Goal: Task Accomplishment & Management: Use online tool/utility

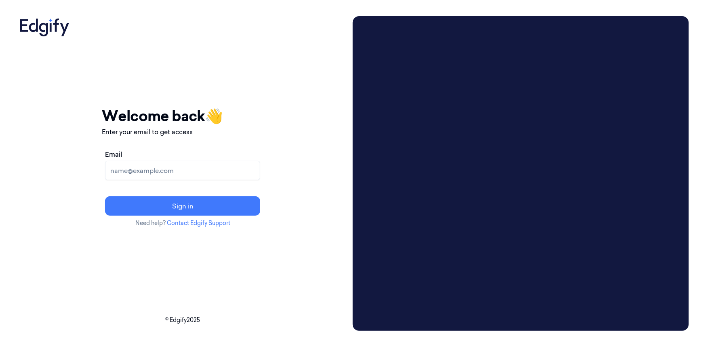
click at [255, 173] on input "Email" at bounding box center [182, 170] width 155 height 19
type input "[EMAIL_ADDRESS][DOMAIN_NAME]"
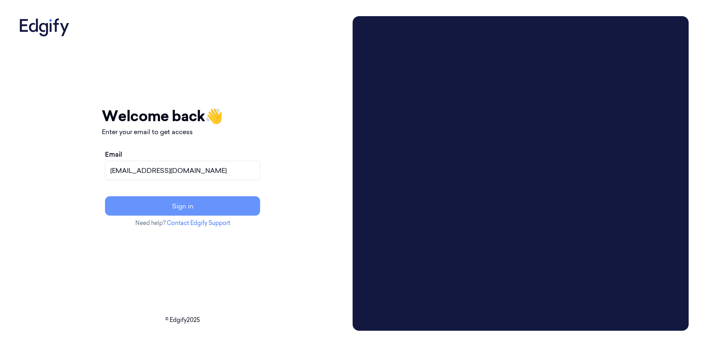
click at [190, 198] on button "Sign in" at bounding box center [182, 205] width 155 height 19
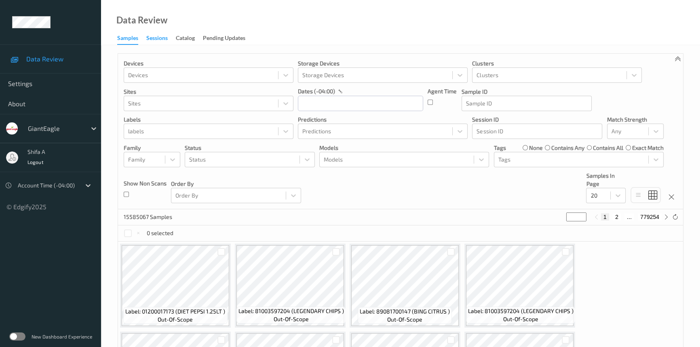
click at [162, 39] on div "Sessions" at bounding box center [156, 39] width 21 height 10
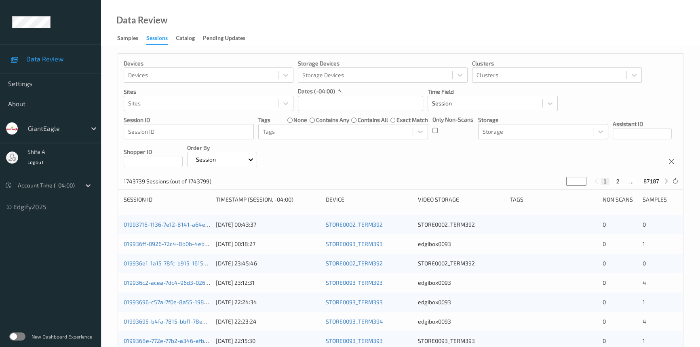
click at [63, 186] on div at bounding box center [47, 186] width 59 height 10
click at [85, 180] on div at bounding box center [88, 185] width 15 height 15
click at [86, 184] on icon at bounding box center [88, 185] width 8 height 8
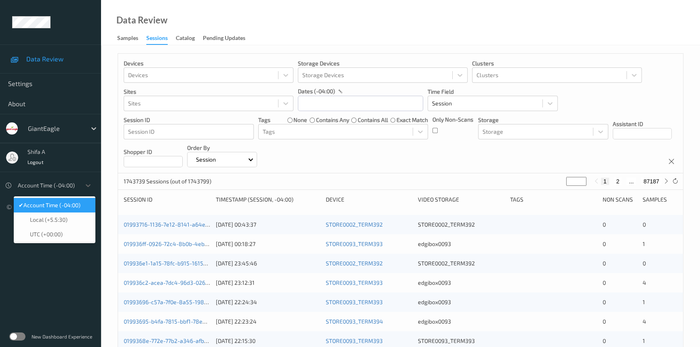
click at [78, 203] on span "Account Time (-04:00)" at bounding box center [51, 205] width 57 height 8
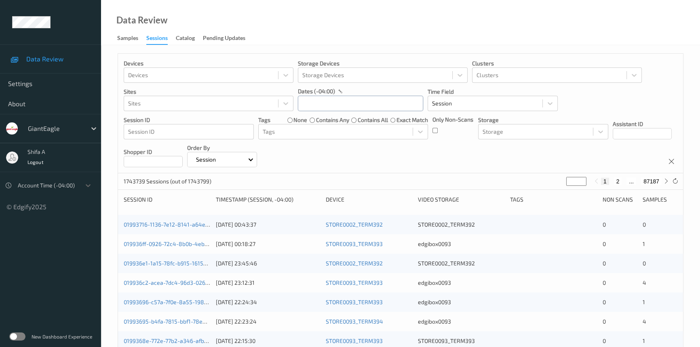
click at [345, 101] on input "text" at bounding box center [360, 103] width 125 height 15
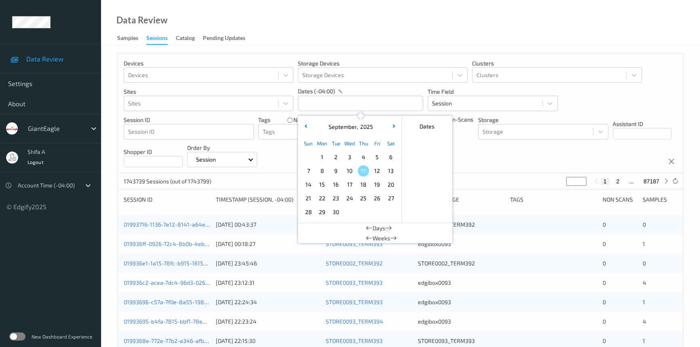
click at [335, 170] on span "9" at bounding box center [335, 170] width 11 height 11
type input "09/09/2025 00:00 -> 09/09/2025 23:59"
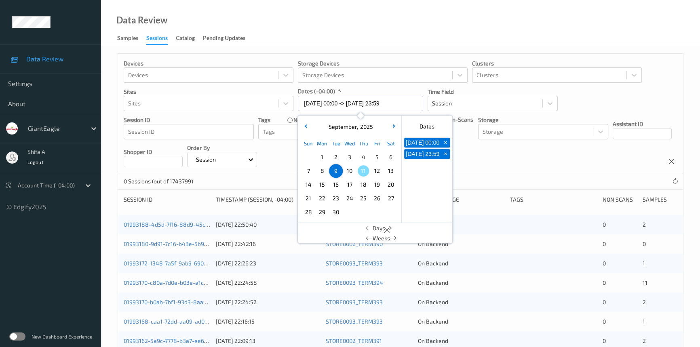
click at [386, 25] on div "Data Review Samples Sessions Catalog Pending Updates" at bounding box center [400, 22] width 599 height 45
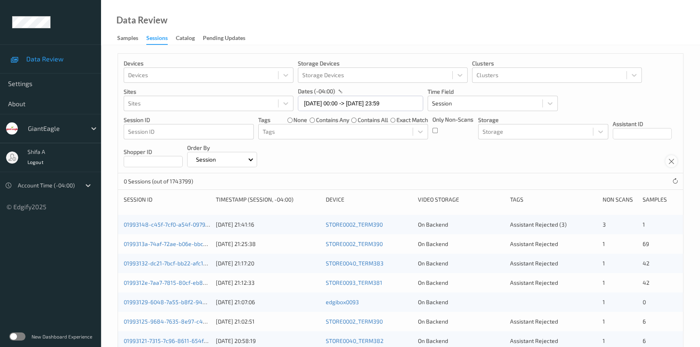
click at [673, 164] on icon at bounding box center [671, 161] width 7 height 7
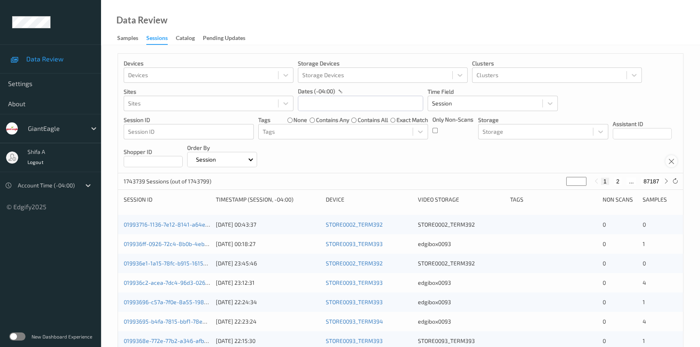
click at [673, 164] on icon at bounding box center [671, 161] width 7 height 7
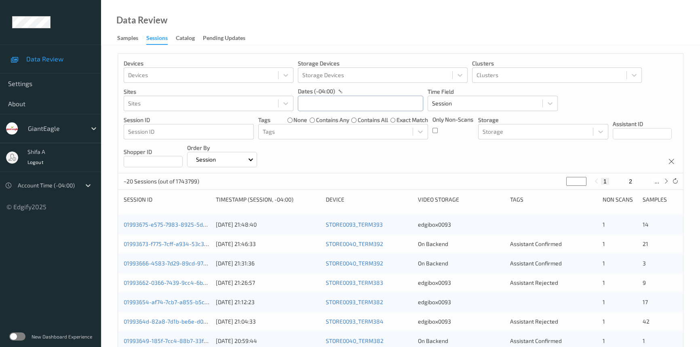
click at [388, 105] on input "text" at bounding box center [360, 103] width 125 height 15
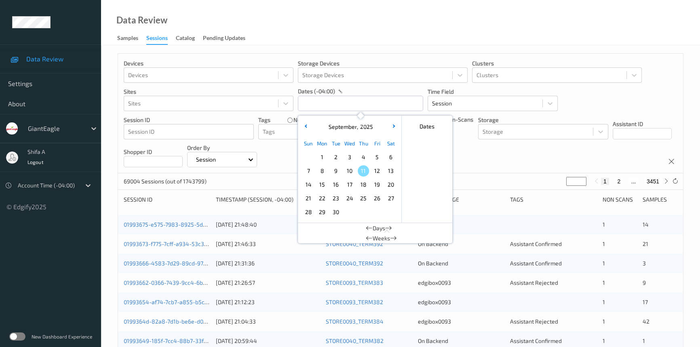
click at [349, 172] on span "10" at bounding box center [349, 170] width 11 height 11
type input "10/09/2025 00:00 -> 10/09/2025 23:59"
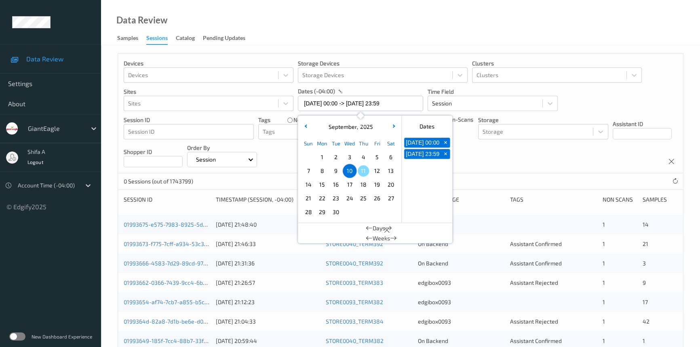
click at [382, 230] on div at bounding box center [387, 230] width 10 height 10
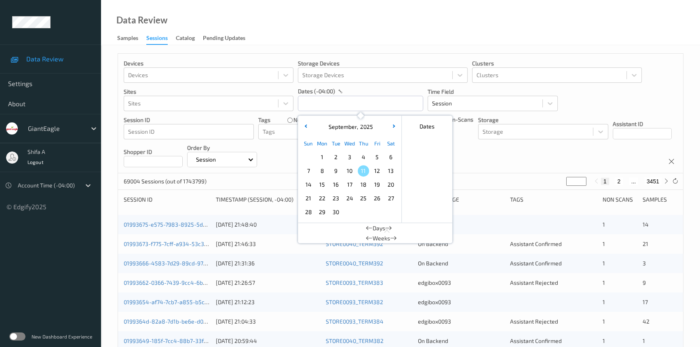
click at [495, 159] on div "Devices Devices Storage Devices Storage Devices Clusters Clusters Sites Sites d…" at bounding box center [400, 114] width 565 height 120
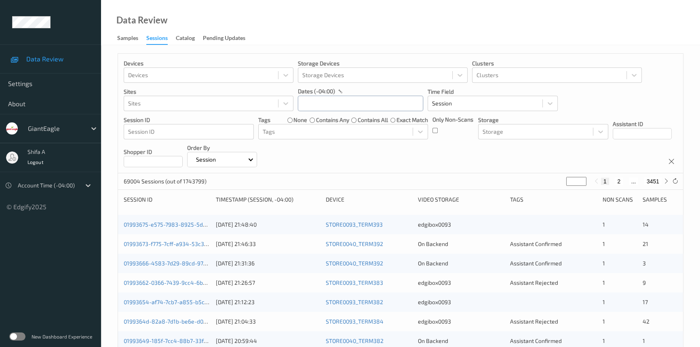
click at [355, 107] on input "text" at bounding box center [360, 103] width 125 height 15
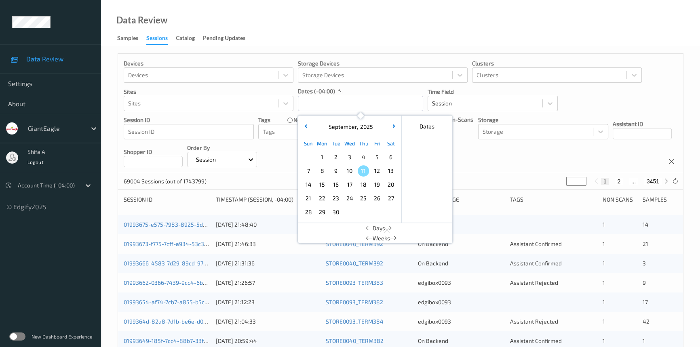
click at [367, 171] on span "11" at bounding box center [363, 170] width 11 height 11
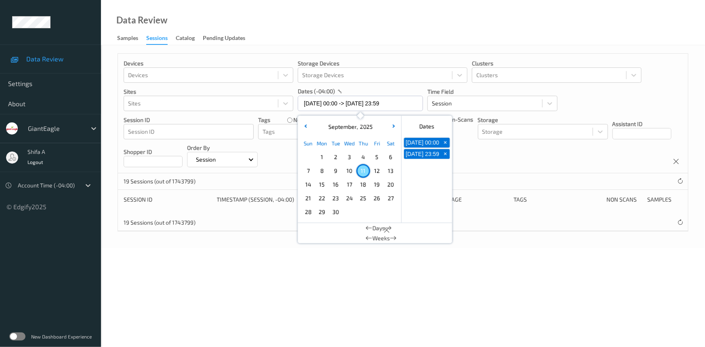
click at [347, 172] on span "10" at bounding box center [349, 170] width 11 height 11
type input "10/09/2025 00:00 -> 10/09/2025 23:59"
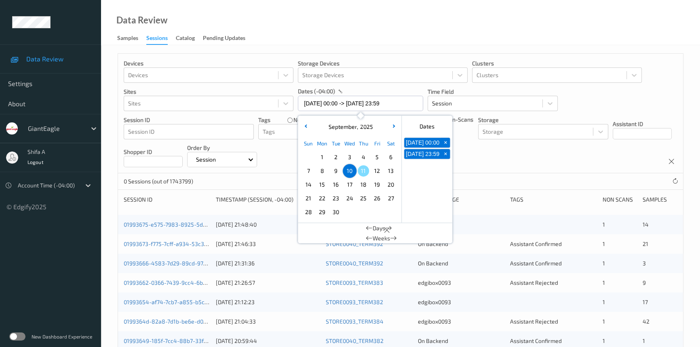
click at [497, 169] on div "Devices Devices Storage Devices Storage Devices Clusters Clusters Sites Sites d…" at bounding box center [400, 114] width 565 height 120
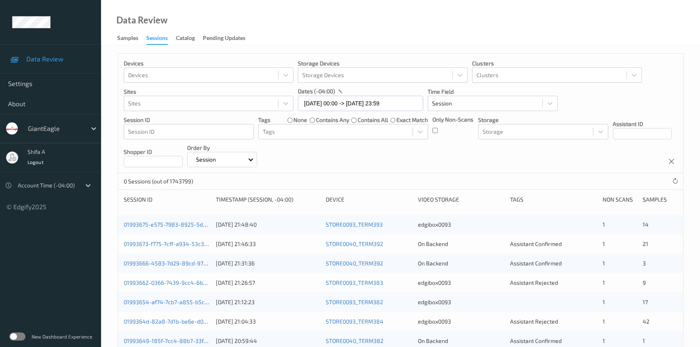
click at [257, 161] on div "Session" at bounding box center [222, 159] width 70 height 15
click at [243, 175] on p "Session" at bounding box center [216, 180] width 56 height 14
click at [183, 162] on input at bounding box center [153, 161] width 59 height 11
click at [613, 139] on input at bounding box center [642, 133] width 59 height 11
click at [289, 128] on div at bounding box center [336, 132] width 146 height 10
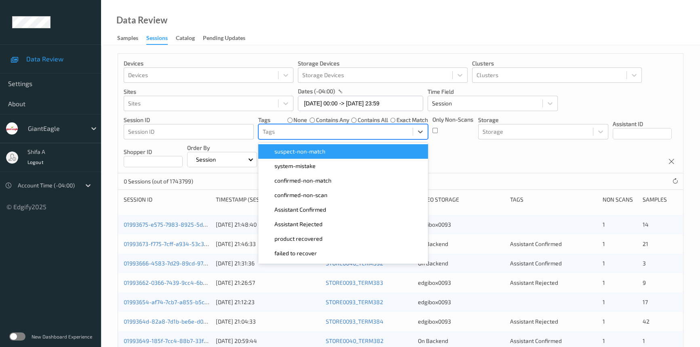
scroll to position [100, 0]
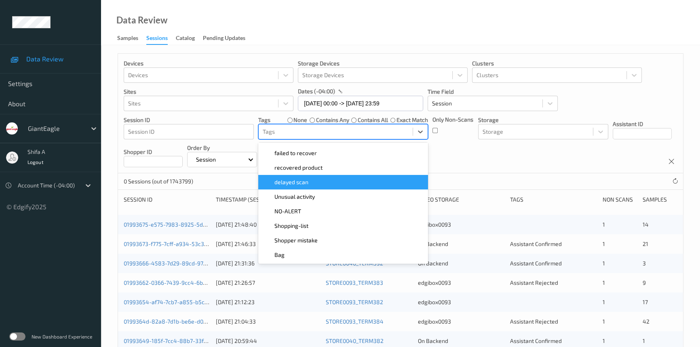
click at [476, 153] on div "Devices Devices Storage Devices Storage Devices Clusters Clusters Sites Sites d…" at bounding box center [400, 114] width 565 height 120
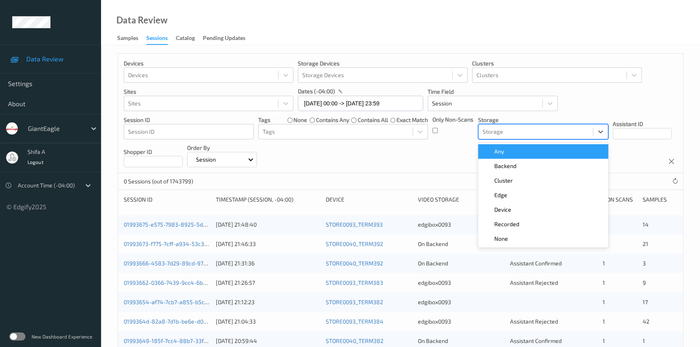
click at [520, 131] on div at bounding box center [536, 132] width 106 height 10
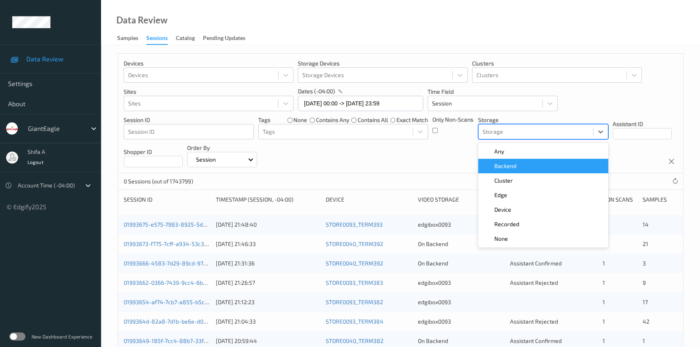
click at [518, 168] on div "Backend" at bounding box center [543, 166] width 120 height 8
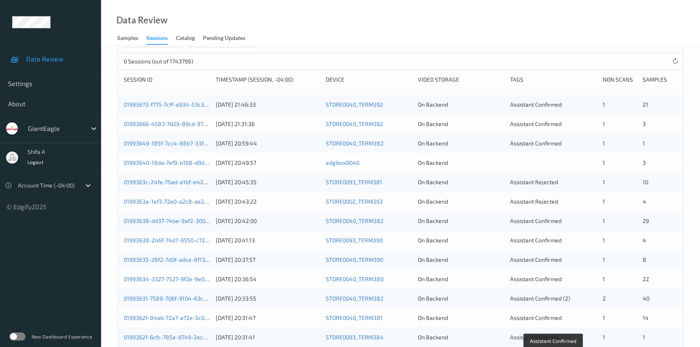
scroll to position [0, 0]
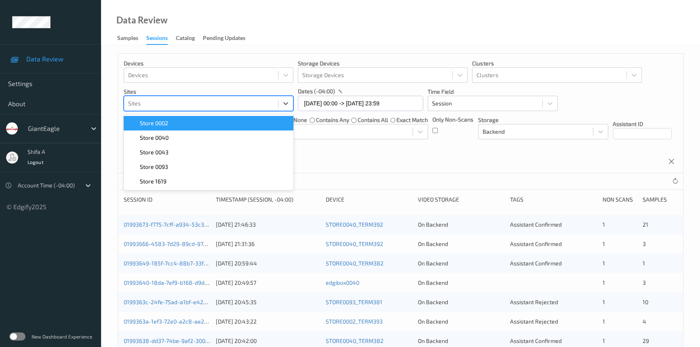
click at [251, 109] on div "Sites" at bounding box center [201, 103] width 154 height 13
click at [404, 154] on div "Devices Devices Storage Devices Storage Devices Clusters Clusters Sites option …" at bounding box center [400, 114] width 565 height 120
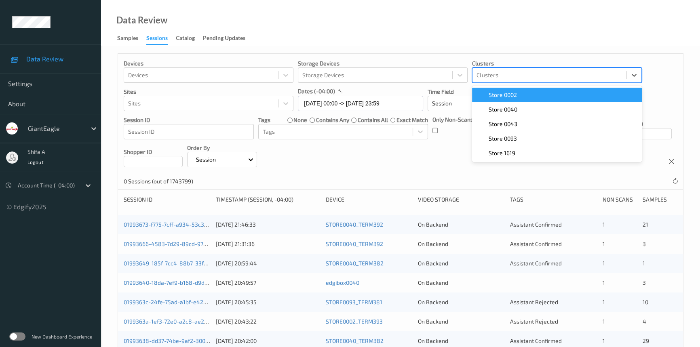
click at [501, 70] on div at bounding box center [550, 75] width 146 height 10
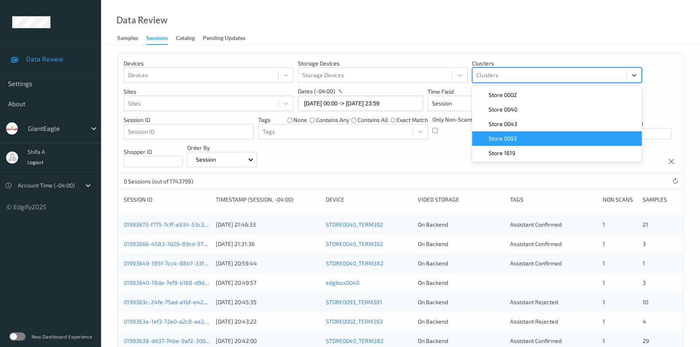
click at [443, 164] on div "Devices Devices Storage Devices Storage Devices Clusters option Store 0093 focu…" at bounding box center [400, 114] width 565 height 120
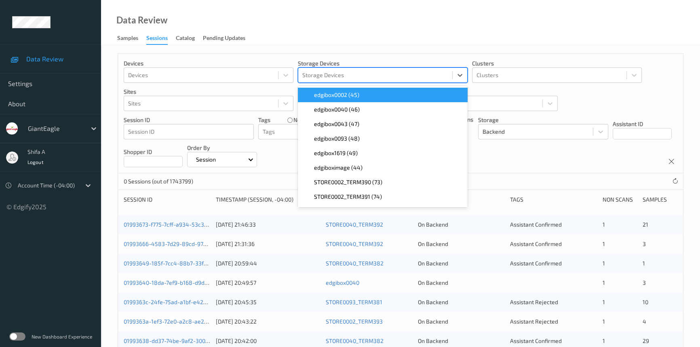
click at [378, 75] on div at bounding box center [375, 75] width 146 height 10
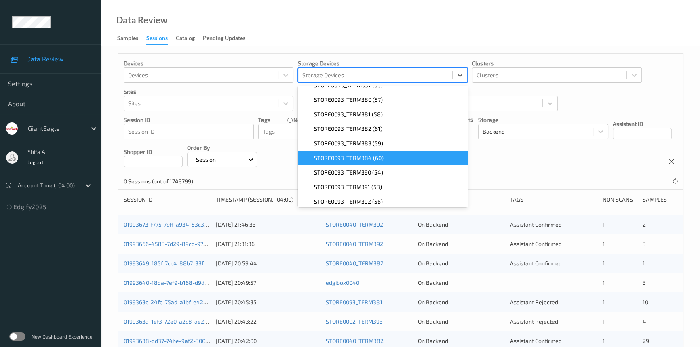
scroll to position [551, 0]
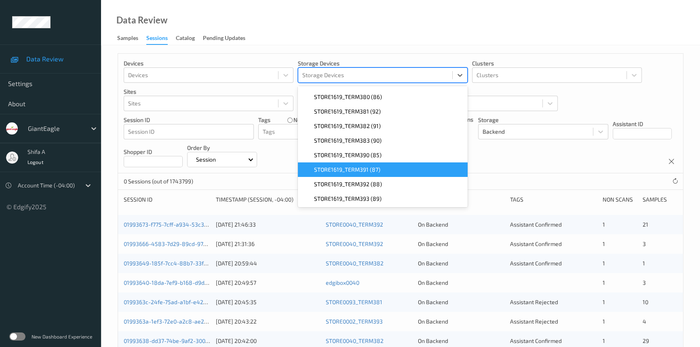
click at [529, 158] on div "Devices Devices Storage Devices option STORE1619_TERM391 (87) focused, 44 of 46…" at bounding box center [400, 114] width 565 height 120
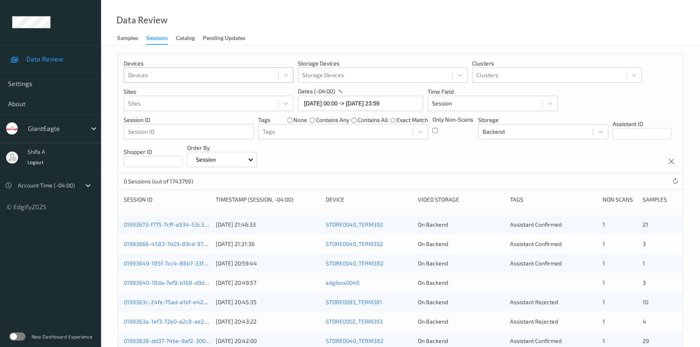
click at [186, 73] on div at bounding box center [201, 75] width 146 height 10
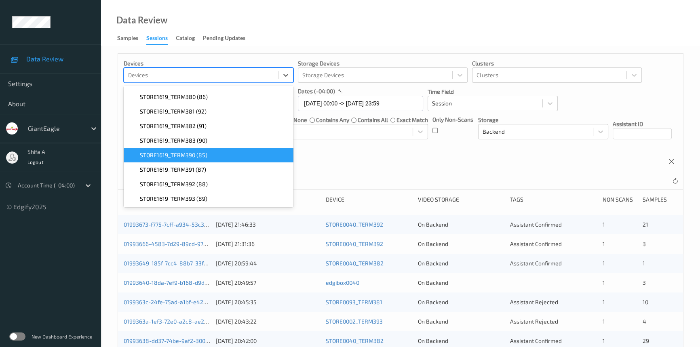
click at [441, 158] on div "Devices option STORE1619_TERM390 (85) focused, 43 of 46. 46 results available. …" at bounding box center [400, 114] width 565 height 120
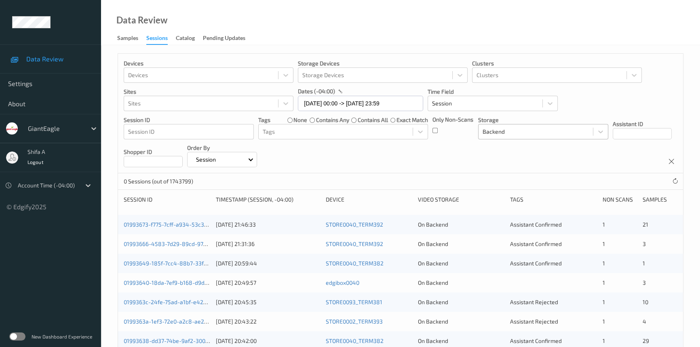
click at [511, 132] on div at bounding box center [536, 132] width 106 height 10
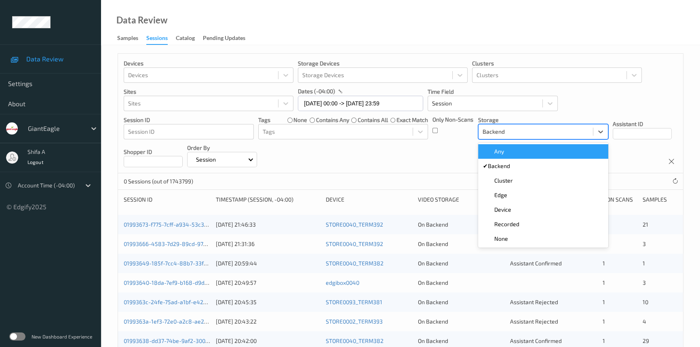
click at [507, 156] on div "Any" at bounding box center [543, 151] width 130 height 15
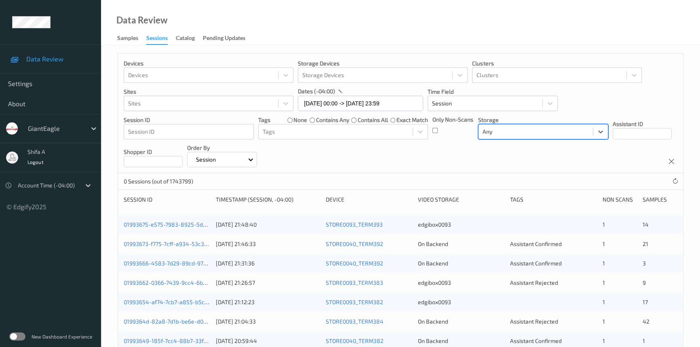
click at [584, 133] on div at bounding box center [536, 132] width 106 height 10
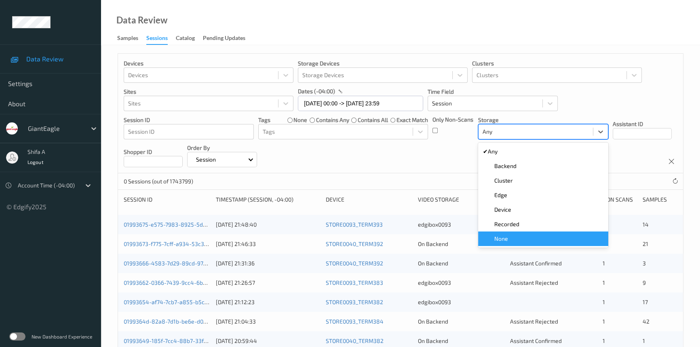
click at [511, 237] on div "None" at bounding box center [543, 239] width 120 height 8
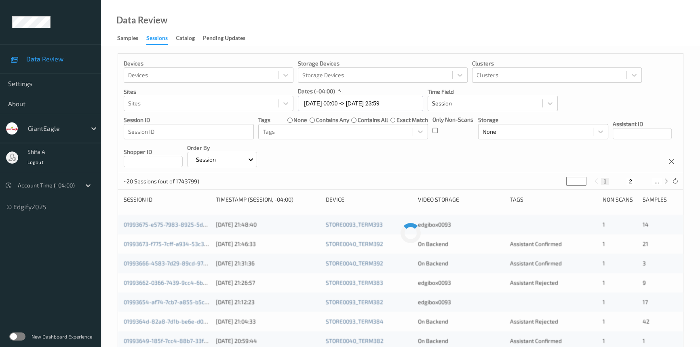
click at [446, 171] on div "Devices Devices Storage Devices Storage Devices Clusters Clusters Sites Sites d…" at bounding box center [400, 114] width 565 height 120
click at [184, 36] on div "Catalog" at bounding box center [185, 39] width 19 height 10
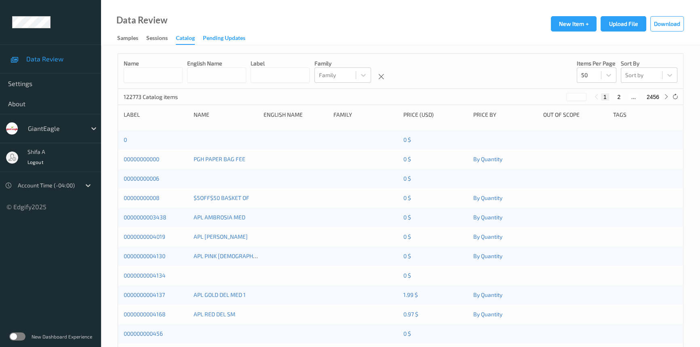
click at [241, 36] on div "Pending Updates" at bounding box center [224, 39] width 42 height 10
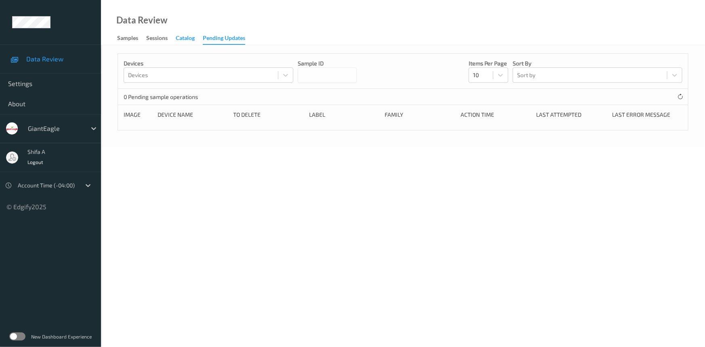
click at [192, 40] on div "Catalog" at bounding box center [185, 39] width 19 height 10
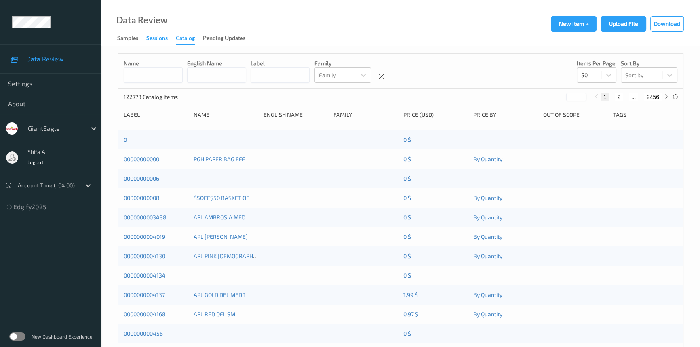
click at [166, 42] on div "Sessions" at bounding box center [156, 39] width 21 height 10
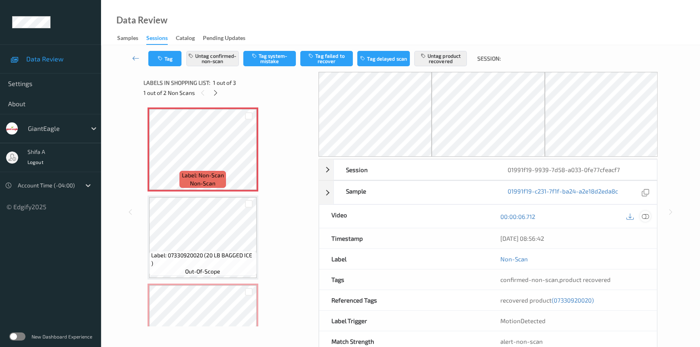
click at [644, 220] on div at bounding box center [645, 216] width 11 height 11
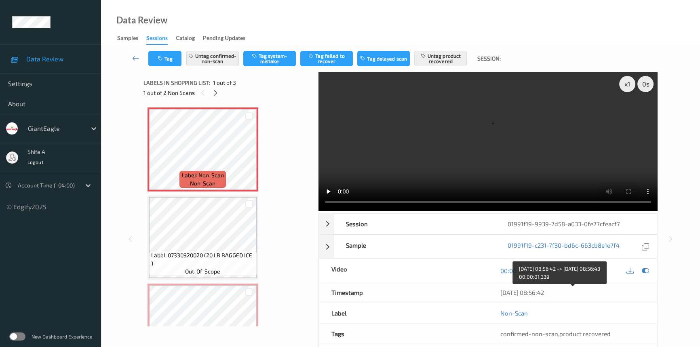
scroll to position [75, 0]
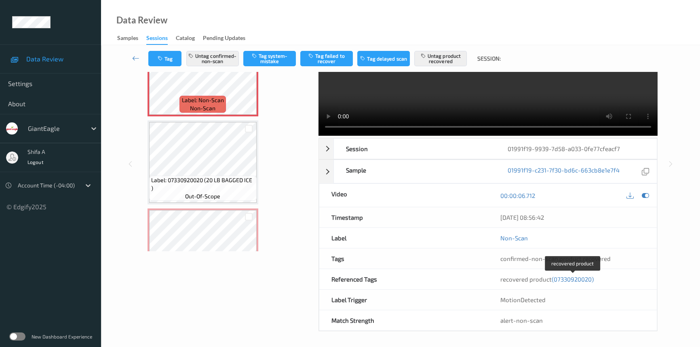
click at [583, 279] on span "(07330920020)" at bounding box center [573, 279] width 42 height 7
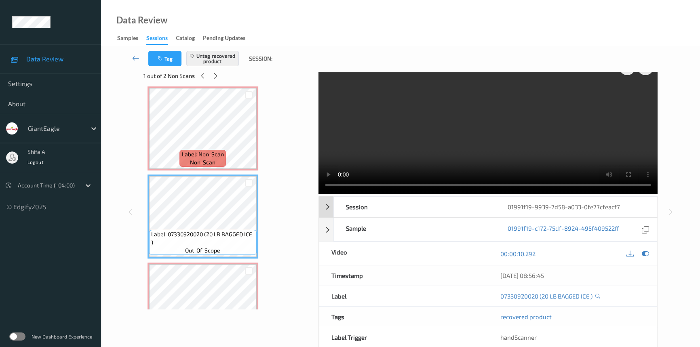
scroll to position [0, 0]
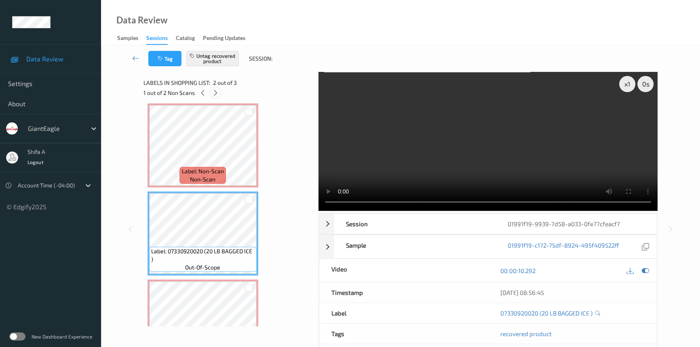
click at [214, 95] on icon at bounding box center [215, 92] width 7 height 7
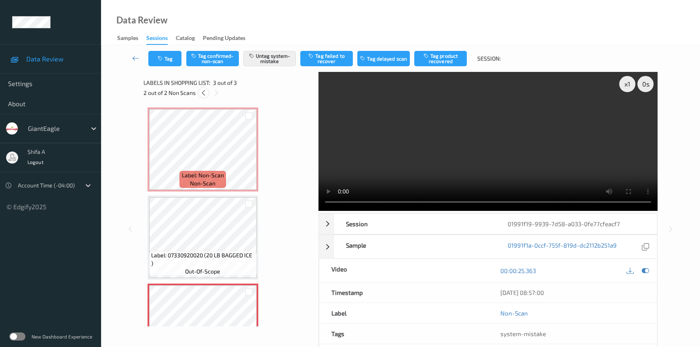
click at [207, 94] on div at bounding box center [203, 93] width 10 height 10
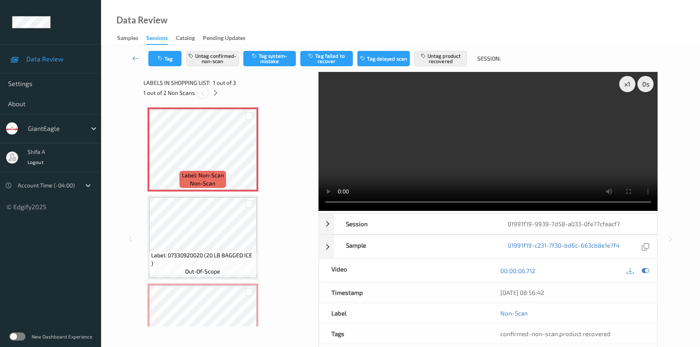
scroll to position [4, 0]
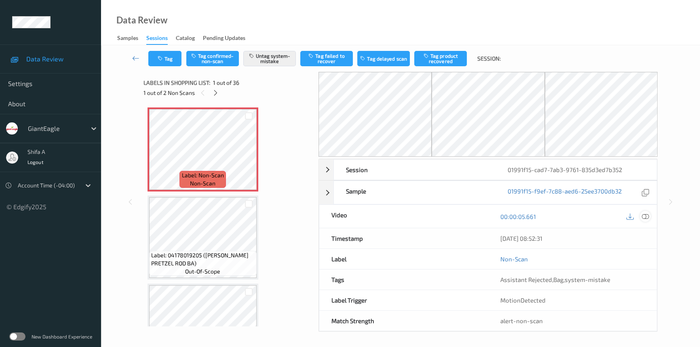
click at [647, 216] on icon at bounding box center [645, 216] width 7 height 7
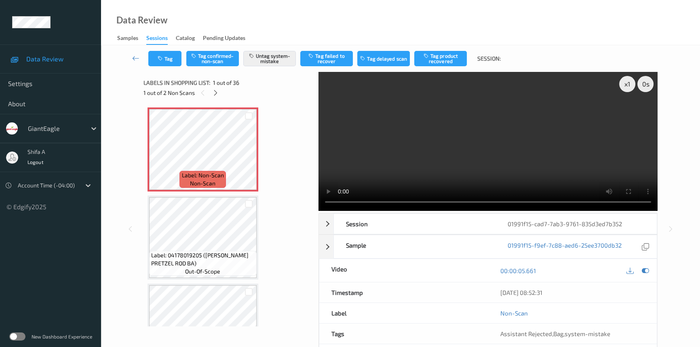
click at [572, 151] on video at bounding box center [488, 141] width 339 height 139
click at [161, 54] on button "Tag" at bounding box center [164, 58] width 33 height 15
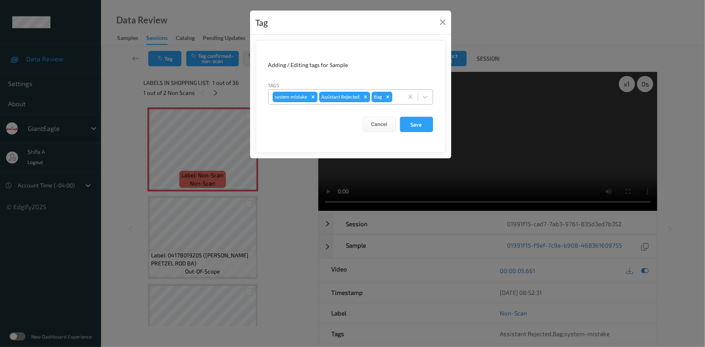
click at [386, 96] on icon "Remove Bag" at bounding box center [388, 97] width 6 height 6
click at [310, 97] on div "Remove system-mistake" at bounding box center [313, 97] width 9 height 11
click at [424, 125] on button "Save" at bounding box center [416, 124] width 33 height 15
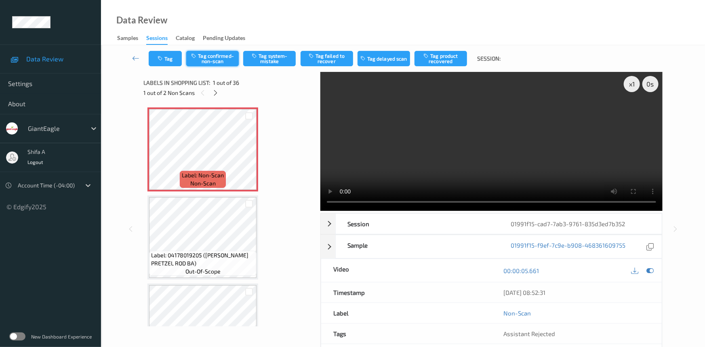
click at [220, 65] on button "Tag confirmed-non-scan" at bounding box center [212, 58] width 53 height 15
click at [449, 62] on button "Tag product recovered" at bounding box center [441, 58] width 53 height 15
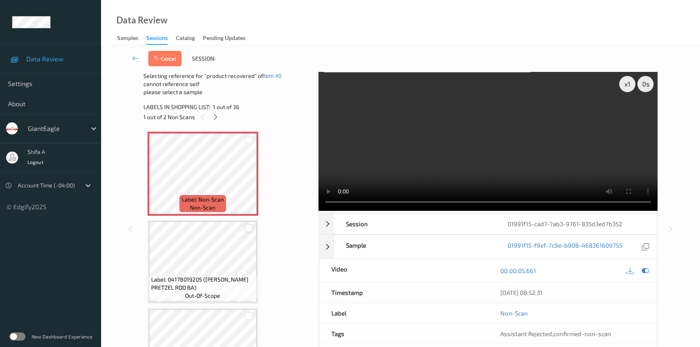
click at [252, 225] on div at bounding box center [249, 228] width 8 height 8
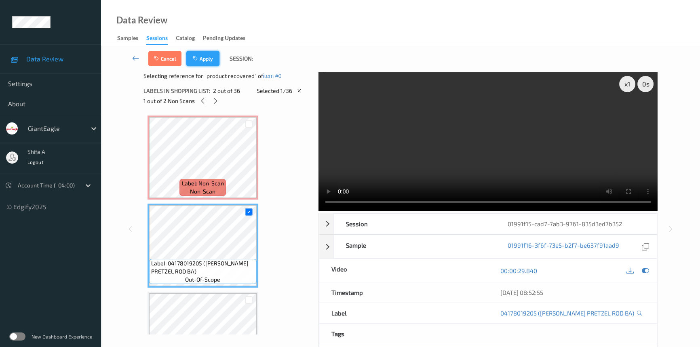
click at [212, 53] on button "Apply" at bounding box center [202, 58] width 33 height 15
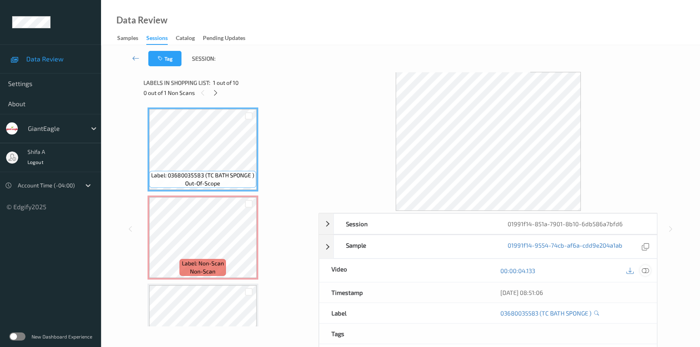
click at [646, 270] on icon at bounding box center [645, 270] width 7 height 7
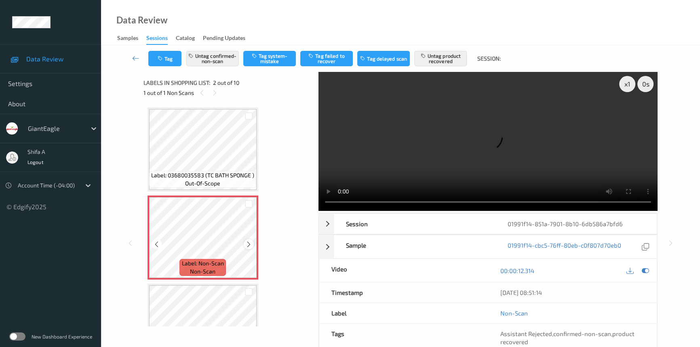
click at [248, 245] on icon at bounding box center [248, 244] width 7 height 7
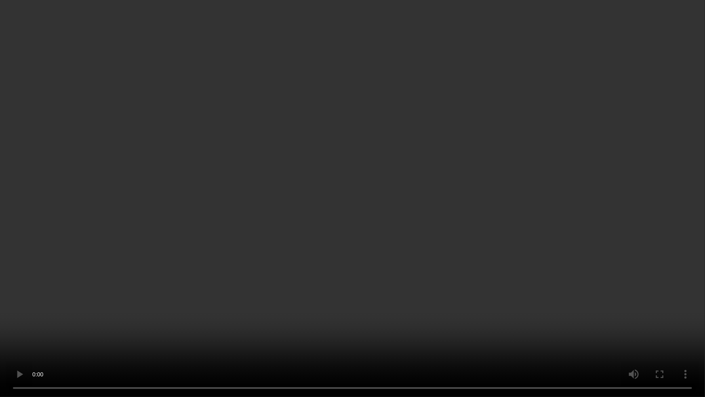
click at [590, 231] on video at bounding box center [352, 198] width 705 height 397
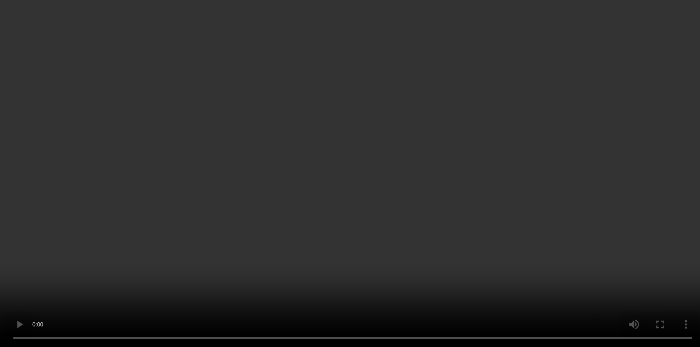
scroll to position [83, 0]
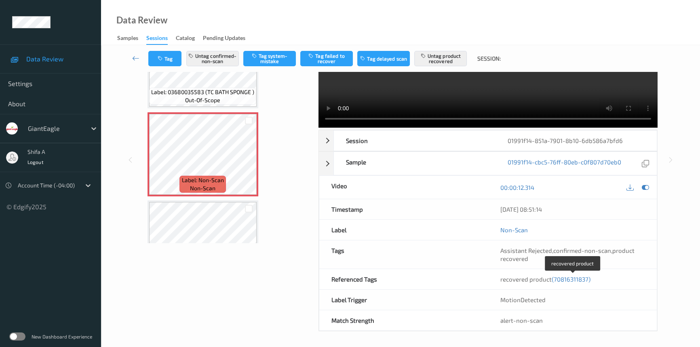
click at [578, 280] on span "(70816311837)" at bounding box center [571, 279] width 39 height 7
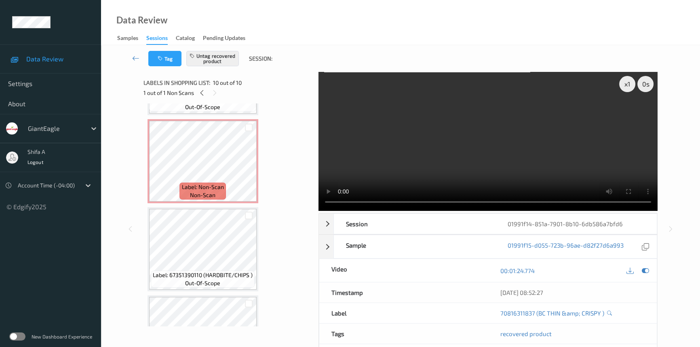
scroll to position [71, 0]
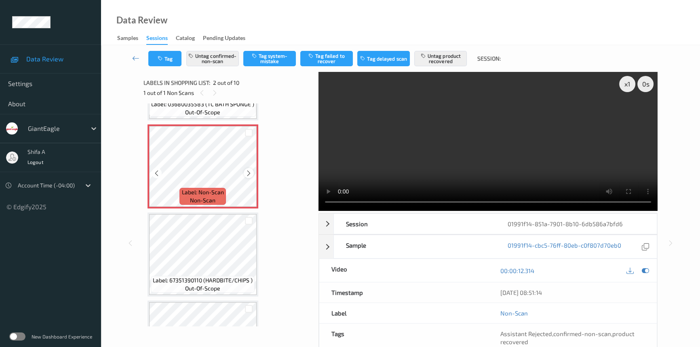
click at [248, 175] on icon at bounding box center [248, 173] width 7 height 7
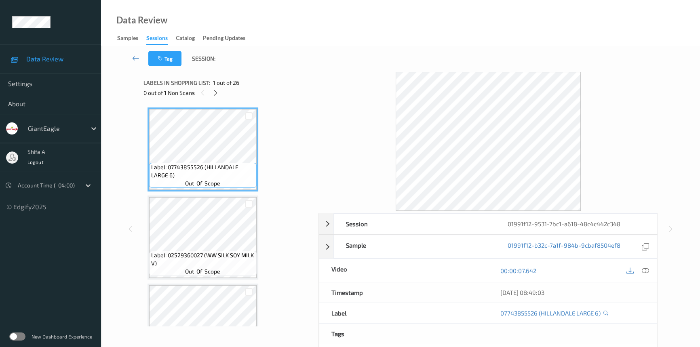
drag, startPoint x: 646, startPoint y: 270, endPoint x: 548, endPoint y: 212, distance: 114.0
click at [646, 269] on icon at bounding box center [645, 270] width 7 height 7
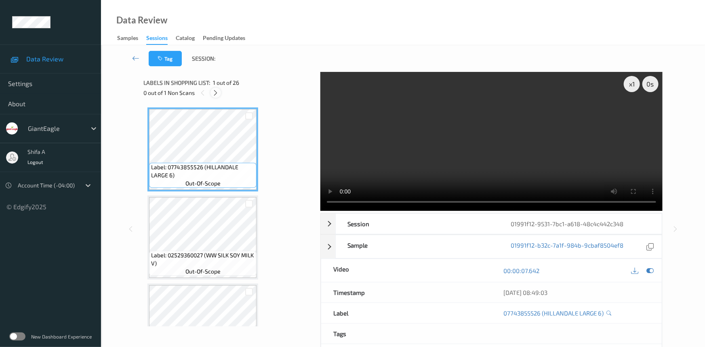
click at [217, 93] on icon at bounding box center [216, 92] width 7 height 7
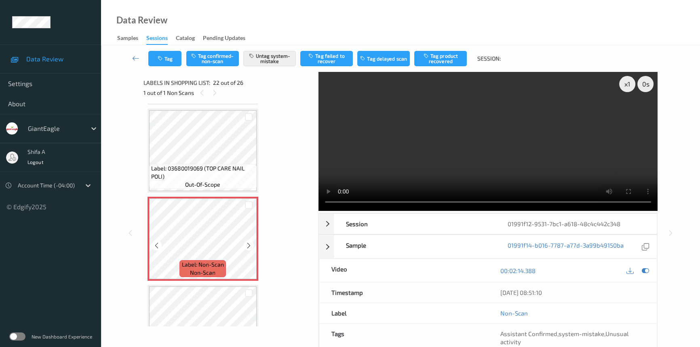
scroll to position [1908, 0]
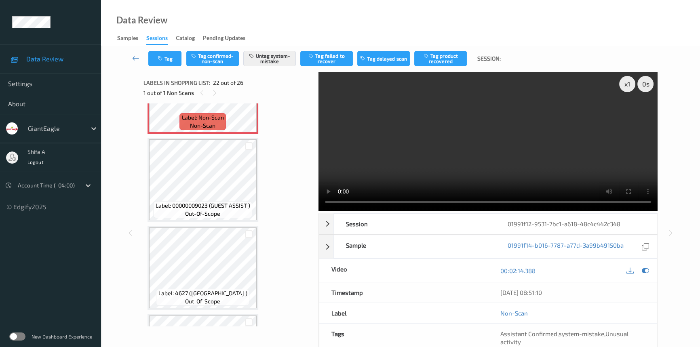
click at [547, 167] on video at bounding box center [488, 141] width 339 height 139
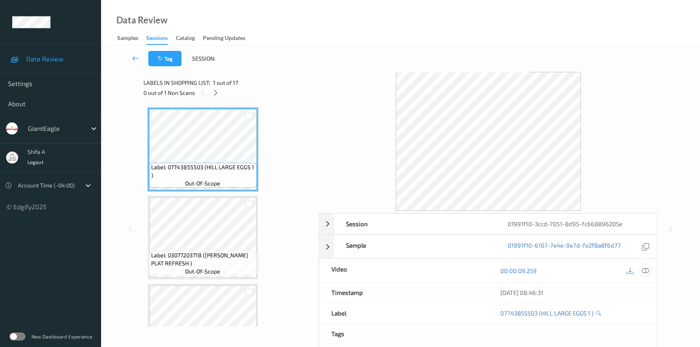
click at [648, 270] on icon at bounding box center [645, 270] width 7 height 7
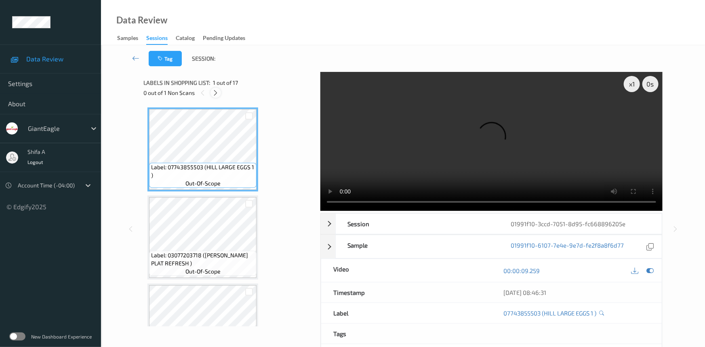
click at [219, 95] on icon at bounding box center [216, 92] width 7 height 7
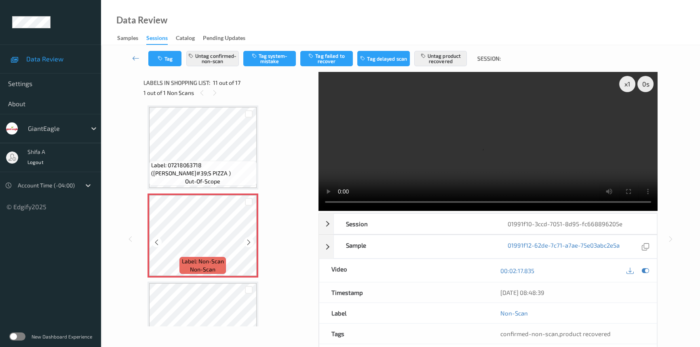
scroll to position [794, 0]
click at [248, 239] on icon at bounding box center [248, 242] width 7 height 7
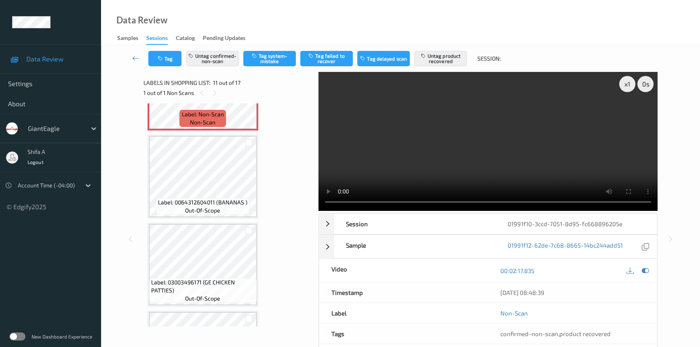
scroll to position [941, 0]
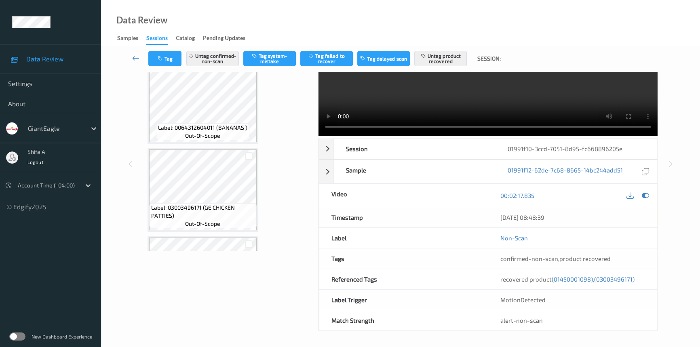
click at [573, 280] on span "(01450001098)" at bounding box center [572, 279] width 41 height 7
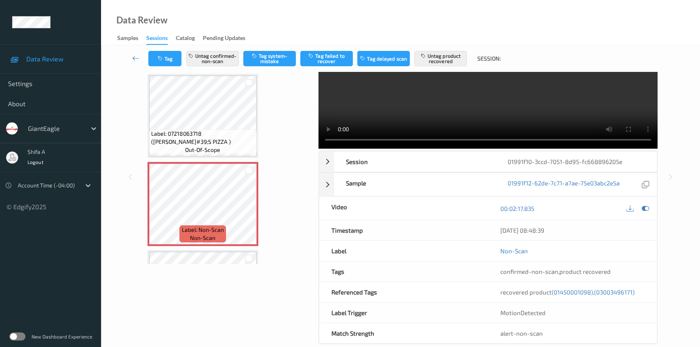
scroll to position [75, 0]
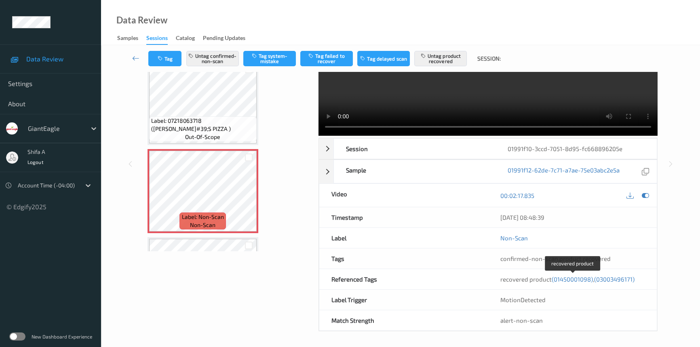
click at [613, 276] on span "(03003496171)" at bounding box center [614, 279] width 40 height 7
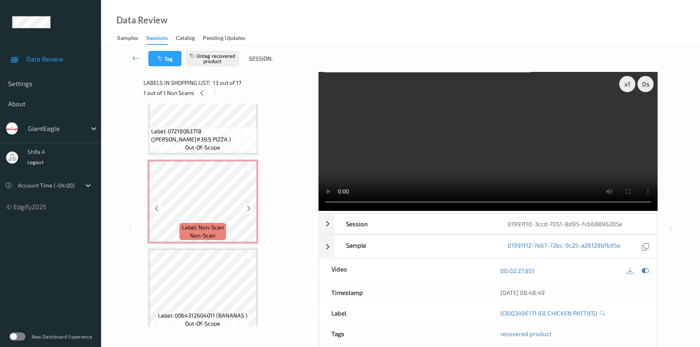
scroll to position [823, 0]
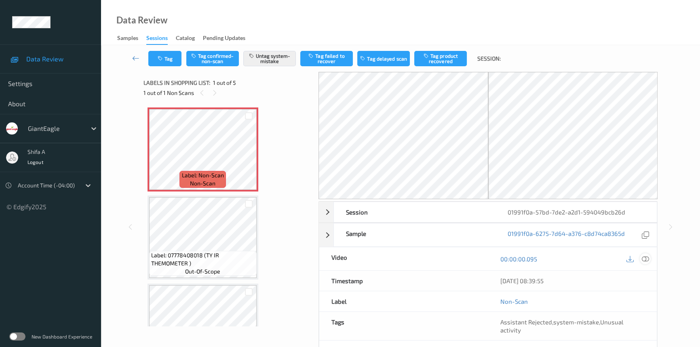
click at [647, 259] on icon at bounding box center [645, 258] width 7 height 7
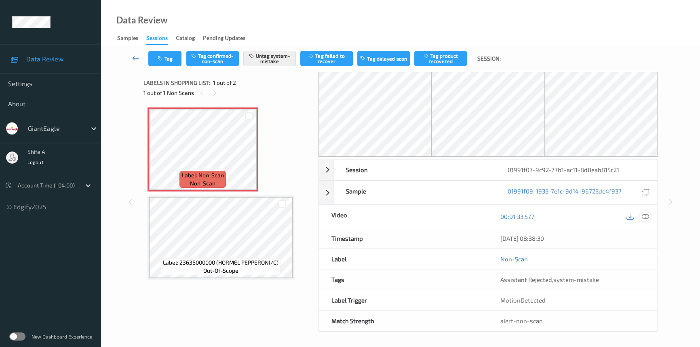
click at [648, 217] on icon at bounding box center [645, 216] width 7 height 7
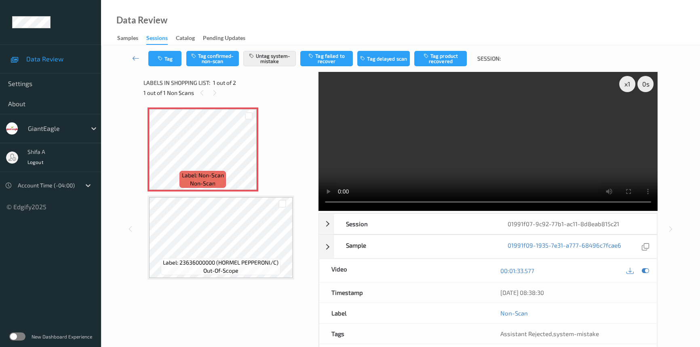
click at [519, 142] on video at bounding box center [488, 141] width 339 height 139
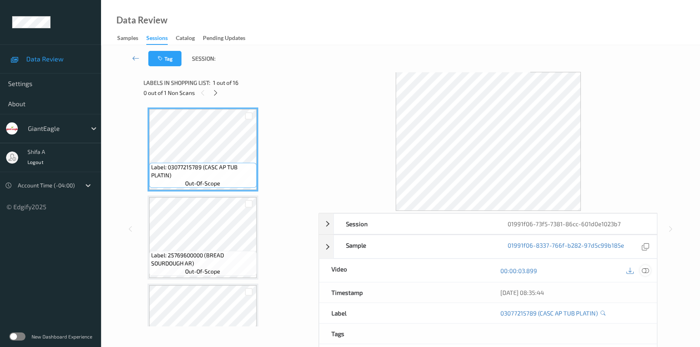
click at [645, 272] on icon at bounding box center [645, 270] width 7 height 7
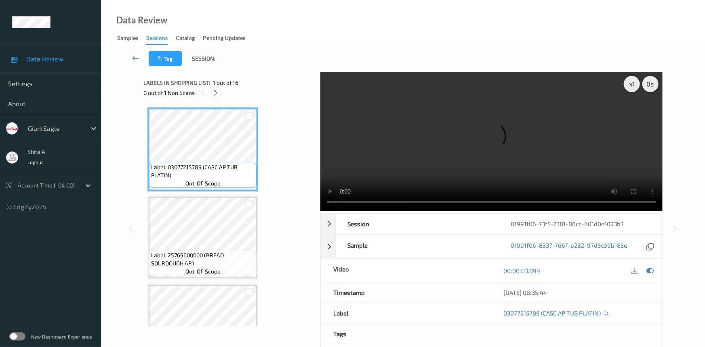
click at [218, 93] on icon at bounding box center [216, 92] width 7 height 7
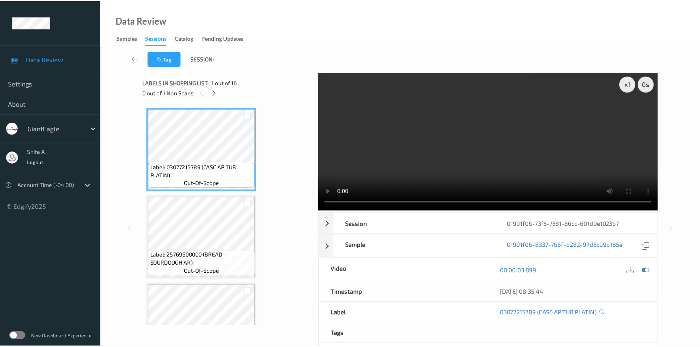
scroll to position [1145, 0]
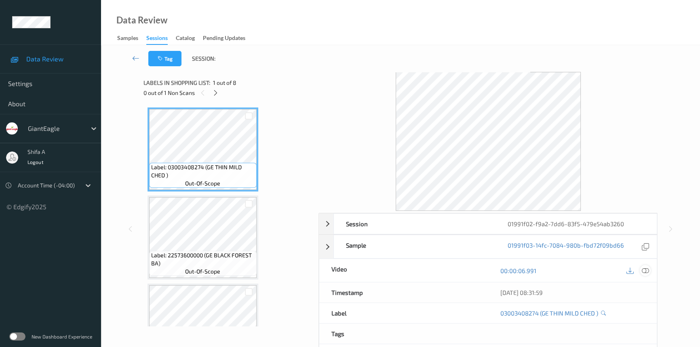
click at [645, 272] on icon at bounding box center [645, 270] width 7 height 7
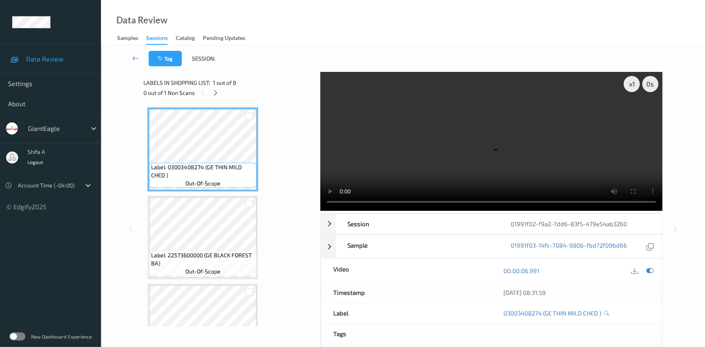
click at [210, 95] on div "0 out of 1 Non Scans" at bounding box center [228, 93] width 171 height 10
click at [217, 93] on icon at bounding box center [216, 92] width 7 height 7
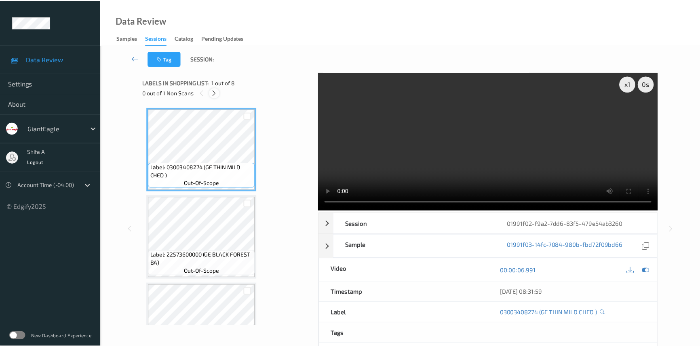
scroll to position [355, 0]
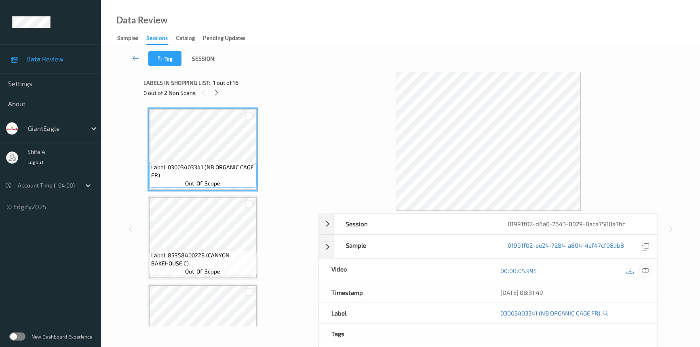
drag, startPoint x: 648, startPoint y: 270, endPoint x: 577, endPoint y: 240, distance: 77.2
click at [647, 270] on icon at bounding box center [645, 270] width 7 height 7
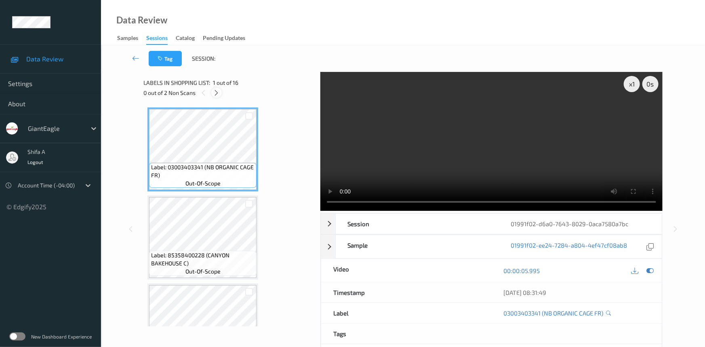
click at [215, 94] on icon at bounding box center [216, 92] width 7 height 7
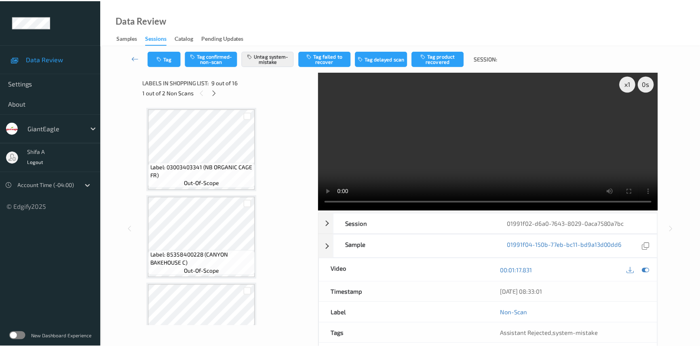
scroll to position [618, 0]
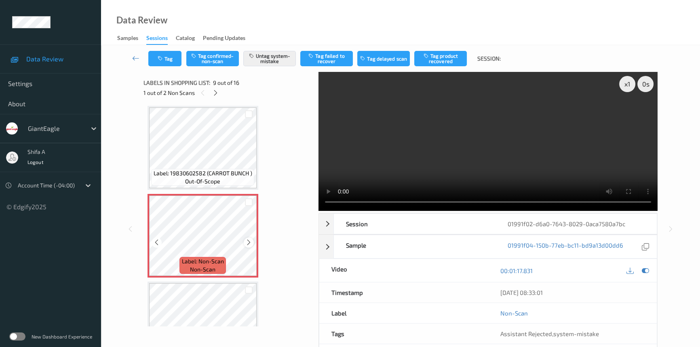
click at [247, 240] on icon at bounding box center [248, 242] width 7 height 7
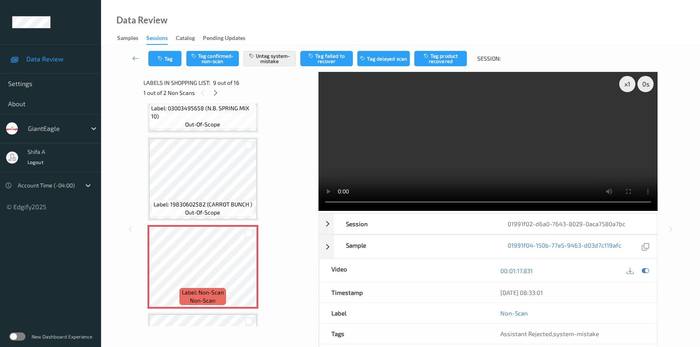
scroll to position [588, 0]
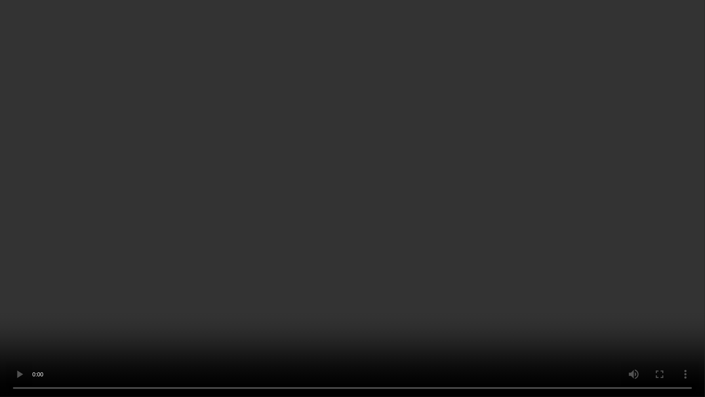
click at [410, 244] on video at bounding box center [352, 198] width 705 height 397
click at [186, 347] on video at bounding box center [352, 198] width 705 height 397
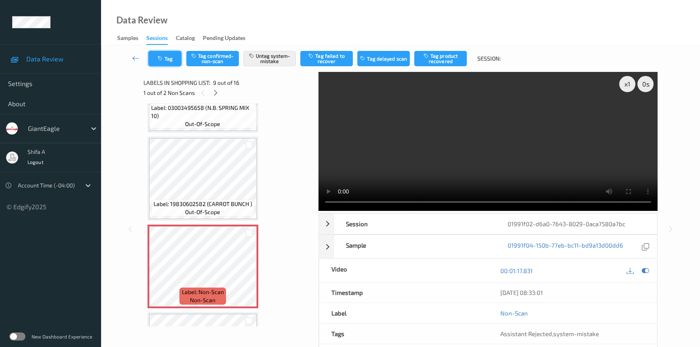
click at [168, 53] on button "Tag" at bounding box center [164, 58] width 33 height 15
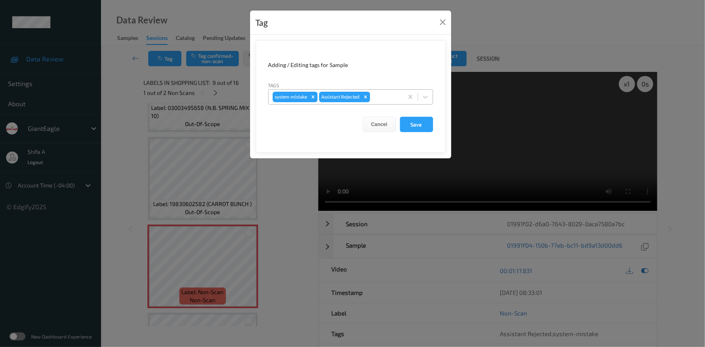
click at [376, 97] on div at bounding box center [385, 97] width 27 height 10
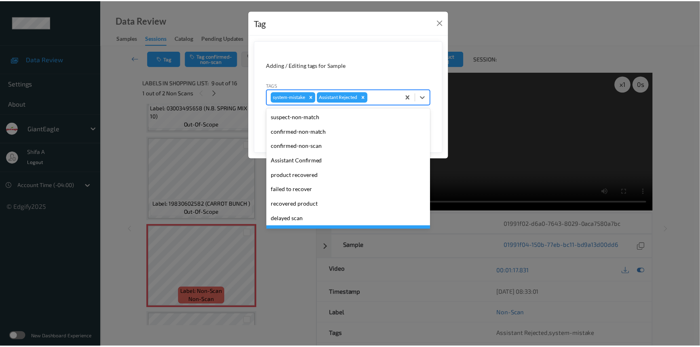
scroll to position [71, 0]
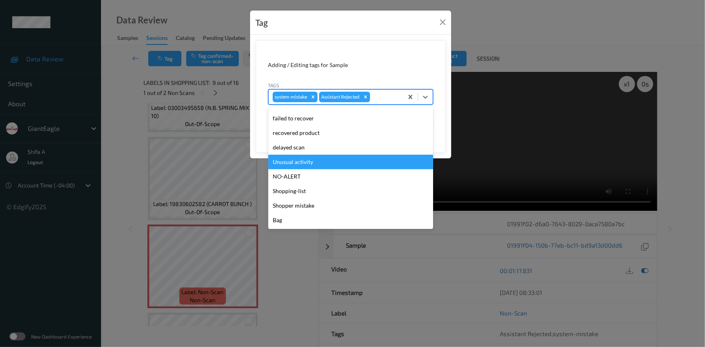
click at [311, 162] on div "Unusual activity" at bounding box center [350, 162] width 165 height 15
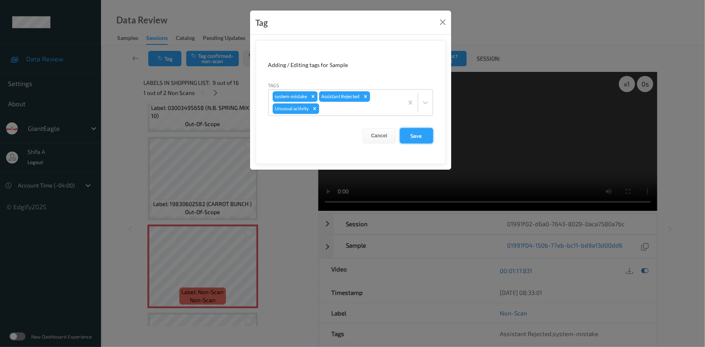
click at [408, 140] on button "Save" at bounding box center [416, 135] width 33 height 15
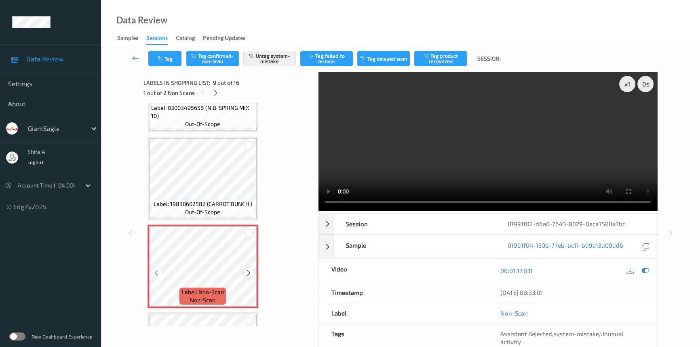
click at [251, 272] on icon at bounding box center [248, 273] width 7 height 7
click at [219, 96] on div at bounding box center [216, 93] width 10 height 10
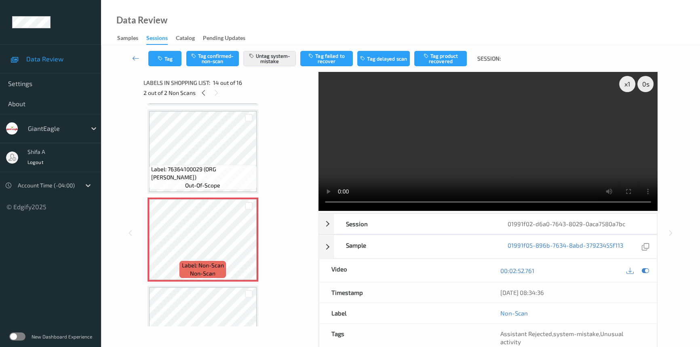
scroll to position [1058, 0]
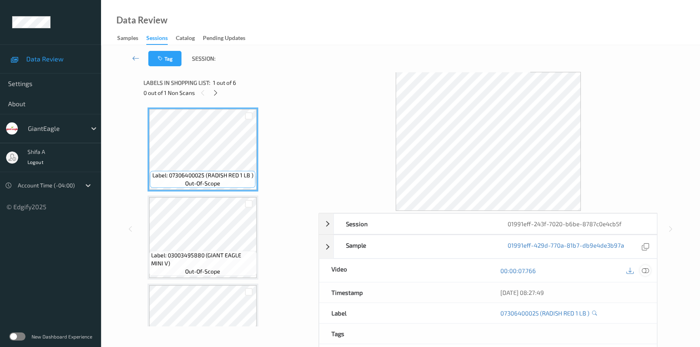
click at [647, 269] on icon at bounding box center [645, 270] width 7 height 7
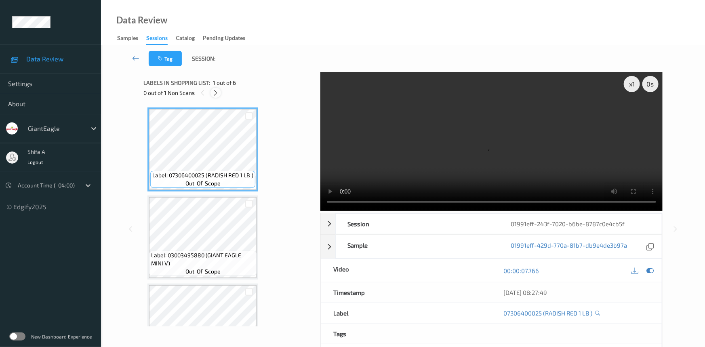
click at [219, 92] on div at bounding box center [216, 93] width 10 height 10
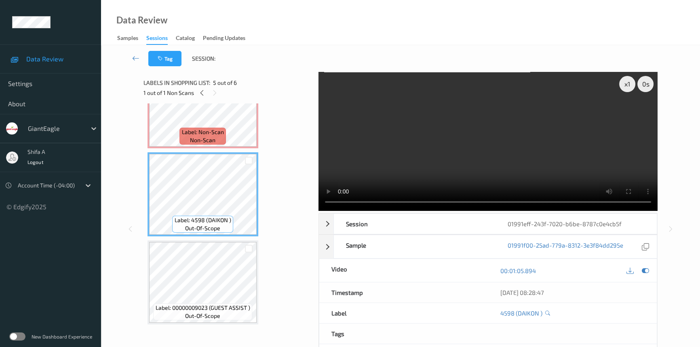
scroll to position [161, 0]
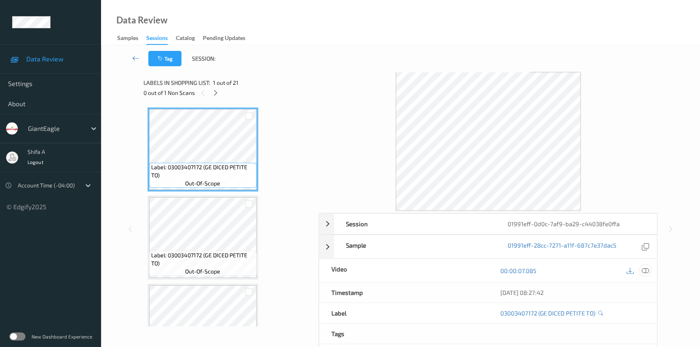
click at [646, 268] on icon at bounding box center [645, 270] width 7 height 7
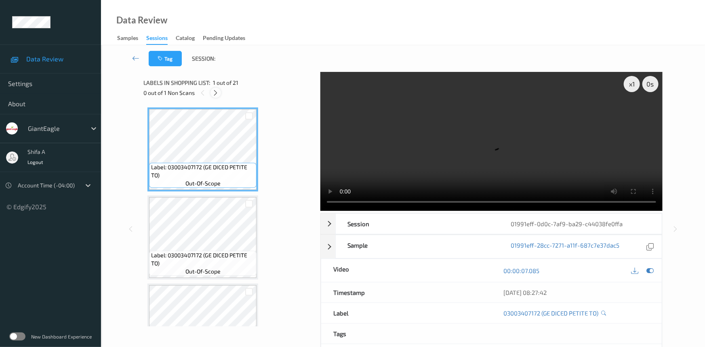
click at [217, 90] on icon at bounding box center [216, 92] width 7 height 7
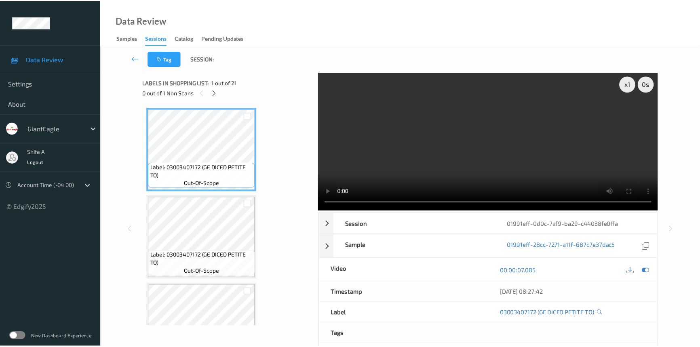
scroll to position [970, 0]
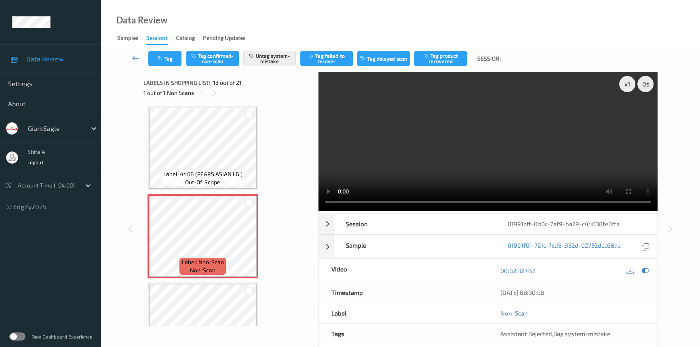
click at [534, 131] on video at bounding box center [488, 141] width 339 height 139
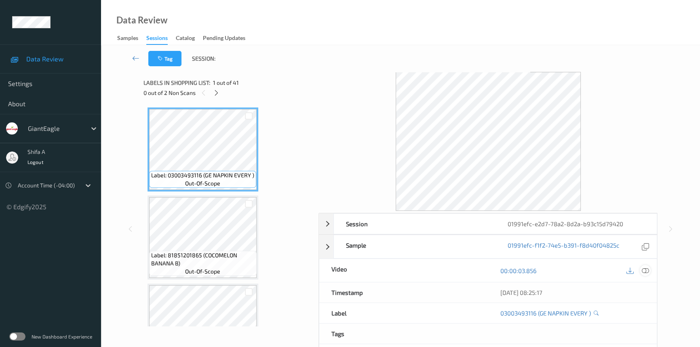
click at [648, 270] on icon at bounding box center [645, 270] width 7 height 7
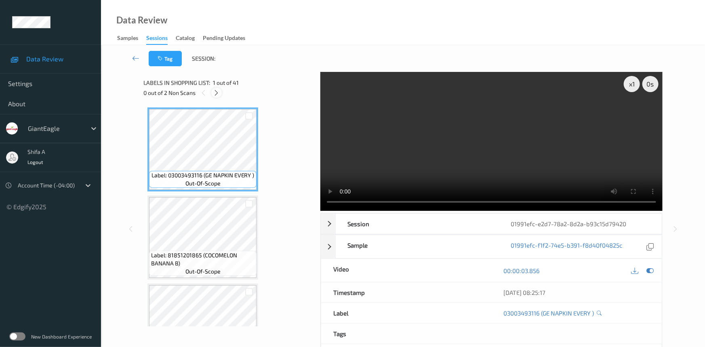
click at [218, 94] on icon at bounding box center [216, 92] width 7 height 7
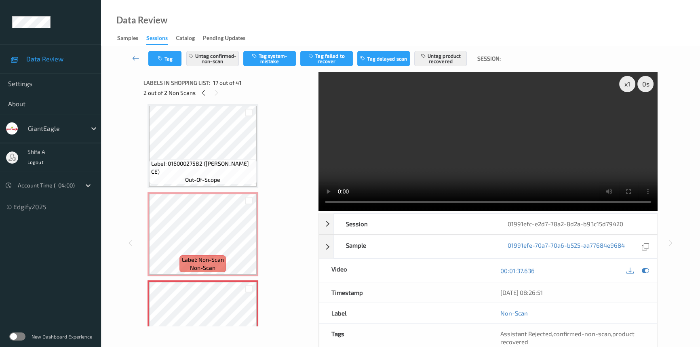
scroll to position [1233, 0]
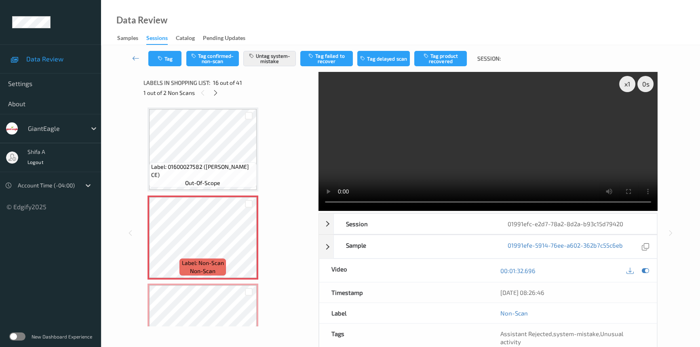
click at [230, 163] on span "Label: 01600027582 ([PERSON_NAME] CE)" at bounding box center [202, 171] width 103 height 16
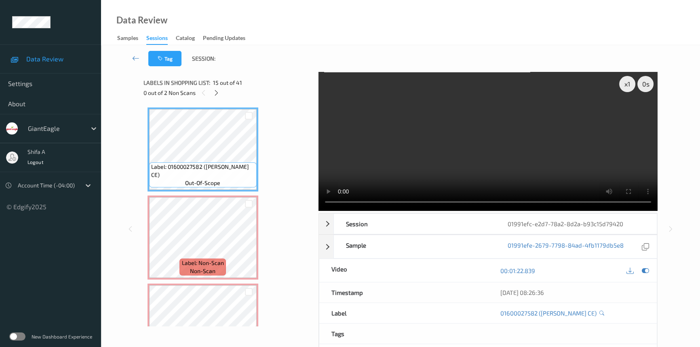
click at [548, 136] on video at bounding box center [488, 141] width 339 height 139
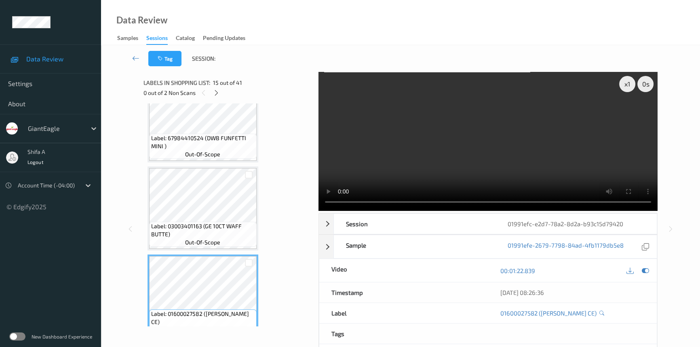
scroll to position [1087, 0]
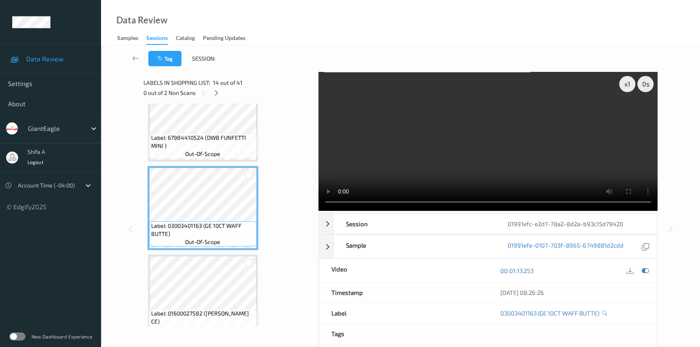
click at [536, 164] on video at bounding box center [488, 141] width 339 height 139
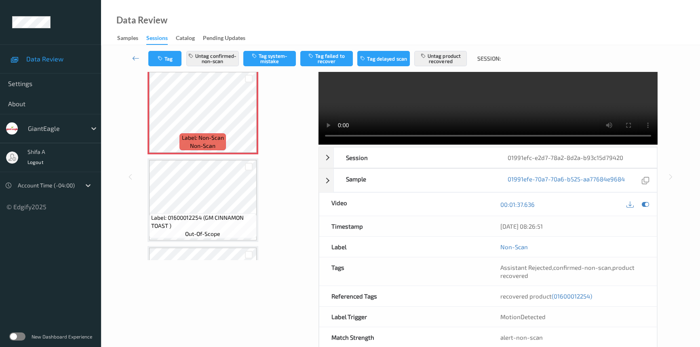
scroll to position [83, 0]
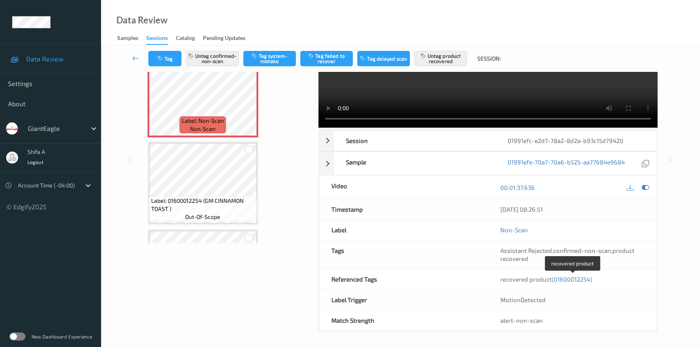
click at [581, 280] on span "(01600012254)" at bounding box center [572, 279] width 40 height 7
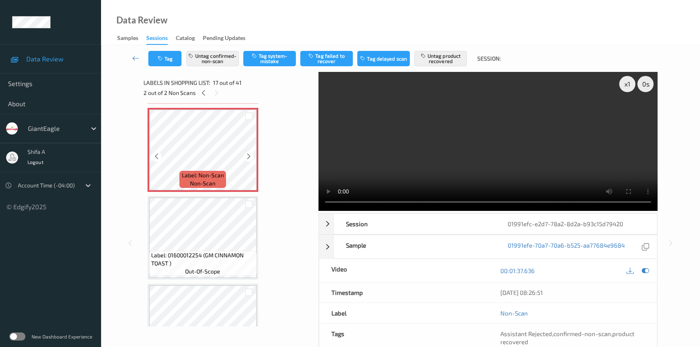
scroll to position [1262, 0]
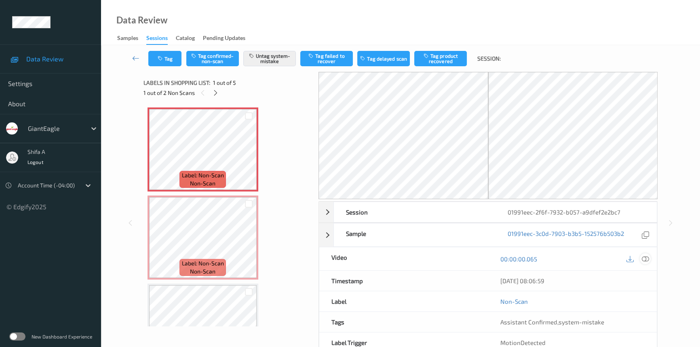
click at [647, 259] on icon at bounding box center [645, 258] width 7 height 7
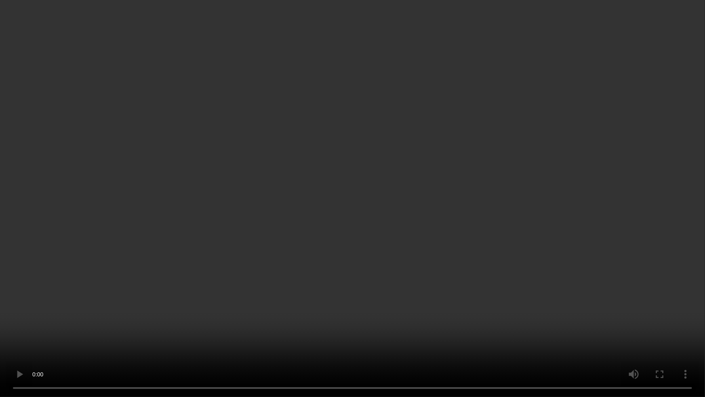
click at [542, 223] on video at bounding box center [352, 198] width 705 height 397
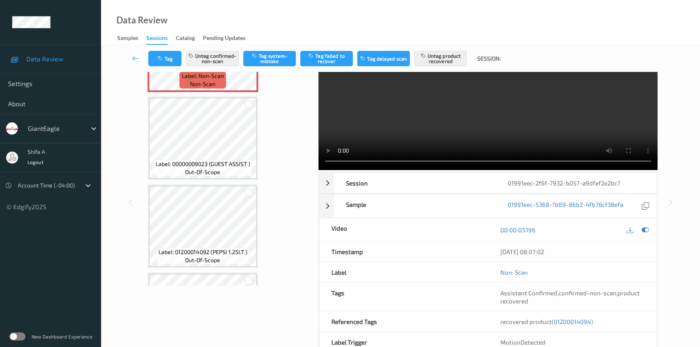
scroll to position [83, 0]
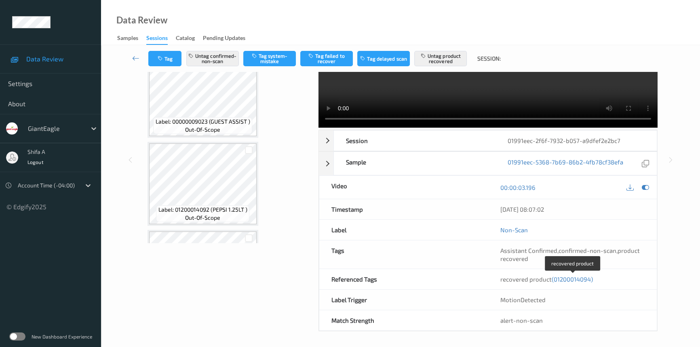
click at [576, 278] on span "(01200014094)" at bounding box center [572, 279] width 41 height 7
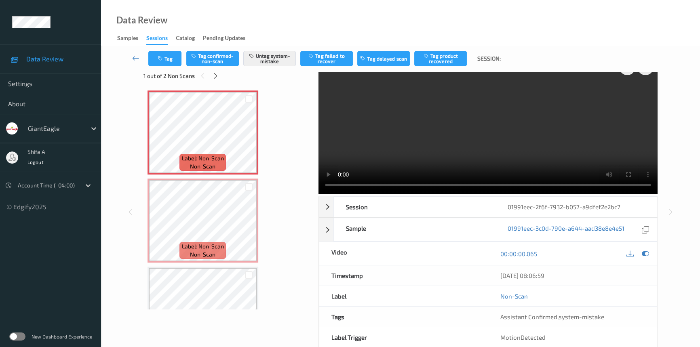
scroll to position [0, 0]
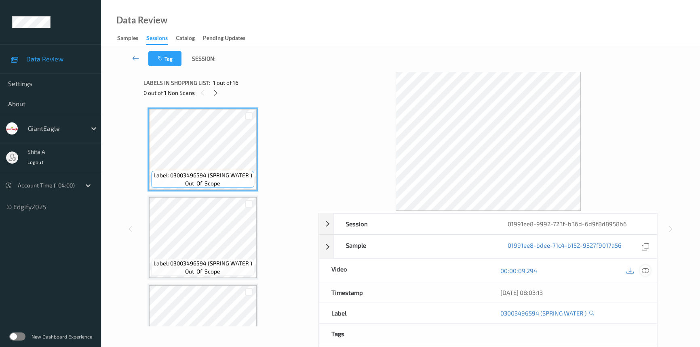
click at [646, 270] on icon at bounding box center [645, 270] width 7 height 7
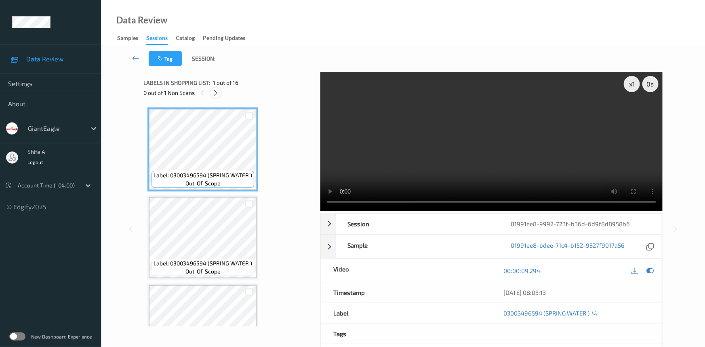
click at [218, 91] on icon at bounding box center [216, 92] width 7 height 7
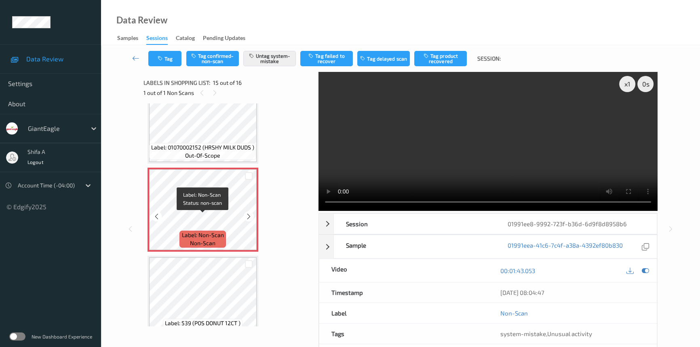
scroll to position [1186, 0]
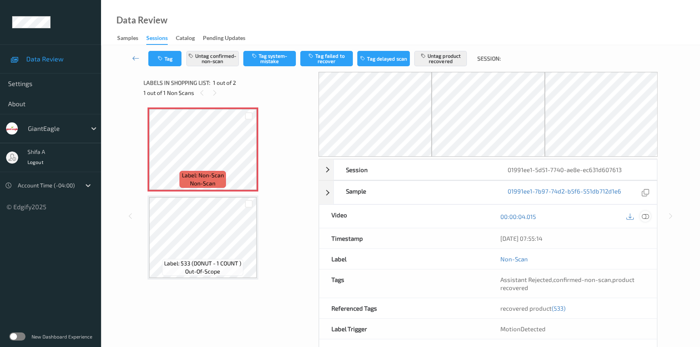
click at [646, 217] on icon at bounding box center [645, 216] width 7 height 7
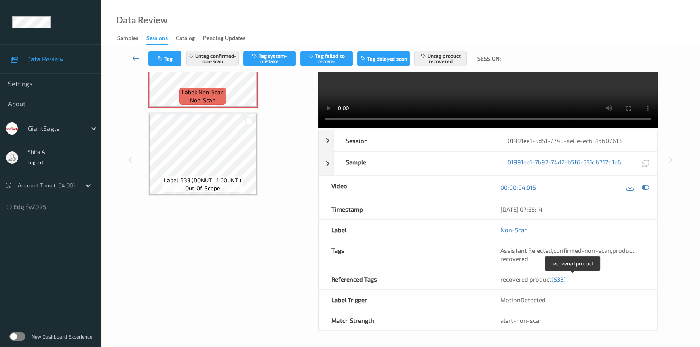
click at [557, 277] on span "(533)" at bounding box center [559, 279] width 14 height 7
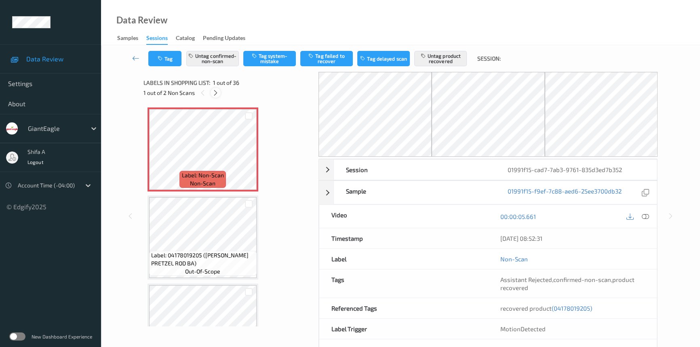
click at [214, 96] on icon at bounding box center [215, 92] width 7 height 7
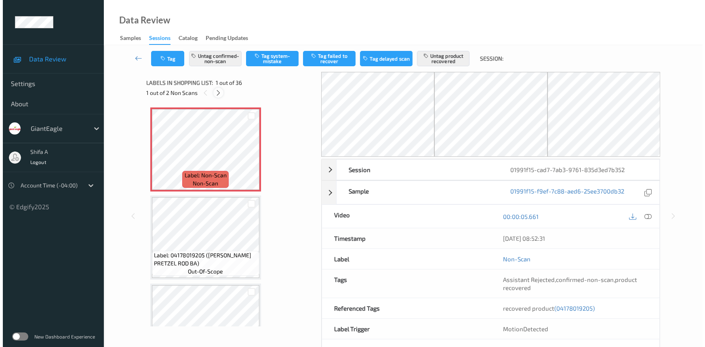
scroll to position [531, 0]
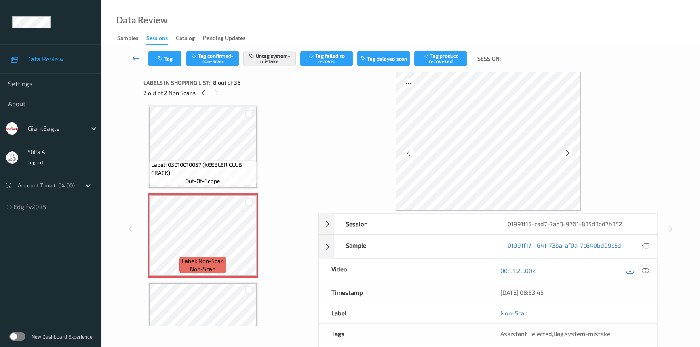
click at [650, 271] on div at bounding box center [645, 270] width 11 height 11
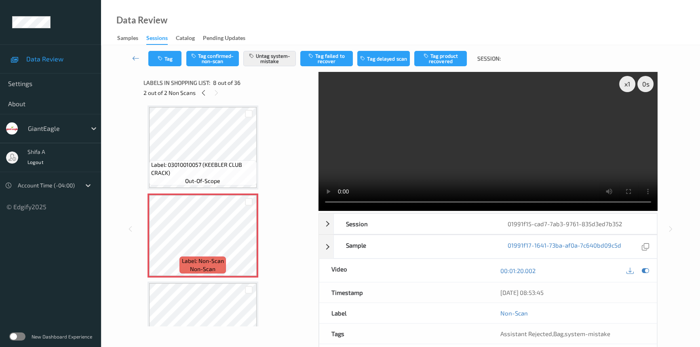
click at [530, 150] on video at bounding box center [488, 141] width 339 height 139
click at [165, 60] on button "Tag" at bounding box center [164, 58] width 33 height 15
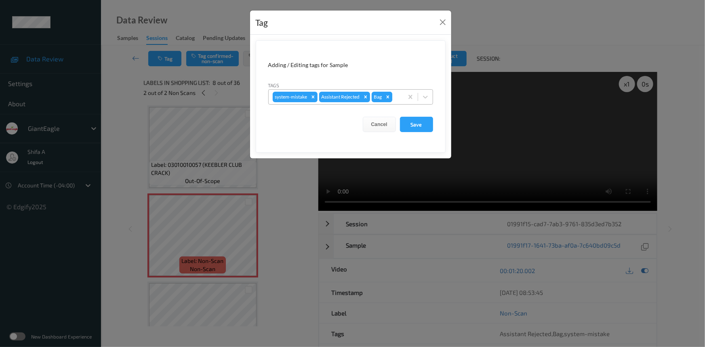
click at [390, 97] on icon "Remove Bag" at bounding box center [388, 97] width 6 height 6
click at [314, 94] on icon "Remove system-mistake" at bounding box center [313, 97] width 6 height 6
click at [423, 123] on button "Save" at bounding box center [416, 124] width 33 height 15
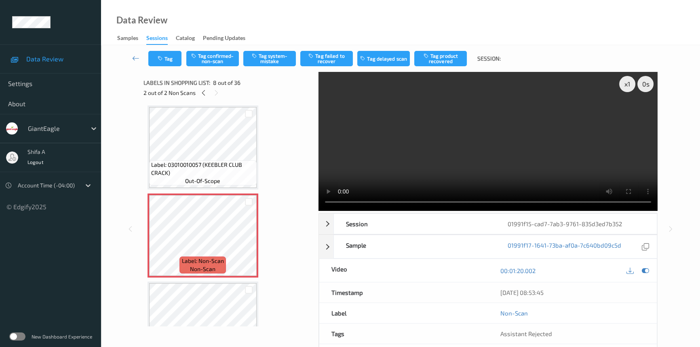
click at [241, 63] on div "Tag Tag confirmed-non-scan Tag system-mistake Tag failed to recover Tag delayed…" at bounding box center [327, 58] width 358 height 15
click at [216, 62] on button "Tag confirmed-non-scan" at bounding box center [212, 58] width 53 height 15
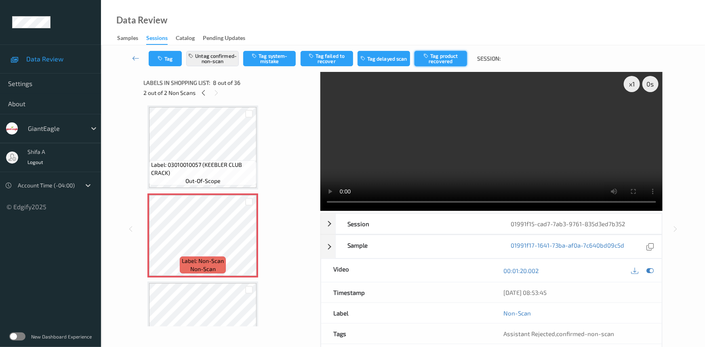
click at [448, 61] on button "Tag product recovered" at bounding box center [441, 58] width 53 height 15
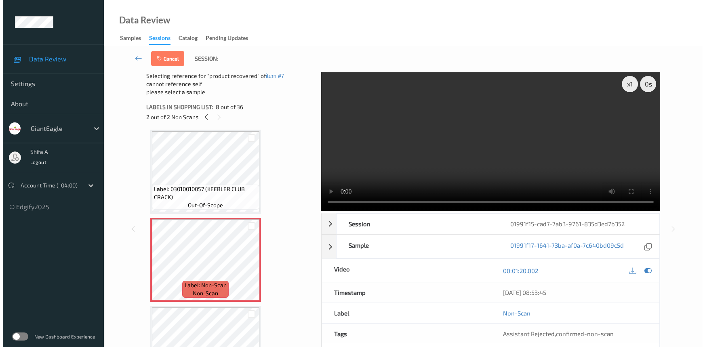
scroll to position [678, 0]
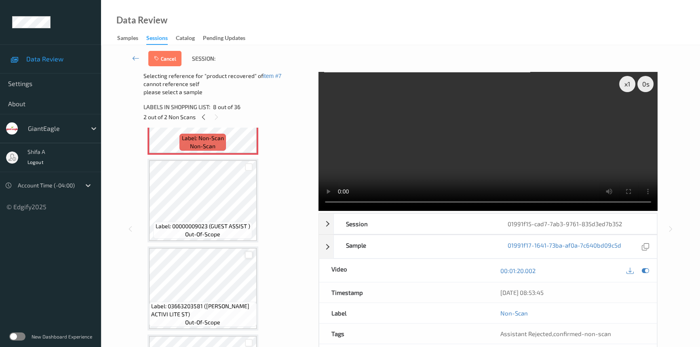
click at [249, 253] on div at bounding box center [249, 255] width 8 height 8
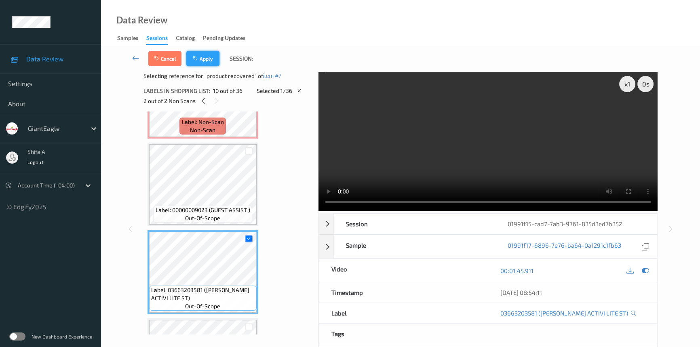
click at [207, 54] on button "Apply" at bounding box center [202, 58] width 33 height 15
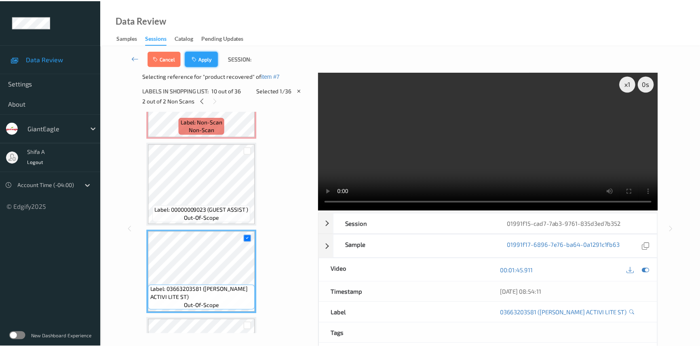
scroll to position [531, 0]
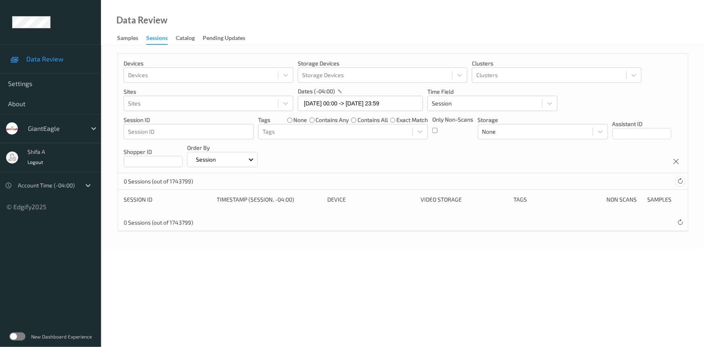
click at [677, 181] on icon at bounding box center [680, 181] width 6 height 6
click at [403, 107] on input "[DATE] 00:00 -> [DATE] 23:59" at bounding box center [360, 103] width 125 height 15
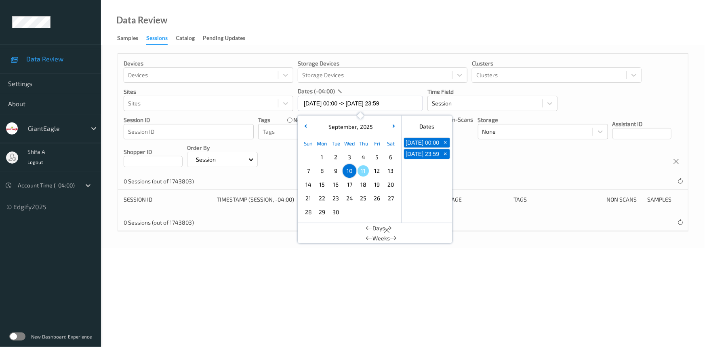
click at [349, 172] on span "10" at bounding box center [349, 170] width 11 height 11
click at [349, 171] on span "10" at bounding box center [349, 170] width 11 height 11
type input "[DATE] 00:00 -> [DATE] 23:59"
click at [509, 156] on div "Devices Devices Storage Devices Storage Devices Clusters Clusters Sites Sites d…" at bounding box center [403, 114] width 570 height 120
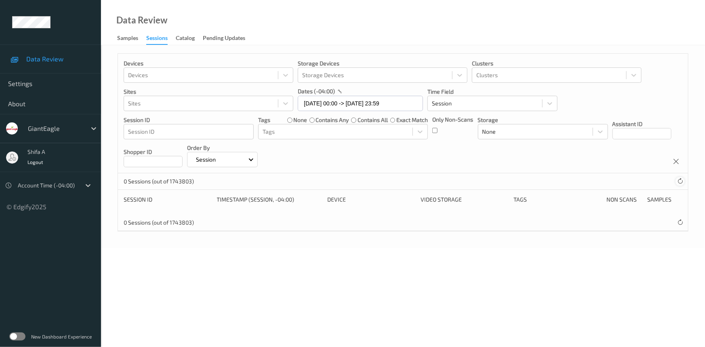
click at [681, 182] on icon at bounding box center [680, 181] width 6 height 6
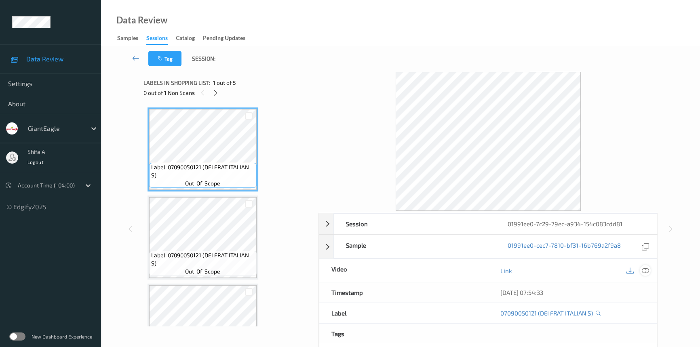
drag, startPoint x: 647, startPoint y: 267, endPoint x: 361, endPoint y: 156, distance: 306.9
click at [647, 267] on icon at bounding box center [645, 270] width 7 height 7
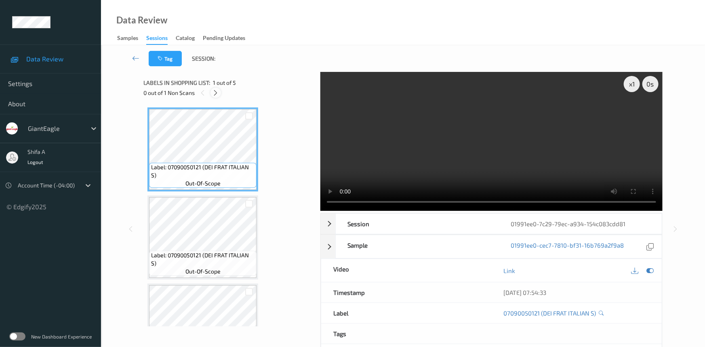
click at [220, 94] on div at bounding box center [216, 93] width 10 height 10
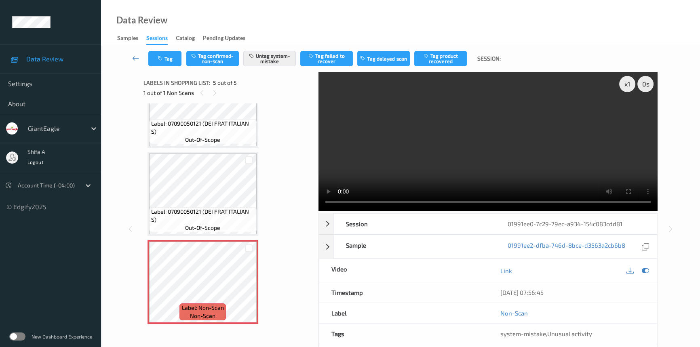
click at [681, 186] on div "x 1 0 s Session 01991ee0-7c29-79ec-a934-154c083cdd81 Session ID 01991ee0-7c29-7…" at bounding box center [401, 229] width 566 height 314
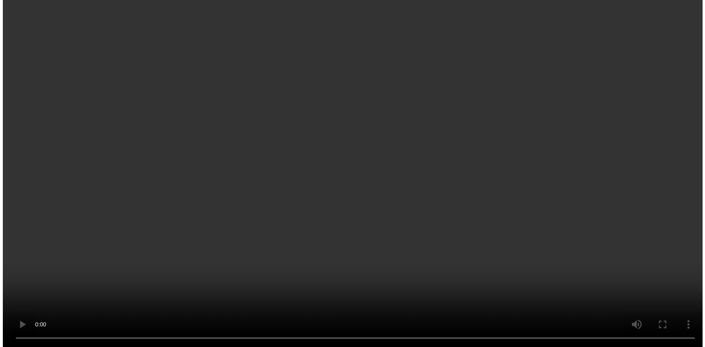
scroll to position [220, 0]
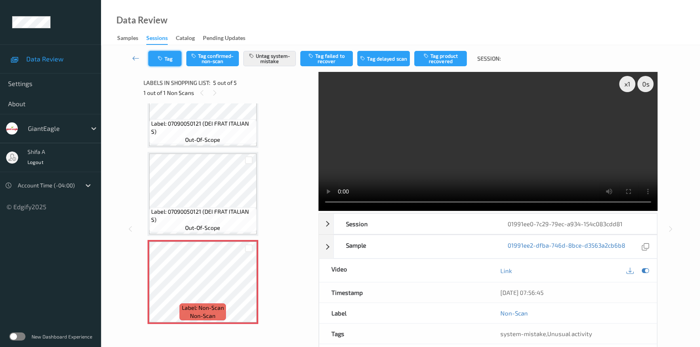
click at [167, 59] on button "Tag" at bounding box center [164, 58] width 33 height 15
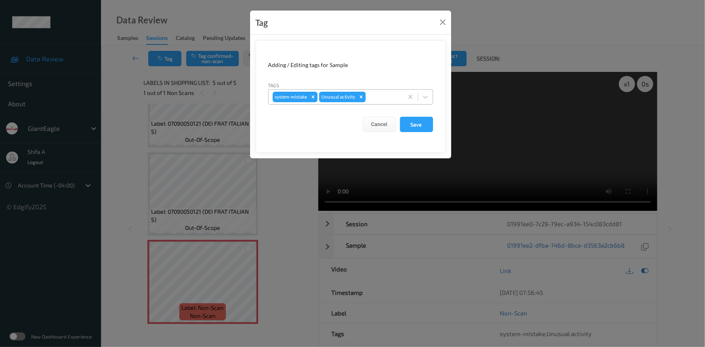
click at [360, 97] on icon "Remove Unusual activity" at bounding box center [362, 97] width 6 height 6
click at [429, 127] on button "Save" at bounding box center [416, 124] width 33 height 15
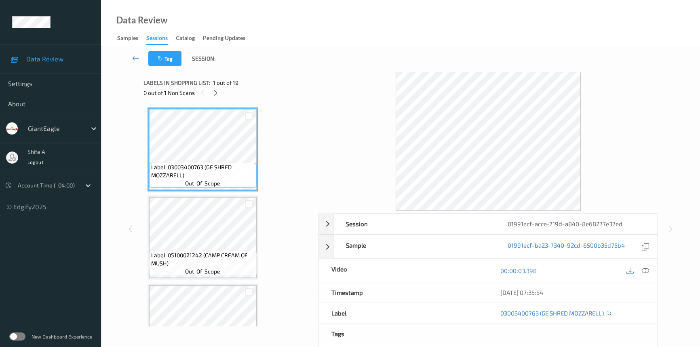
drag, startPoint x: 646, startPoint y: 270, endPoint x: 304, endPoint y: 186, distance: 351.8
click at [646, 270] on icon at bounding box center [645, 270] width 7 height 7
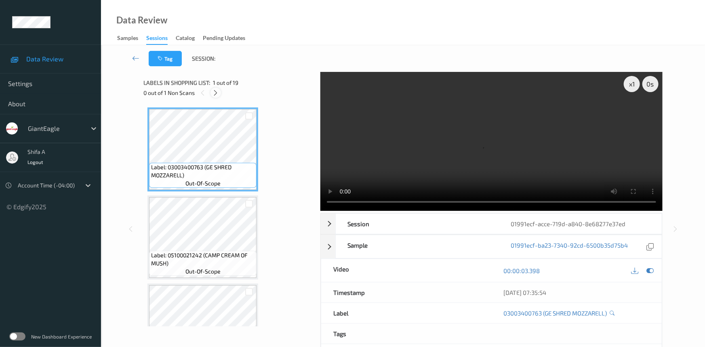
click at [216, 90] on icon at bounding box center [216, 92] width 7 height 7
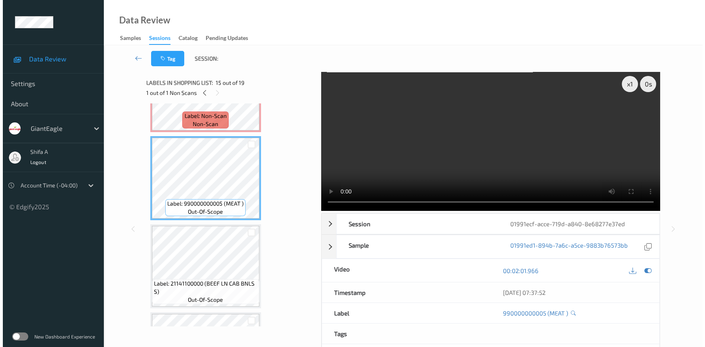
scroll to position [1058, 0]
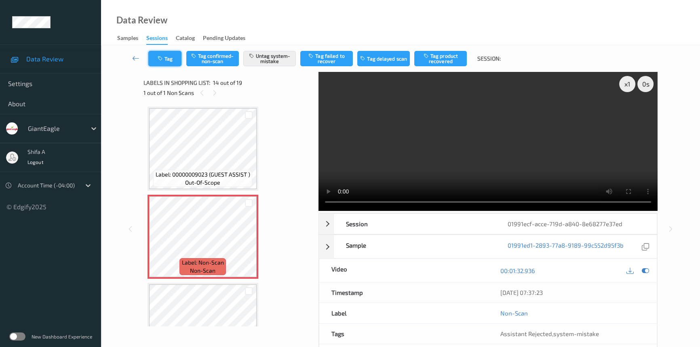
click at [159, 56] on icon "button" at bounding box center [161, 59] width 7 height 6
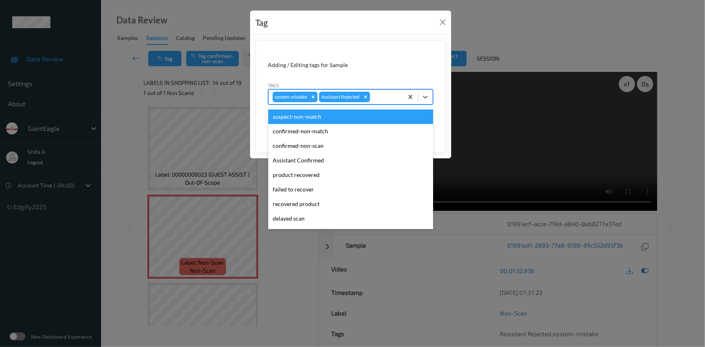
click at [392, 96] on div at bounding box center [385, 97] width 27 height 10
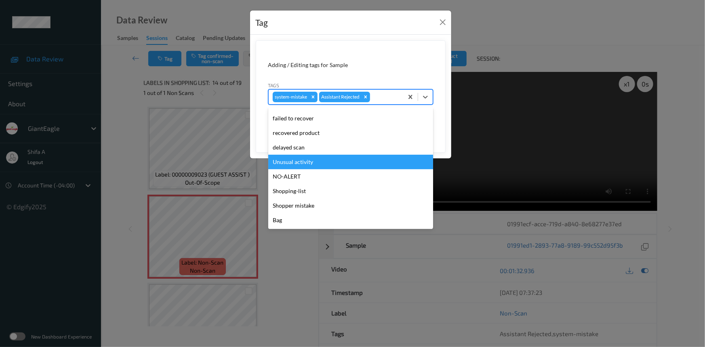
click at [331, 161] on div "Unusual activity" at bounding box center [350, 162] width 165 height 15
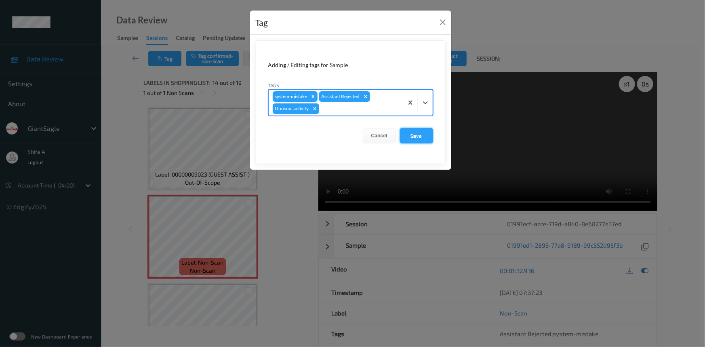
click at [420, 131] on button "Save" at bounding box center [416, 135] width 33 height 15
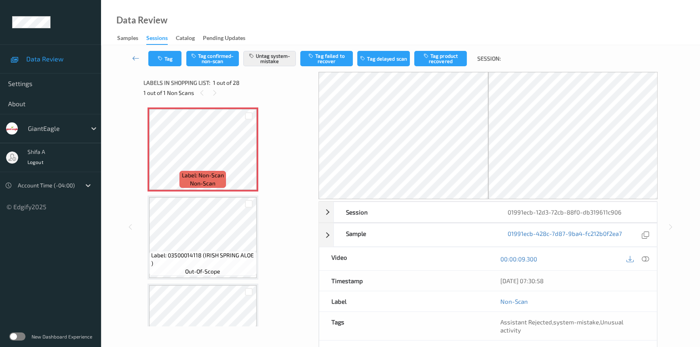
click at [648, 259] on icon at bounding box center [645, 258] width 7 height 7
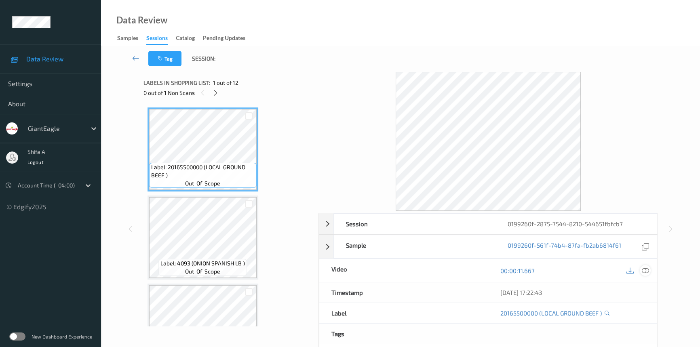
click at [648, 270] on icon at bounding box center [645, 270] width 7 height 7
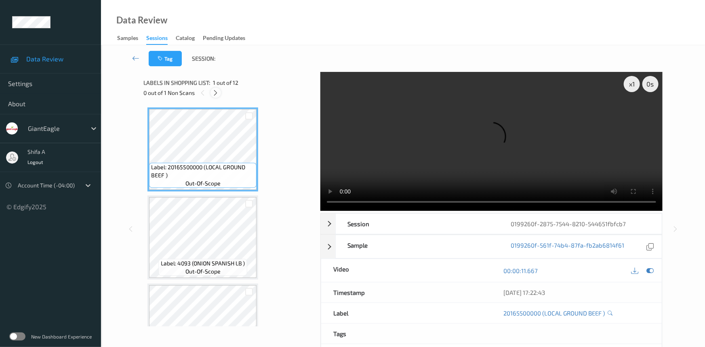
click at [214, 93] on icon at bounding box center [216, 92] width 7 height 7
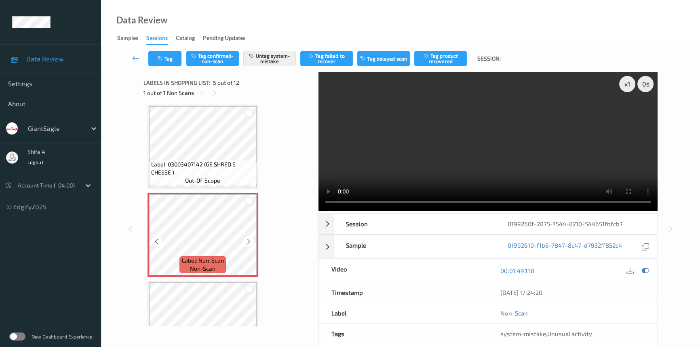
scroll to position [414, 0]
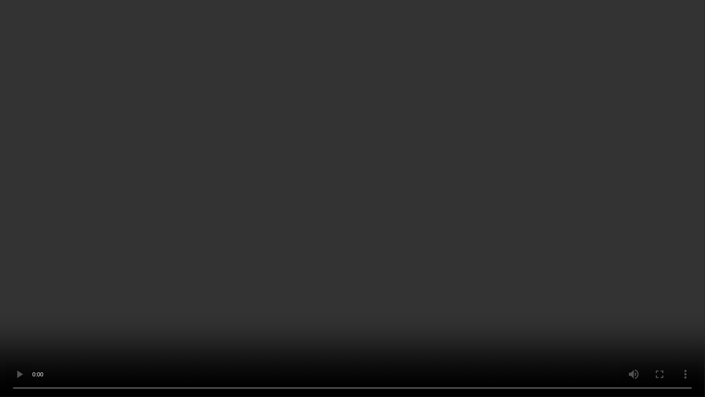
click at [620, 201] on video at bounding box center [352, 198] width 705 height 397
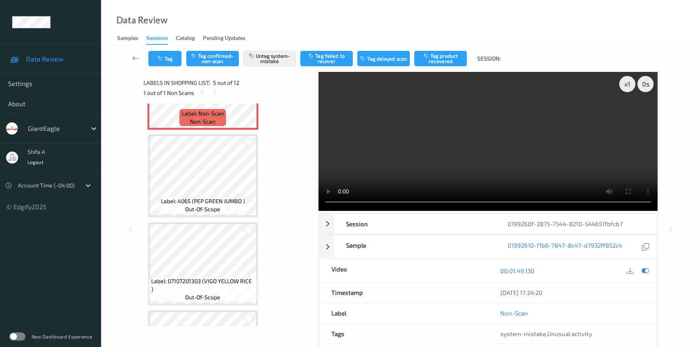
click at [525, 165] on video at bounding box center [488, 141] width 339 height 139
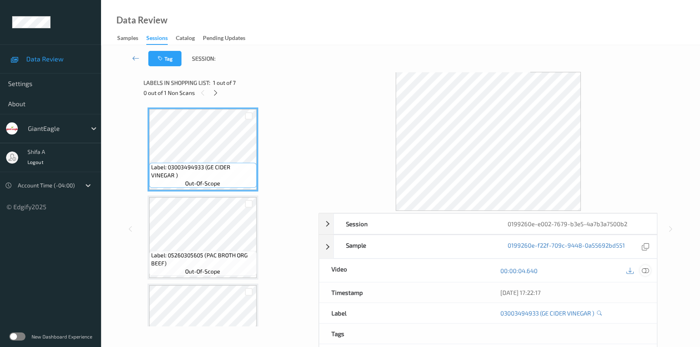
click at [644, 270] on icon at bounding box center [645, 270] width 7 height 7
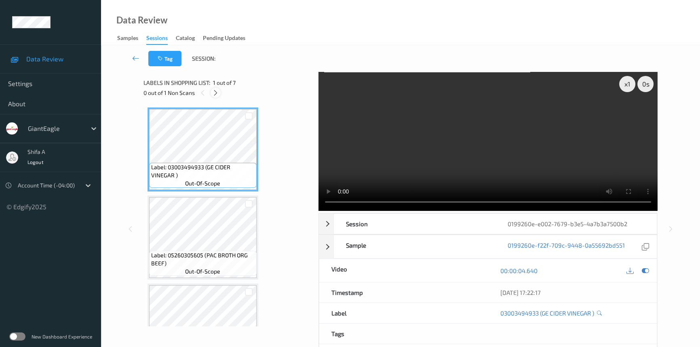
click at [219, 93] on icon at bounding box center [215, 92] width 7 height 7
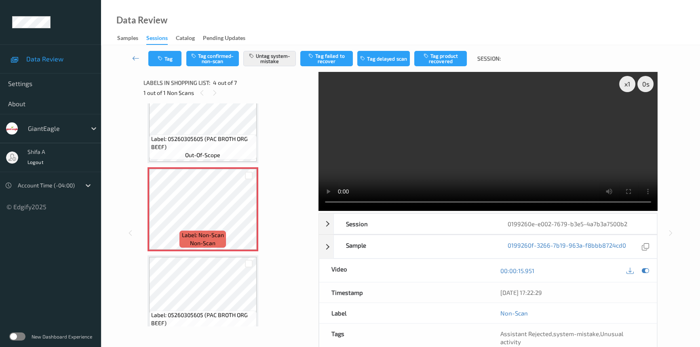
scroll to position [294, 0]
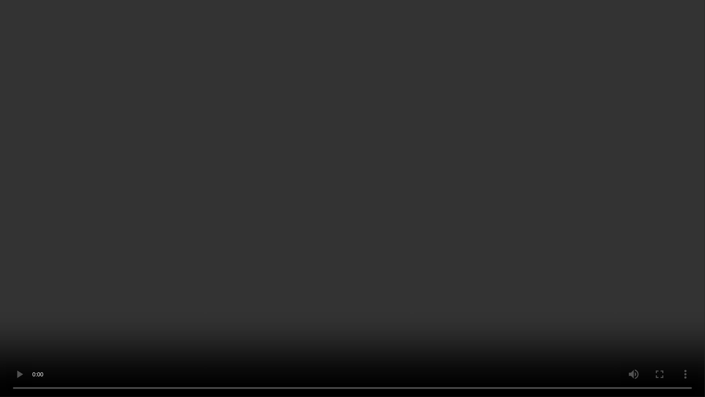
click at [614, 179] on video at bounding box center [352, 198] width 705 height 397
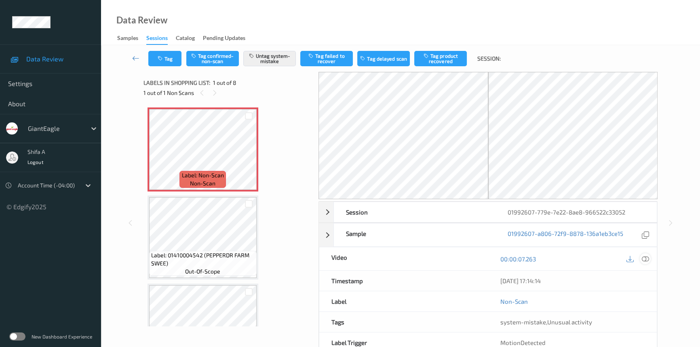
click at [646, 256] on icon at bounding box center [645, 258] width 7 height 7
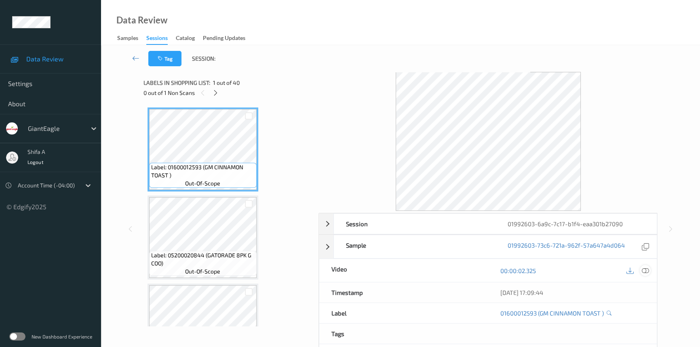
click at [647, 272] on icon at bounding box center [645, 270] width 7 height 7
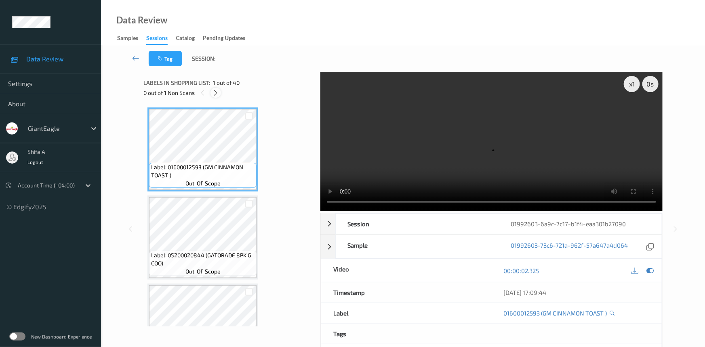
click at [217, 92] on icon at bounding box center [216, 92] width 7 height 7
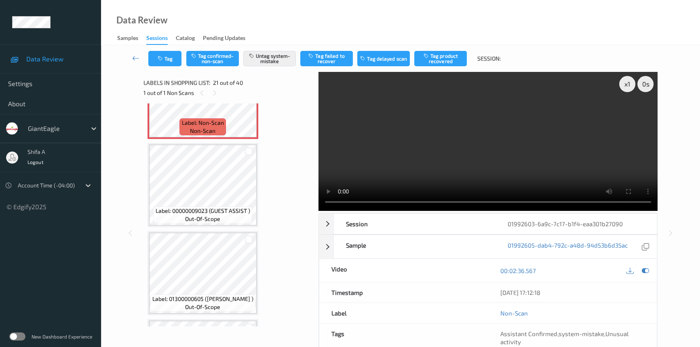
scroll to position [1819, 0]
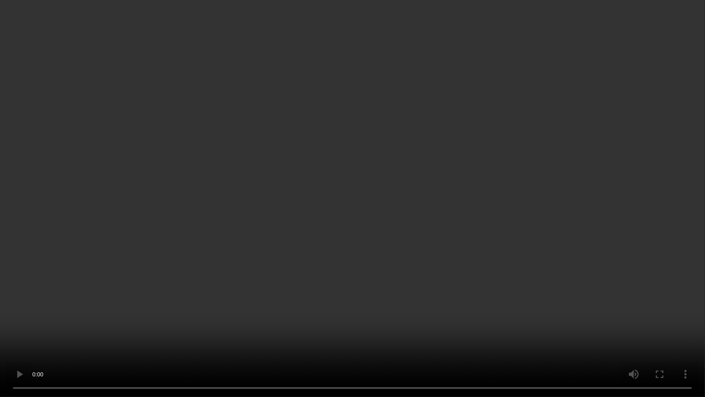
click at [607, 188] on video at bounding box center [352, 198] width 705 height 397
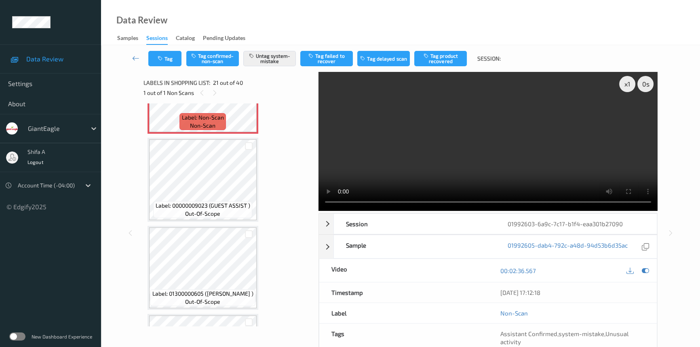
click at [560, 162] on video at bounding box center [488, 141] width 339 height 139
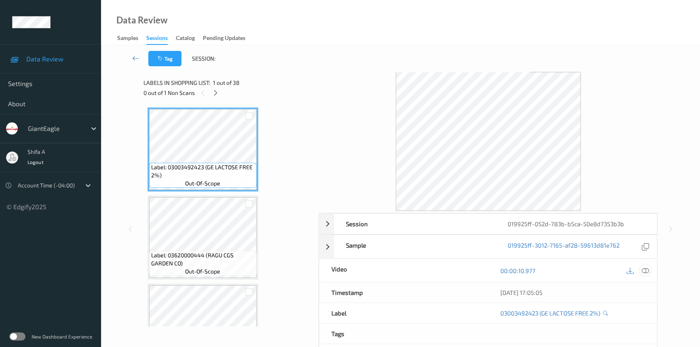
click at [620, 270] on icon at bounding box center [645, 270] width 7 height 7
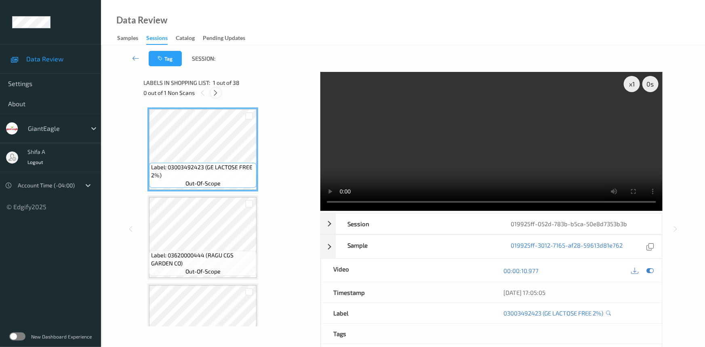
click at [219, 97] on div at bounding box center [216, 93] width 10 height 10
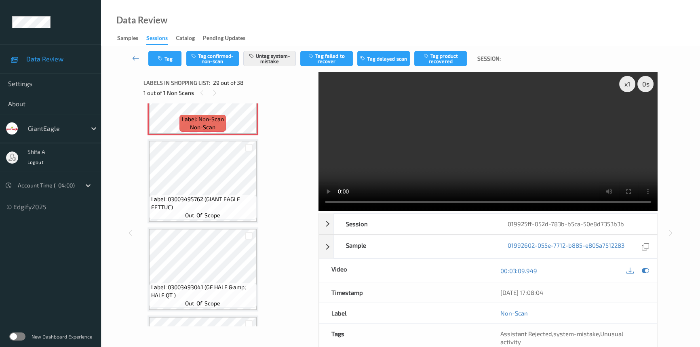
scroll to position [2375, 0]
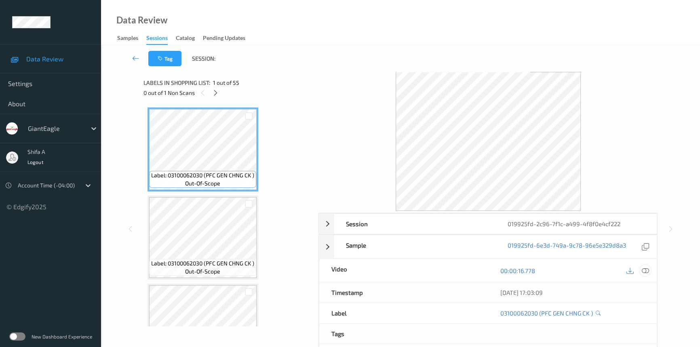
click at [649, 271] on div at bounding box center [645, 270] width 11 height 11
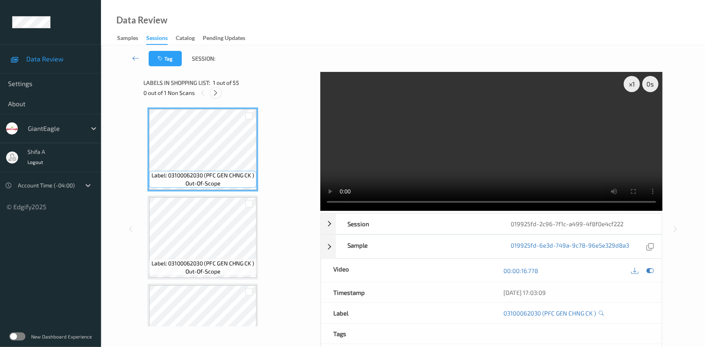
click at [215, 93] on icon at bounding box center [216, 92] width 7 height 7
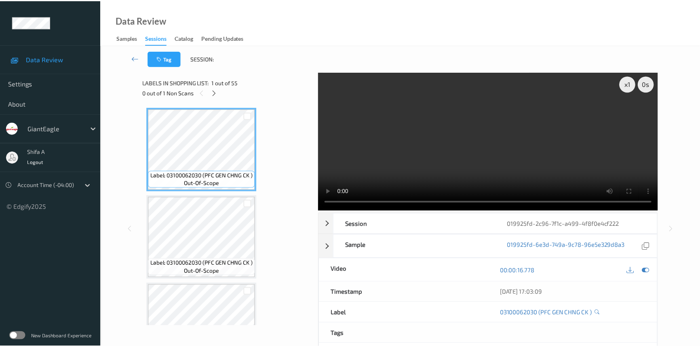
scroll to position [2814, 0]
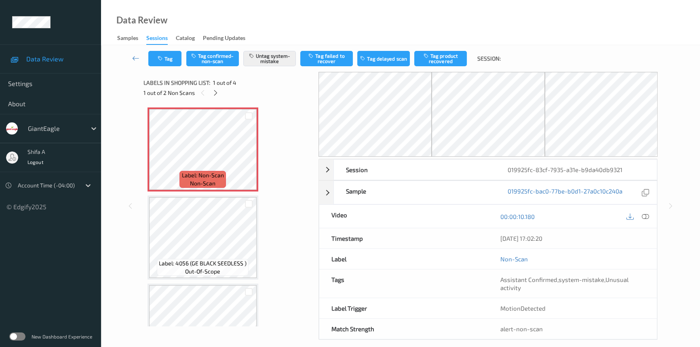
drag, startPoint x: 645, startPoint y: 217, endPoint x: 640, endPoint y: 222, distance: 7.5
click at [645, 216] on icon at bounding box center [645, 216] width 7 height 7
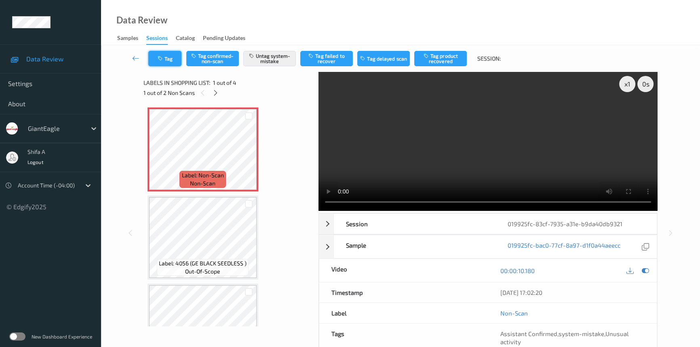
click at [173, 64] on button "Tag" at bounding box center [164, 58] width 33 height 15
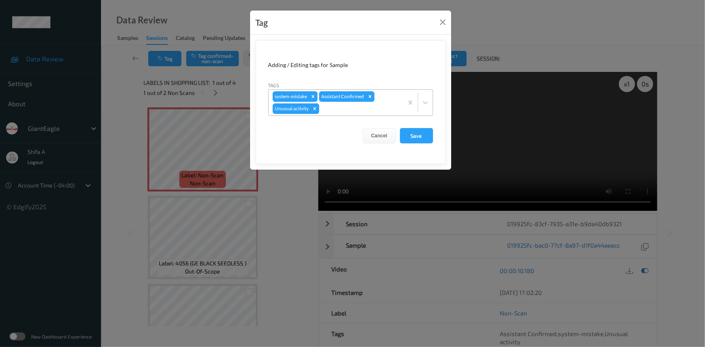
click at [318, 107] on div "Remove Unusual activity" at bounding box center [314, 108] width 9 height 11
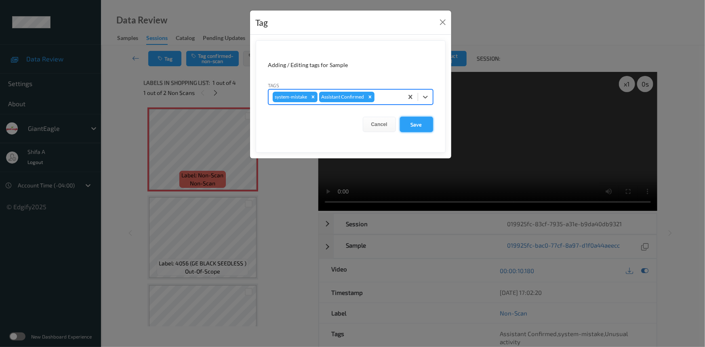
click at [420, 129] on button "Save" at bounding box center [416, 124] width 33 height 15
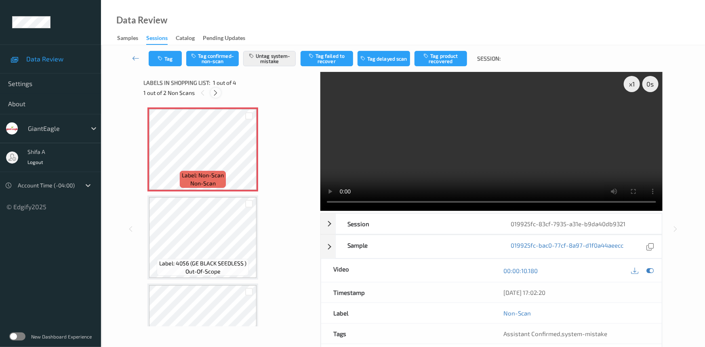
click at [216, 93] on icon at bounding box center [216, 92] width 7 height 7
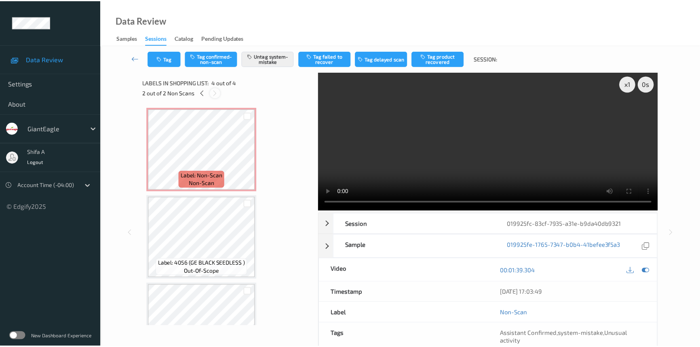
scroll to position [132, 0]
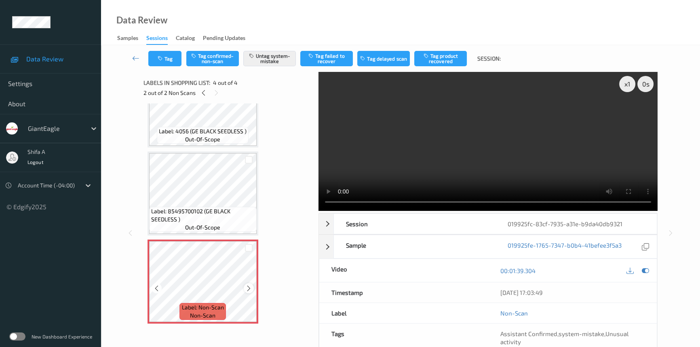
click at [249, 287] on icon at bounding box center [248, 288] width 7 height 7
click at [199, 93] on div at bounding box center [203, 93] width 10 height 10
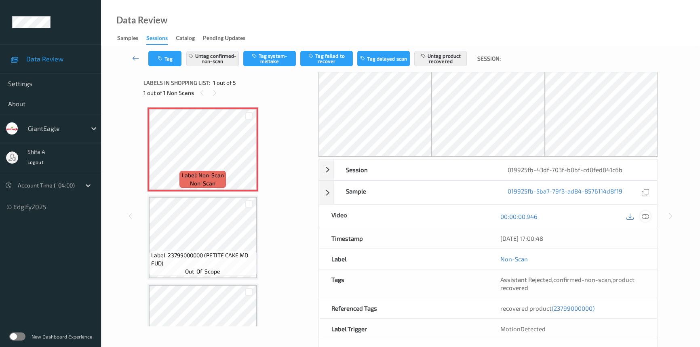
click at [646, 215] on icon at bounding box center [645, 216] width 7 height 7
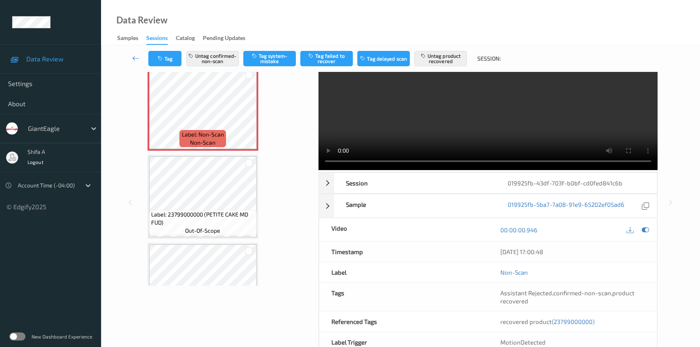
scroll to position [83, 0]
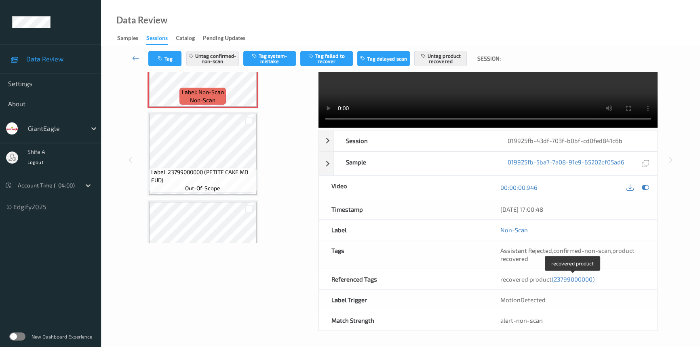
click at [574, 276] on span "(23799000000)" at bounding box center [573, 279] width 43 height 7
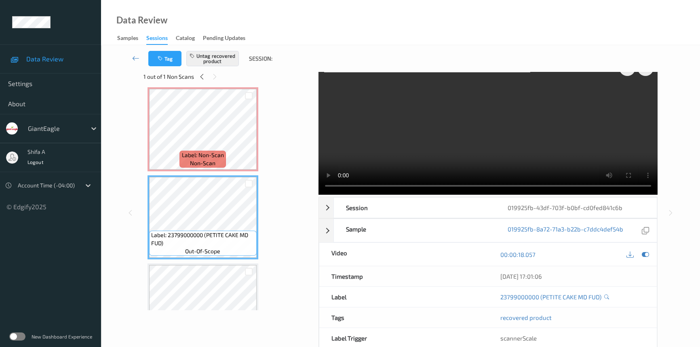
scroll to position [0, 0]
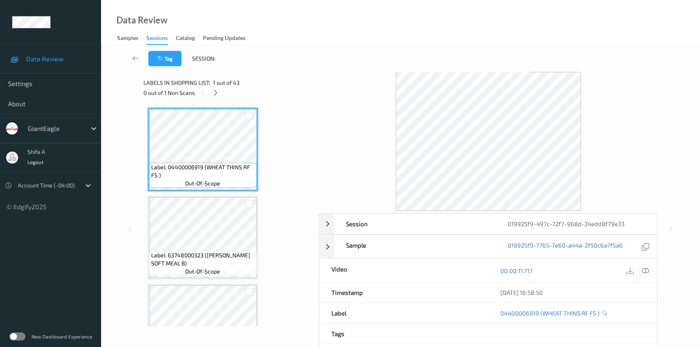
click at [646, 270] on icon at bounding box center [645, 270] width 7 height 7
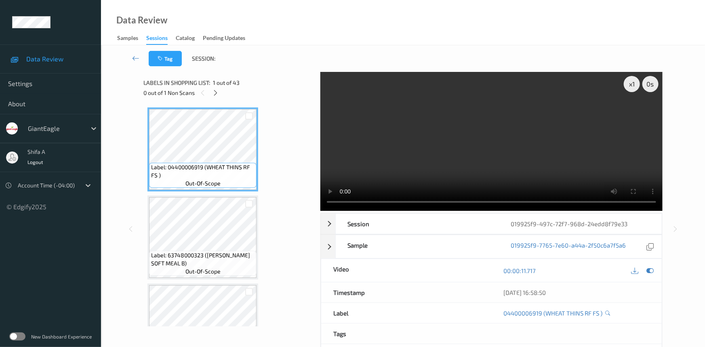
click at [212, 97] on div "0 out of 1 Non Scans" at bounding box center [228, 93] width 171 height 10
click at [215, 95] on icon at bounding box center [216, 92] width 7 height 7
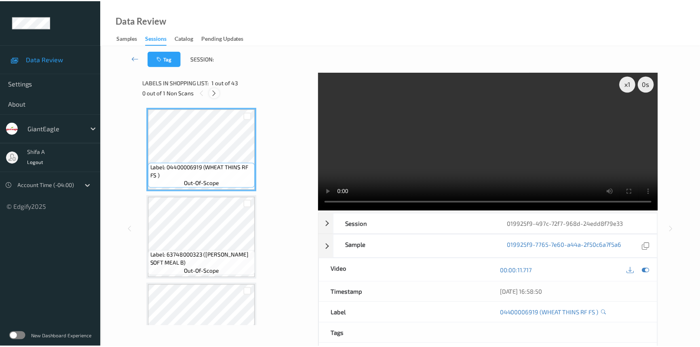
scroll to position [1936, 0]
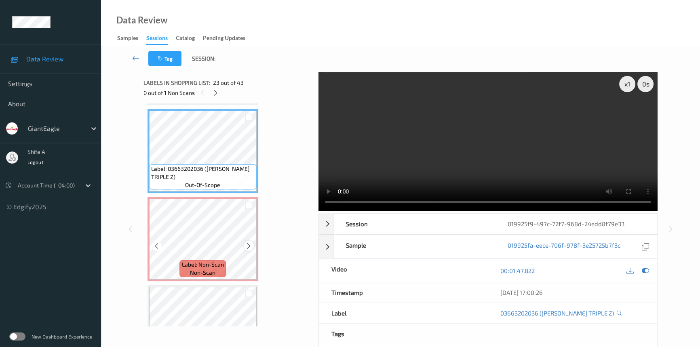
click at [247, 243] on icon at bounding box center [248, 246] width 7 height 7
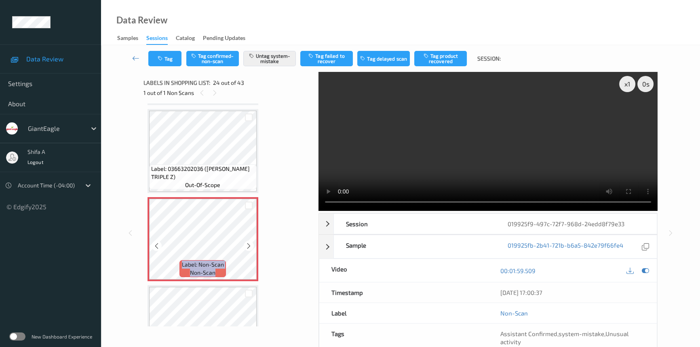
click at [247, 243] on icon at bounding box center [248, 246] width 7 height 7
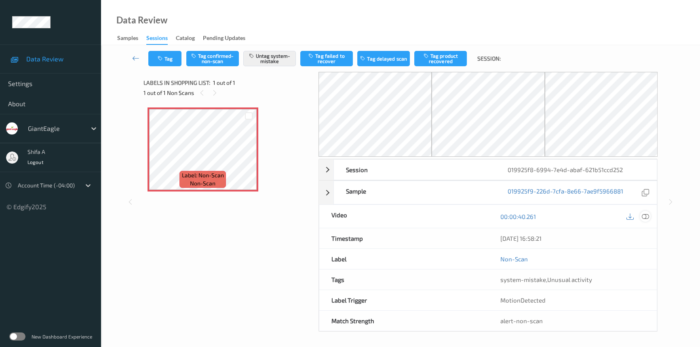
click at [647, 215] on icon at bounding box center [645, 216] width 7 height 7
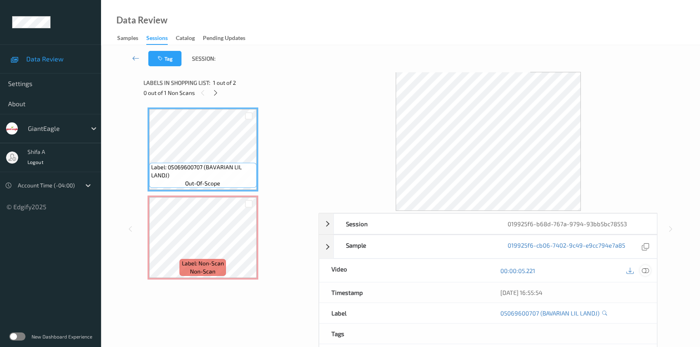
drag, startPoint x: 647, startPoint y: 268, endPoint x: 631, endPoint y: 268, distance: 15.8
click at [646, 268] on icon at bounding box center [645, 270] width 7 height 7
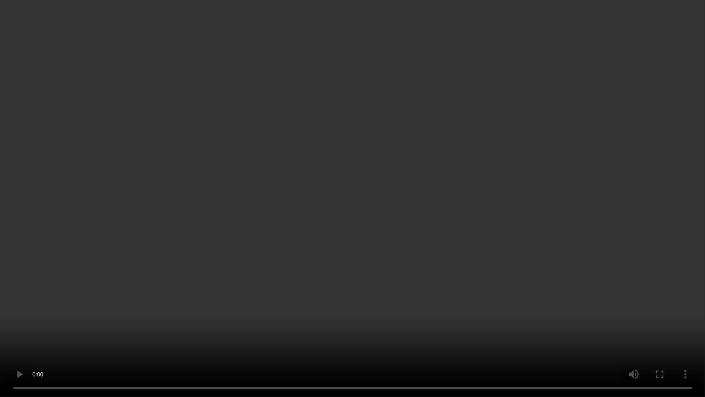
click at [587, 215] on video at bounding box center [352, 198] width 705 height 397
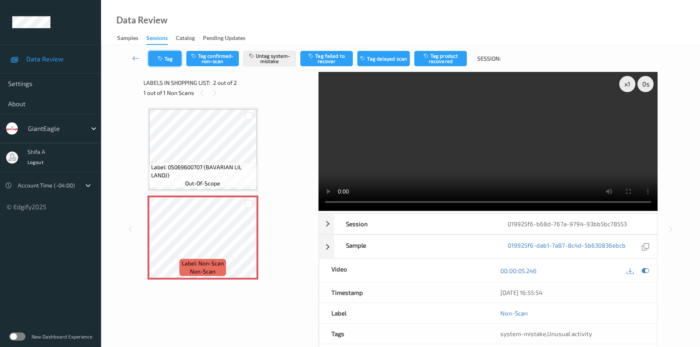
click at [171, 65] on button "Tag" at bounding box center [164, 58] width 33 height 15
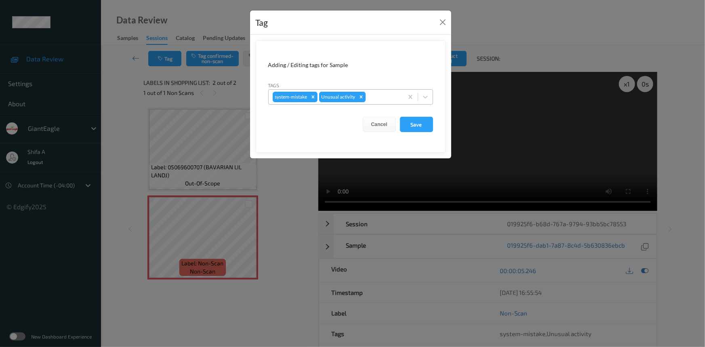
click at [363, 97] on icon "Remove Unusual activity" at bounding box center [362, 97] width 6 height 6
click at [415, 122] on button "Save" at bounding box center [416, 124] width 33 height 15
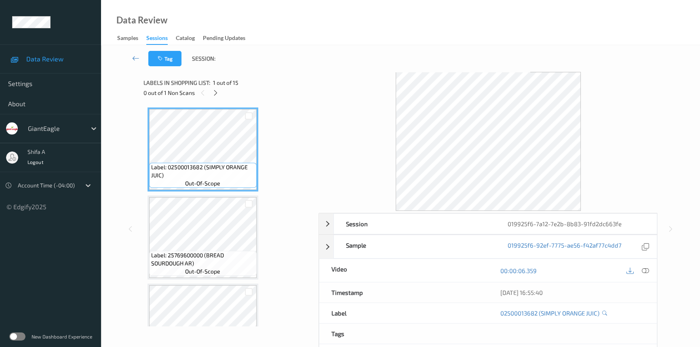
drag, startPoint x: 643, startPoint y: 271, endPoint x: 630, endPoint y: 286, distance: 19.5
click at [644, 271] on icon at bounding box center [645, 270] width 7 height 7
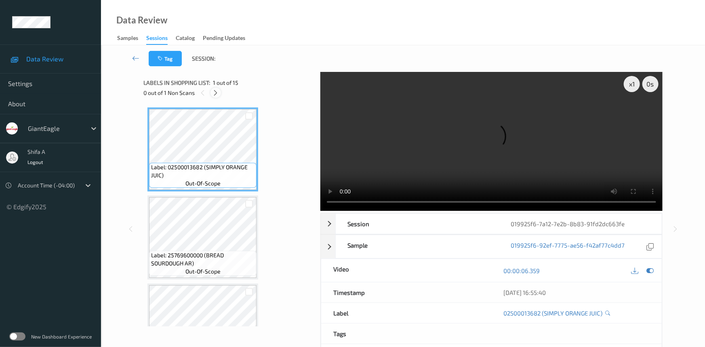
click at [218, 94] on icon at bounding box center [216, 92] width 7 height 7
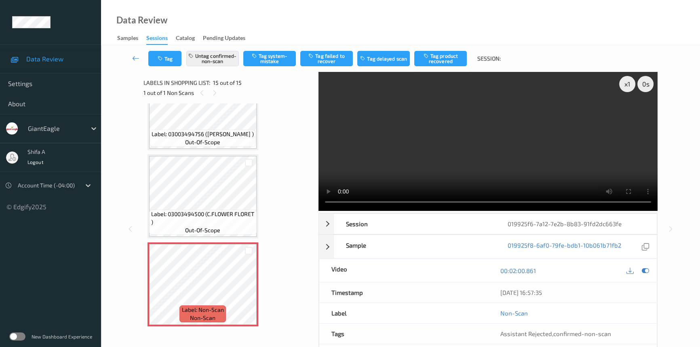
scroll to position [1049, 0]
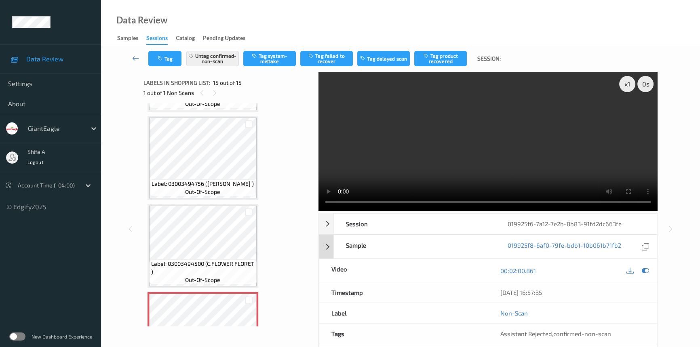
drag, startPoint x: 526, startPoint y: 156, endPoint x: 350, endPoint y: 234, distance: 192.5
click at [526, 156] on video at bounding box center [488, 141] width 339 height 139
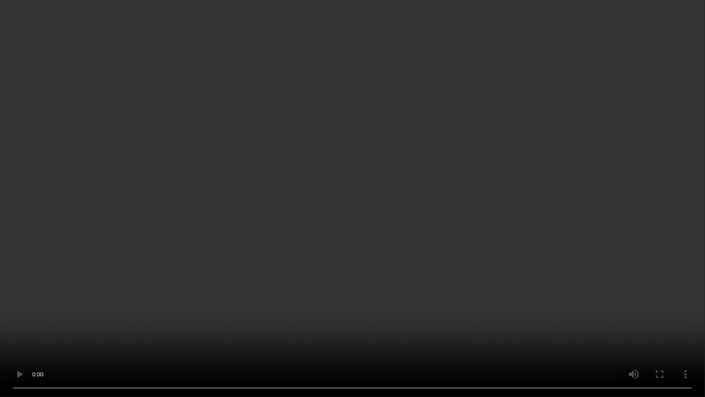
click at [585, 218] on video at bounding box center [352, 198] width 705 height 397
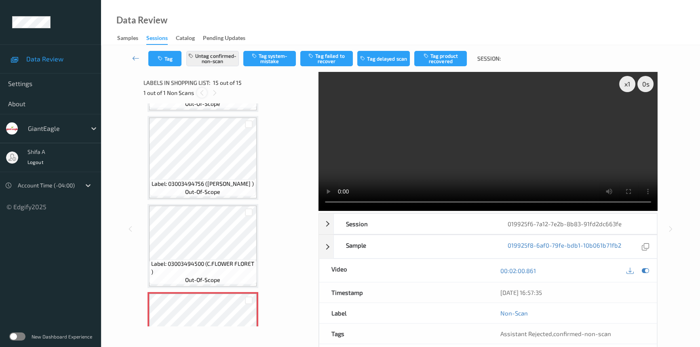
click at [202, 95] on icon at bounding box center [201, 92] width 7 height 7
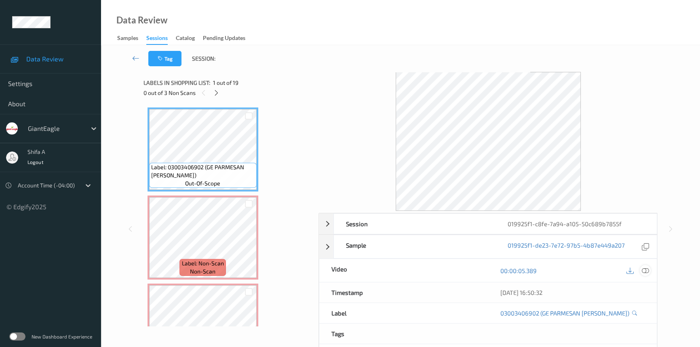
click at [650, 269] on div at bounding box center [645, 270] width 11 height 11
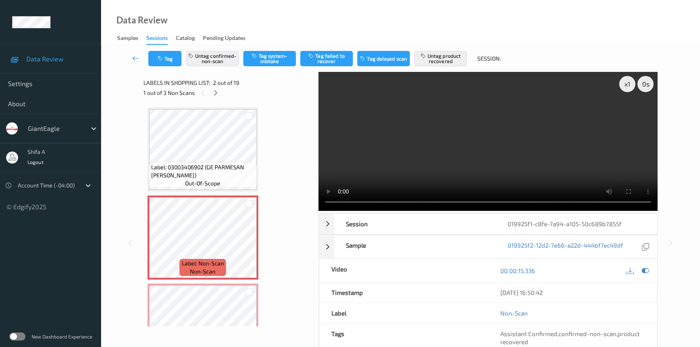
click at [203, 170] on span "Label: 03003406902 (GE PARMESAN [PERSON_NAME])" at bounding box center [202, 171] width 103 height 16
click at [546, 151] on video at bounding box center [488, 141] width 339 height 139
click at [247, 241] on icon at bounding box center [248, 244] width 7 height 7
click at [223, 60] on button "Untag confirmed-non-scan" at bounding box center [212, 58] width 53 height 15
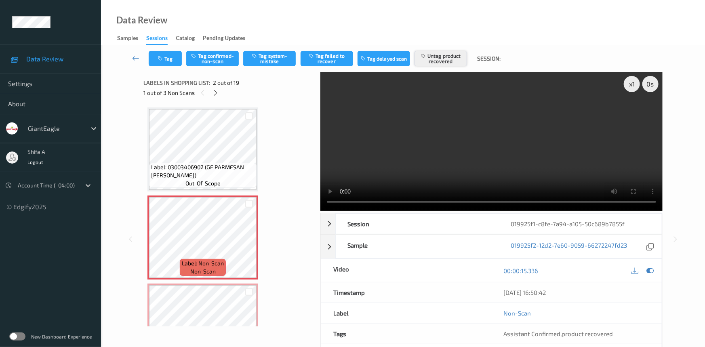
click at [447, 66] on button "Untag product recovered" at bounding box center [441, 58] width 53 height 15
click at [279, 57] on button "Tag system-mistake" at bounding box center [269, 58] width 53 height 15
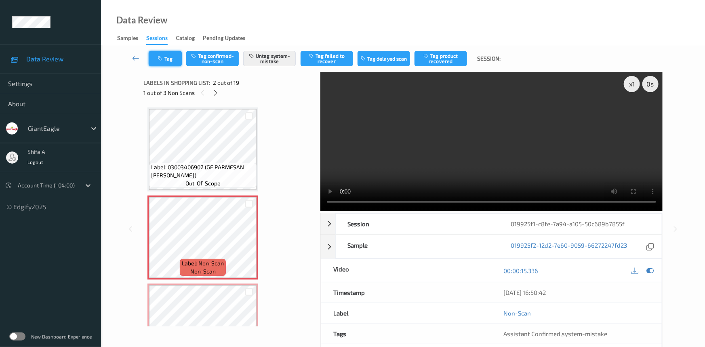
click at [165, 60] on button "Tag" at bounding box center [165, 58] width 33 height 15
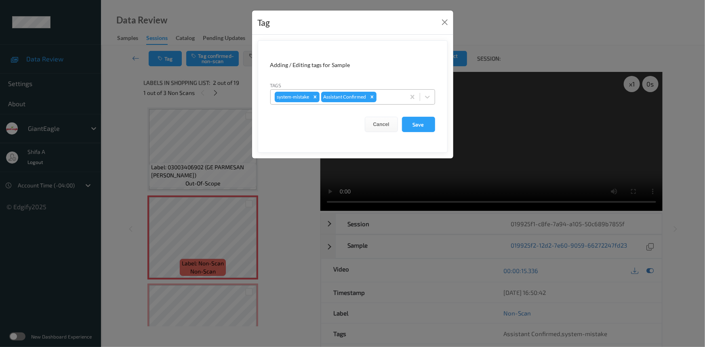
click at [392, 99] on div at bounding box center [389, 97] width 23 height 10
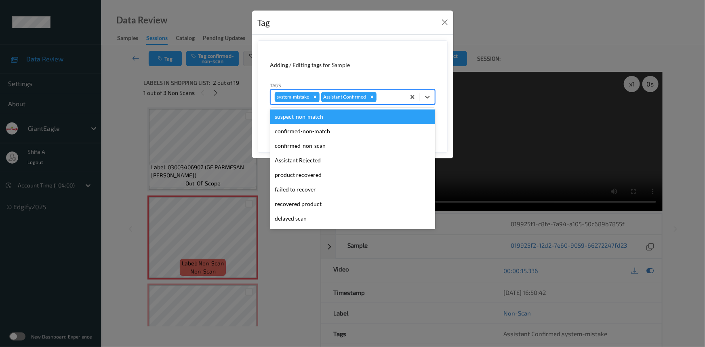
scroll to position [71, 0]
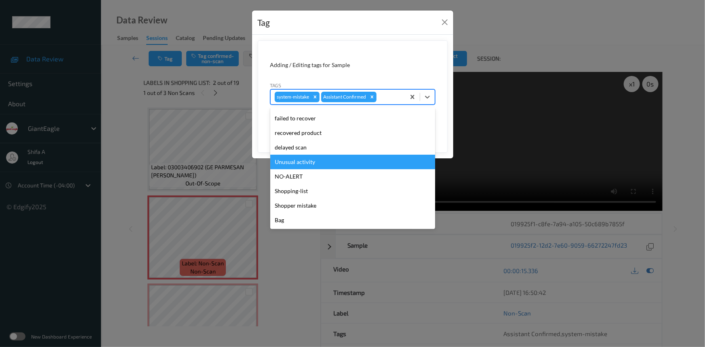
click at [311, 164] on div "Unusual activity" at bounding box center [352, 162] width 165 height 15
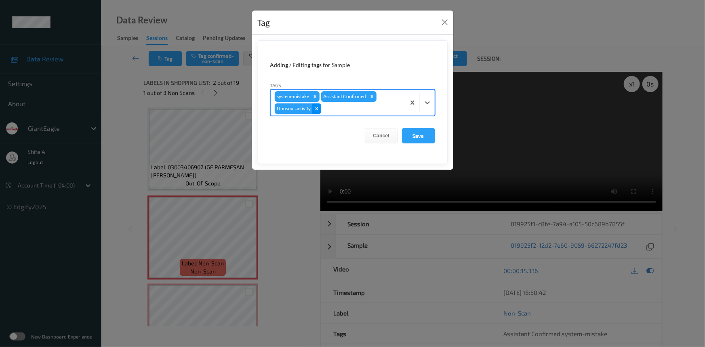
click at [315, 109] on icon "Remove Unusual activity" at bounding box center [316, 108] width 3 height 3
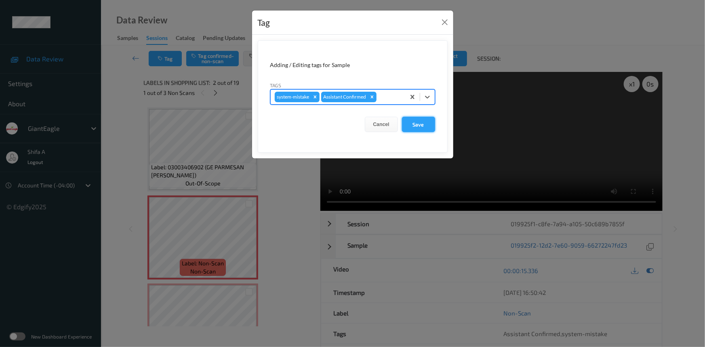
click at [415, 127] on button "Save" at bounding box center [418, 124] width 33 height 15
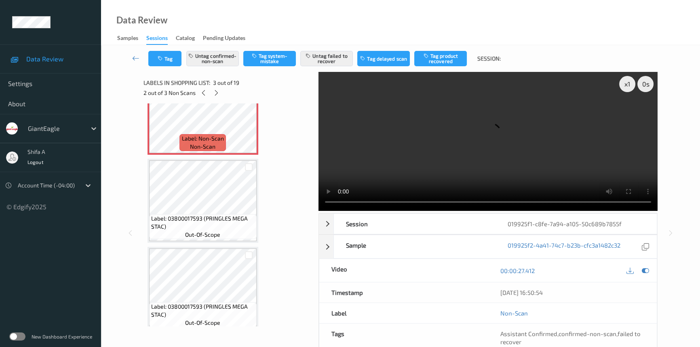
scroll to position [147, 0]
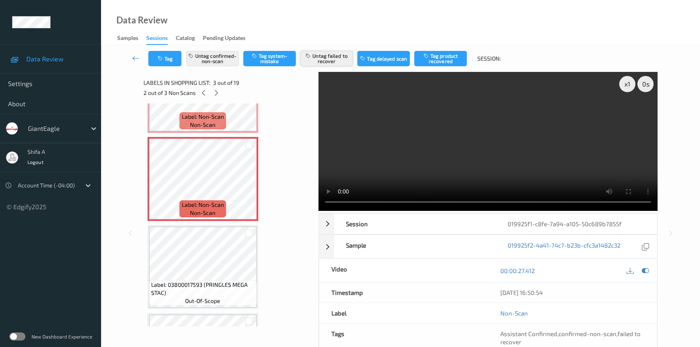
click at [340, 65] on button "Untag failed to recover" at bounding box center [326, 58] width 53 height 15
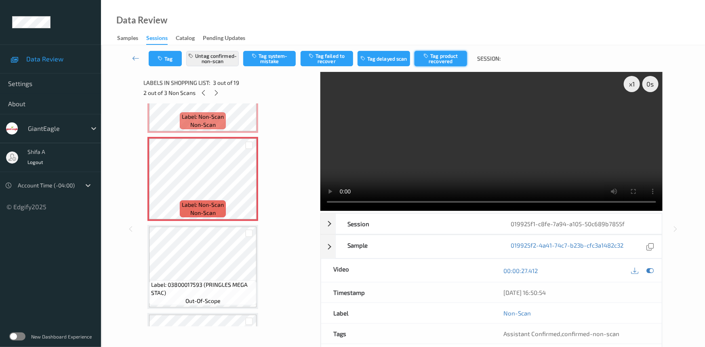
click at [458, 61] on button "Tag product recovered" at bounding box center [441, 58] width 53 height 15
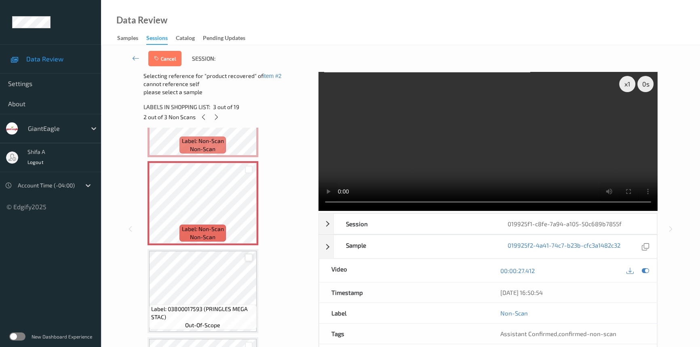
click at [249, 257] on div at bounding box center [249, 258] width 8 height 8
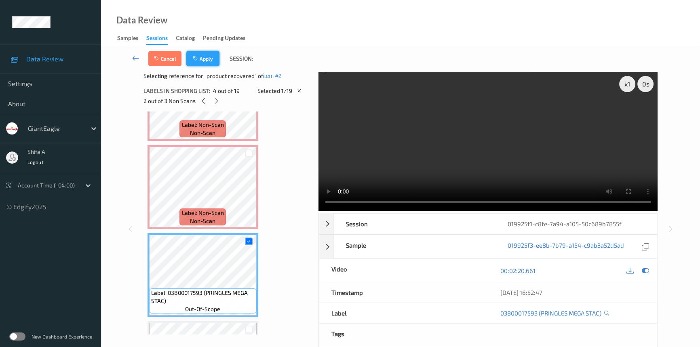
click at [211, 58] on button "Apply" at bounding box center [202, 58] width 33 height 15
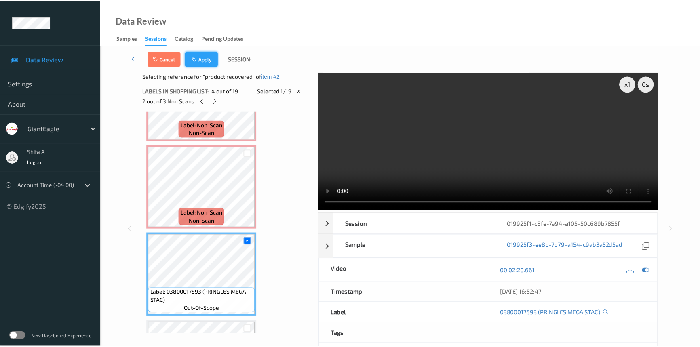
scroll to position [92, 0]
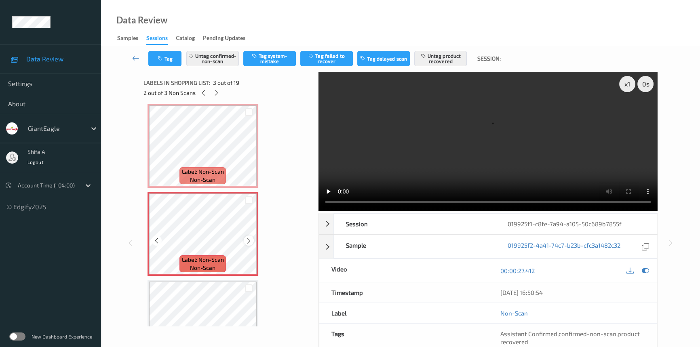
click at [244, 239] on div at bounding box center [249, 241] width 10 height 10
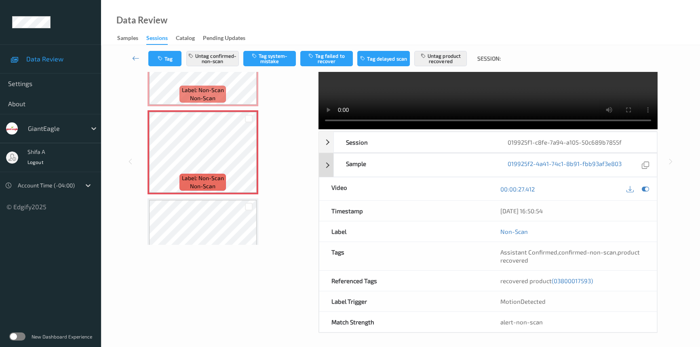
scroll to position [0, 0]
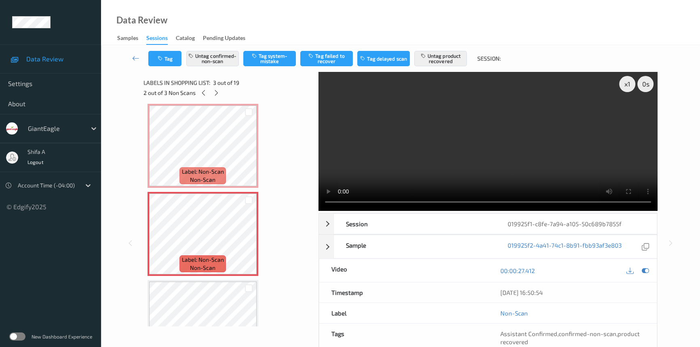
click at [578, 154] on video at bounding box center [488, 141] width 339 height 139
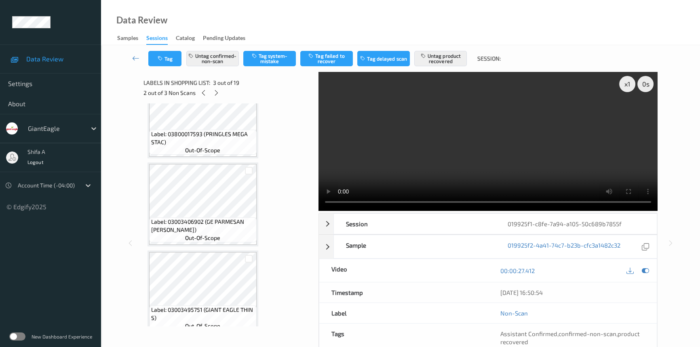
scroll to position [238, 0]
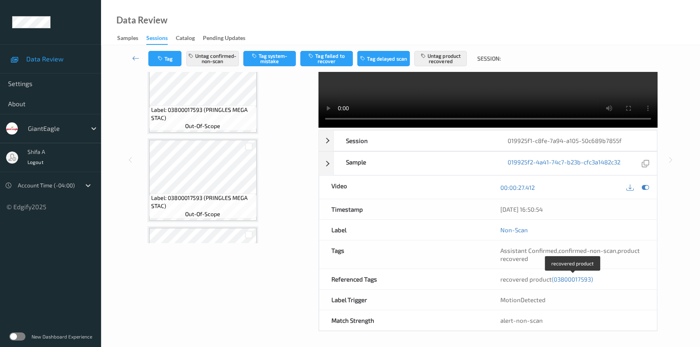
click at [568, 281] on span "(03800017593)" at bounding box center [572, 279] width 41 height 7
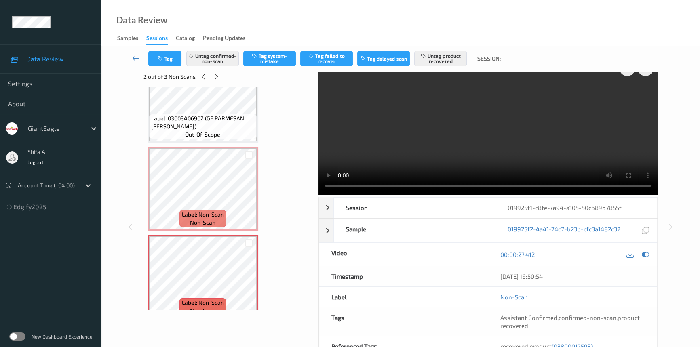
scroll to position [0, 0]
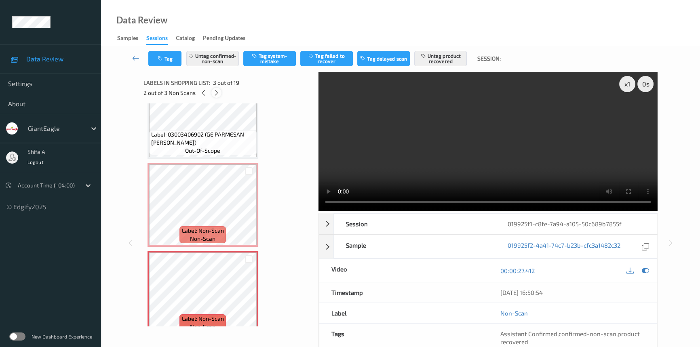
click at [215, 93] on icon at bounding box center [216, 92] width 7 height 7
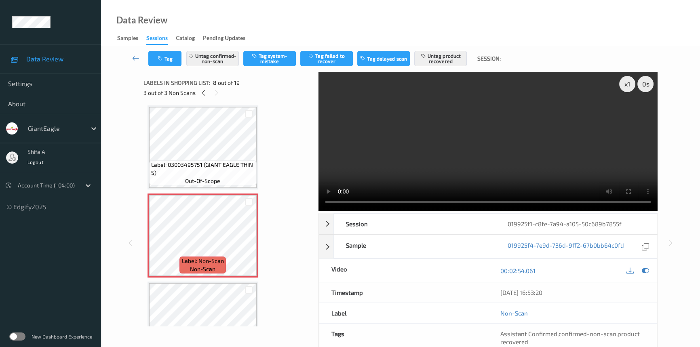
click at [595, 125] on video at bounding box center [488, 141] width 339 height 139
click at [250, 240] on icon at bounding box center [248, 241] width 7 height 7
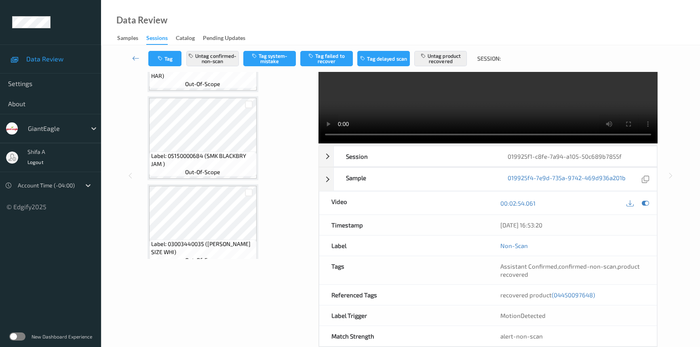
scroll to position [83, 0]
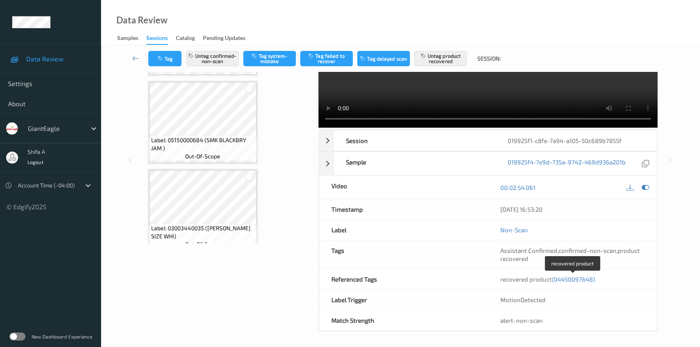
click at [574, 279] on span "(04450097648)" at bounding box center [573, 279] width 43 height 7
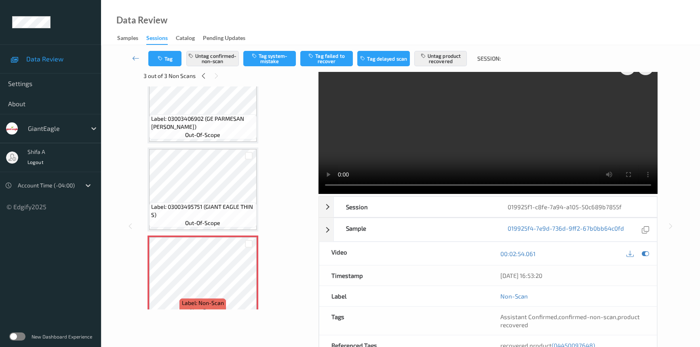
scroll to position [0, 0]
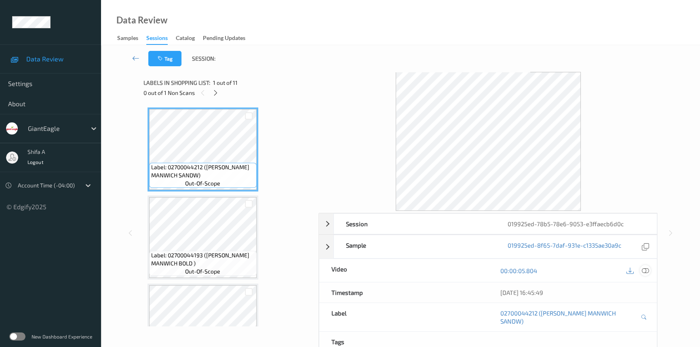
click at [646, 272] on icon at bounding box center [645, 270] width 7 height 7
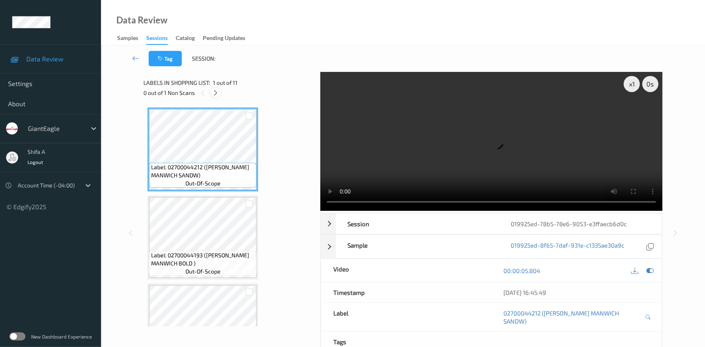
click at [214, 96] on icon at bounding box center [216, 92] width 7 height 7
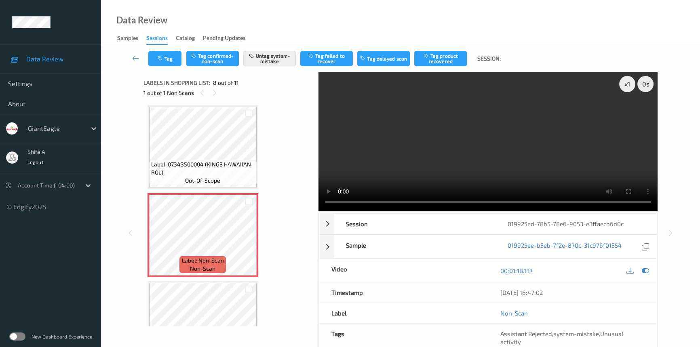
scroll to position [531, 0]
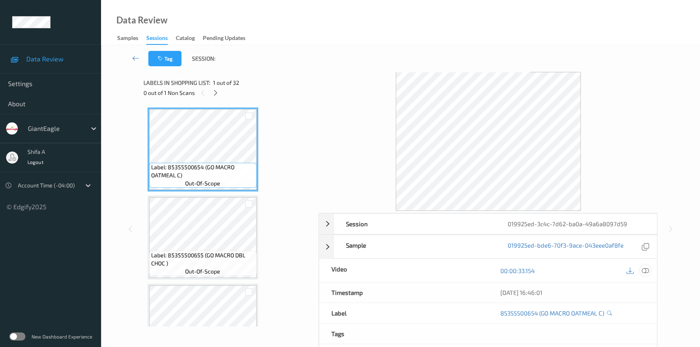
click at [645, 272] on icon at bounding box center [645, 270] width 7 height 7
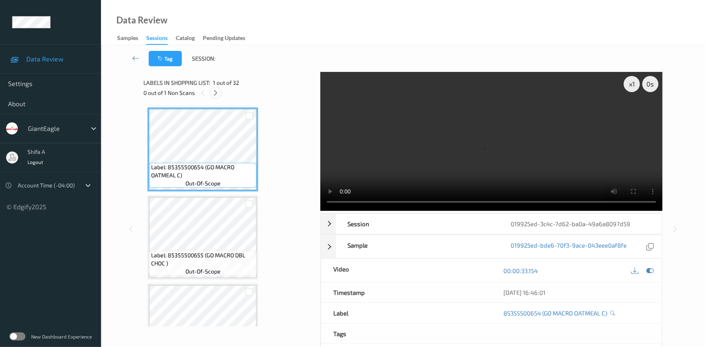
click at [216, 93] on icon at bounding box center [216, 92] width 7 height 7
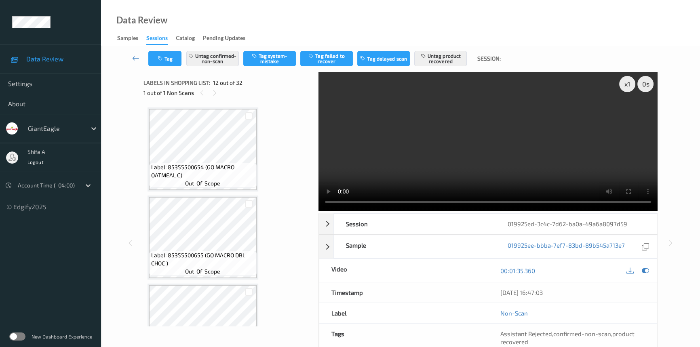
scroll to position [882, 0]
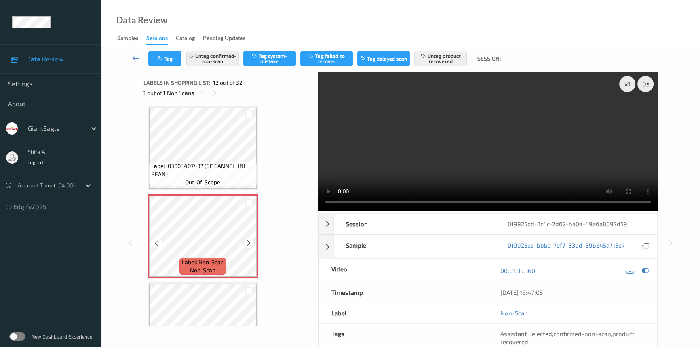
click at [246, 241] on icon at bounding box center [248, 243] width 7 height 7
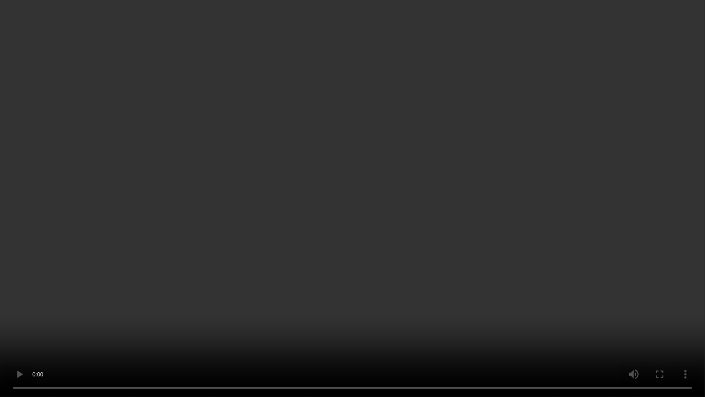
click at [625, 219] on video at bounding box center [352, 198] width 705 height 397
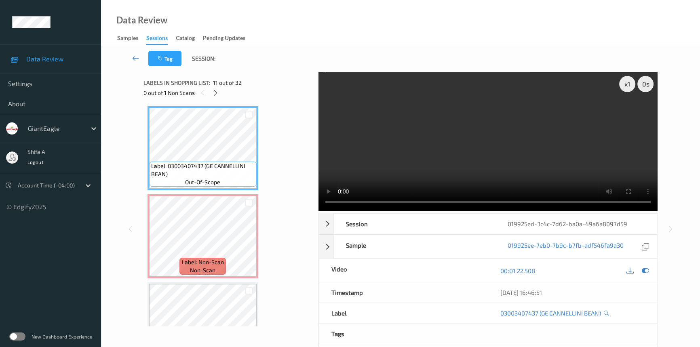
drag, startPoint x: 487, startPoint y: 126, endPoint x: 501, endPoint y: 124, distance: 13.9
click at [496, 125] on video at bounding box center [488, 141] width 339 height 139
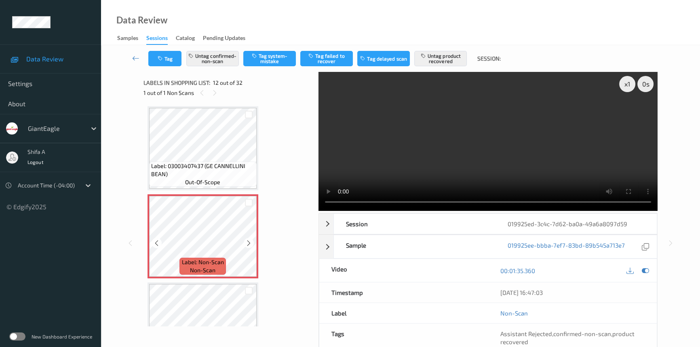
scroll to position [735, 0]
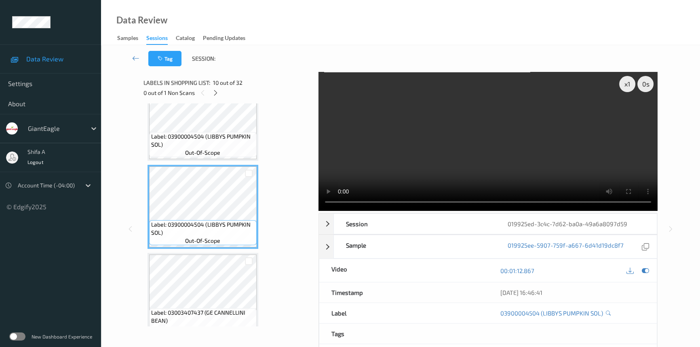
click at [542, 144] on video at bounding box center [488, 141] width 339 height 139
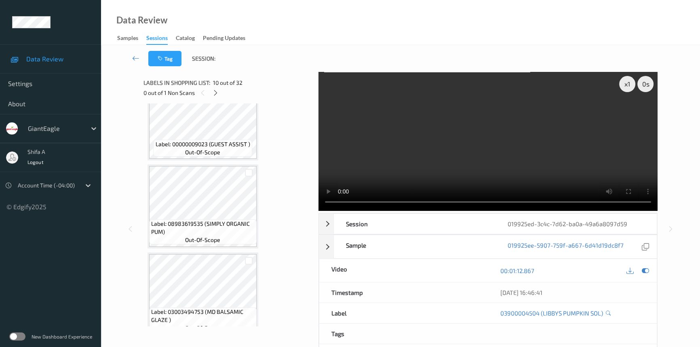
scroll to position [1029, 0]
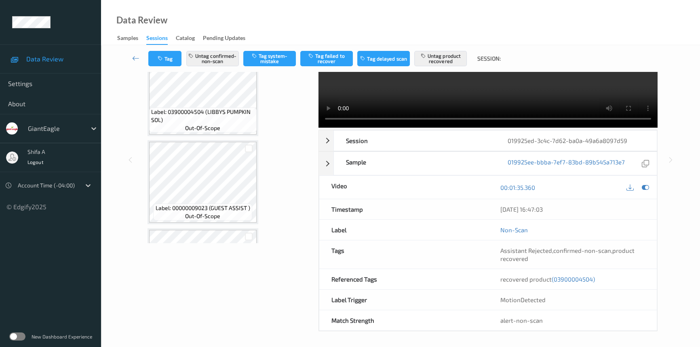
click at [582, 278] on span "(03900004504)" at bounding box center [573, 279] width 43 height 7
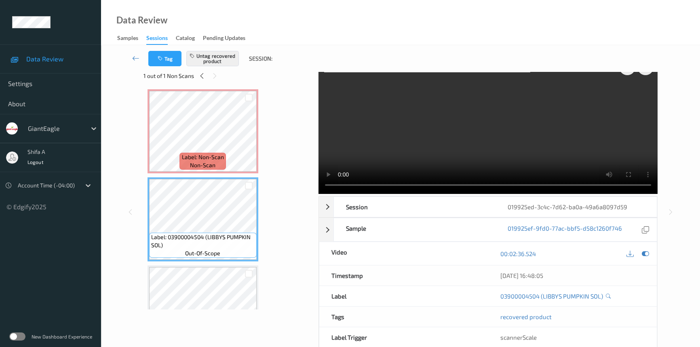
scroll to position [0, 0]
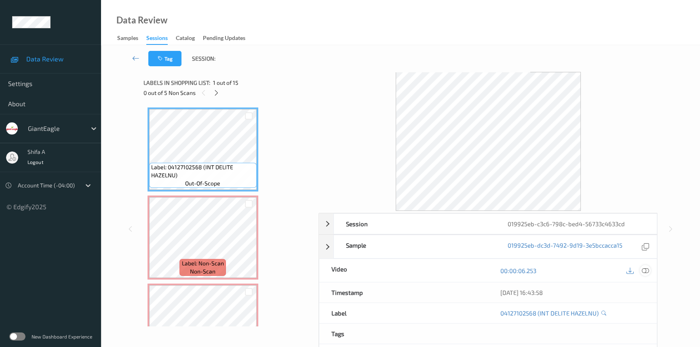
click at [643, 271] on icon at bounding box center [645, 270] width 7 height 7
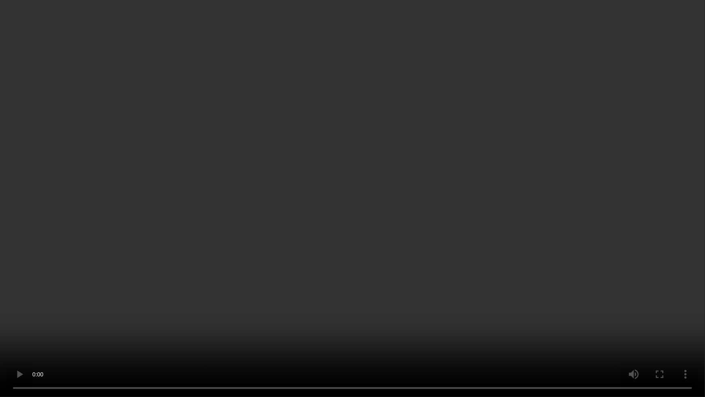
click at [609, 217] on video at bounding box center [352, 198] width 705 height 397
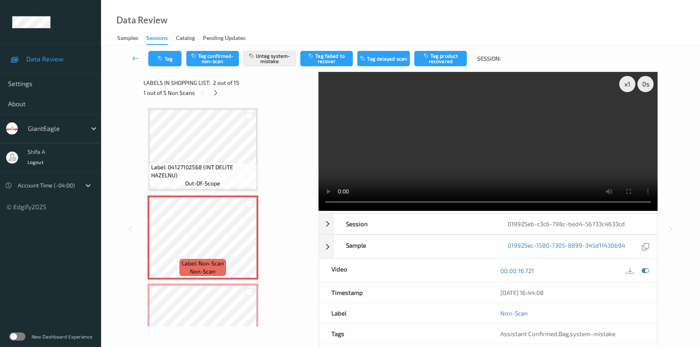
click at [537, 159] on video at bounding box center [488, 141] width 339 height 139
click at [249, 244] on icon at bounding box center [248, 244] width 7 height 7
click at [247, 243] on icon at bounding box center [248, 244] width 7 height 7
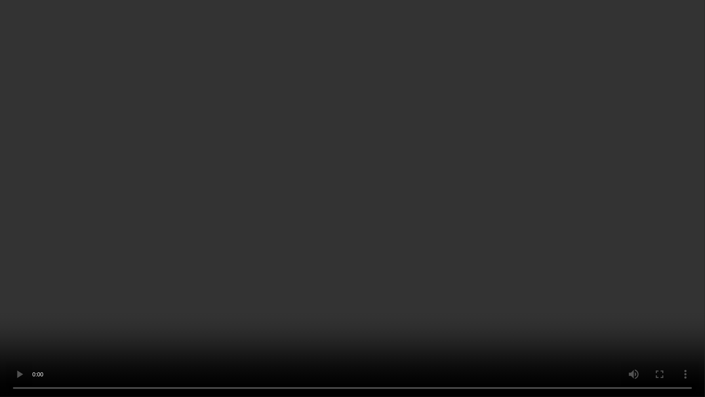
click at [605, 220] on video at bounding box center [352, 198] width 705 height 397
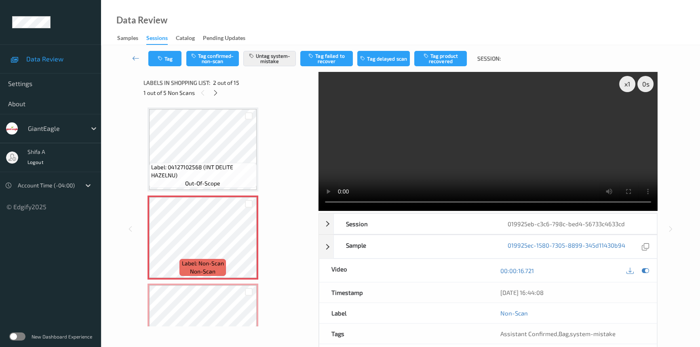
click at [533, 161] on video at bounding box center [488, 141] width 339 height 139
click at [516, 141] on video at bounding box center [488, 141] width 339 height 139
click at [541, 163] on video at bounding box center [488, 141] width 339 height 139
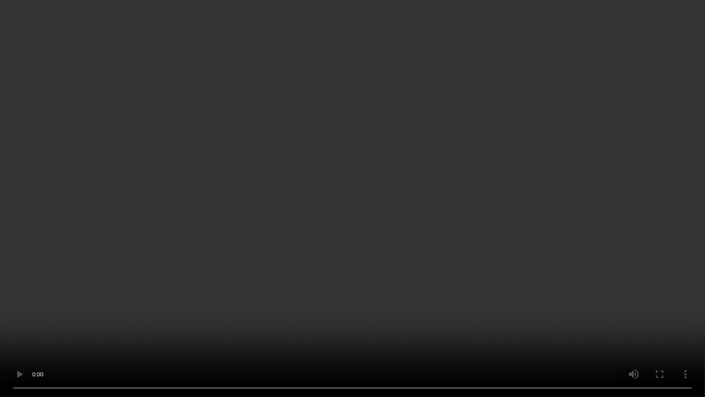
click at [241, 311] on video at bounding box center [352, 198] width 705 height 397
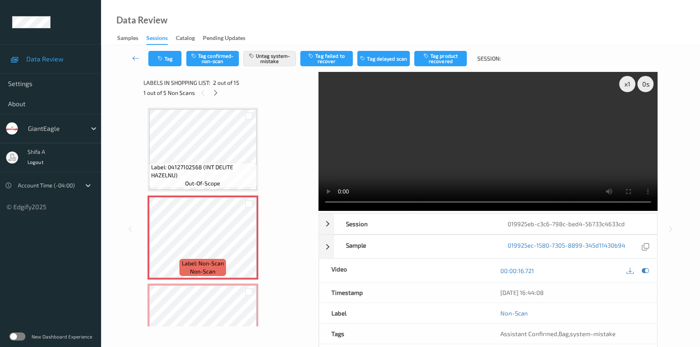
click at [182, 57] on div "Tag Tag confirmed-non-scan Untag system-mistake Tag failed to recover Tag delay…" at bounding box center [327, 58] width 358 height 15
click at [177, 57] on button "Tag" at bounding box center [164, 58] width 33 height 15
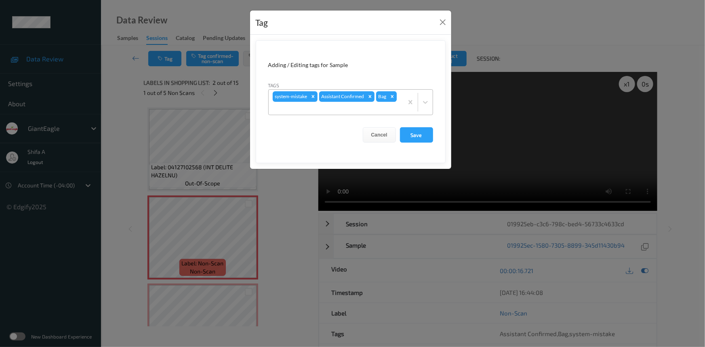
click at [394, 96] on icon "Remove Bag" at bounding box center [393, 97] width 6 height 6
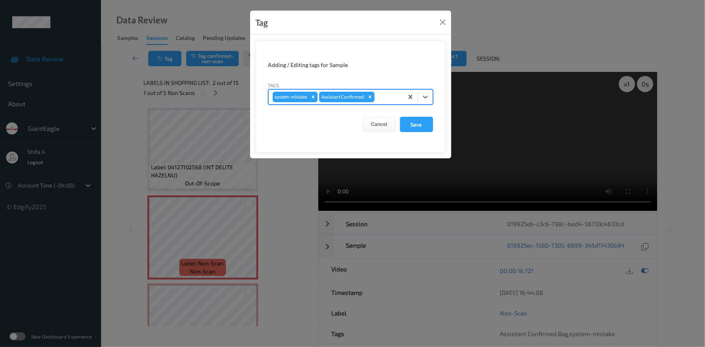
click at [312, 97] on icon "Remove system-mistake" at bounding box center [313, 97] width 6 height 6
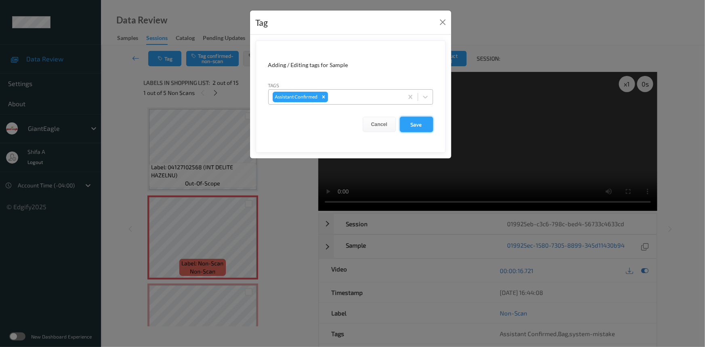
click at [410, 120] on button "Save" at bounding box center [416, 124] width 33 height 15
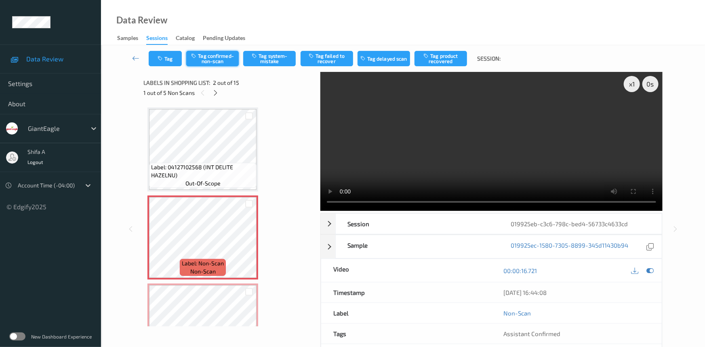
click at [219, 61] on button "Tag confirmed-non-scan" at bounding box center [212, 58] width 53 height 15
click at [458, 61] on button "Tag product recovered" at bounding box center [441, 58] width 53 height 15
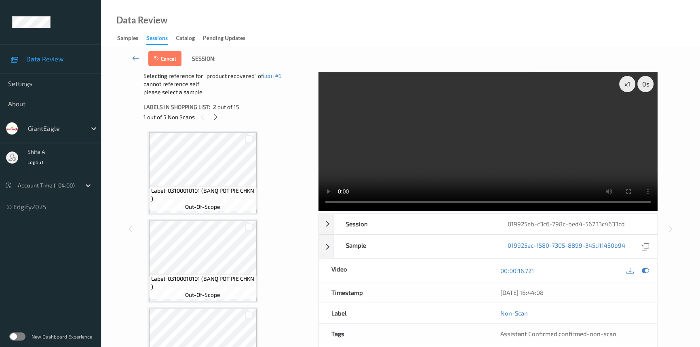
scroll to position [735, 0]
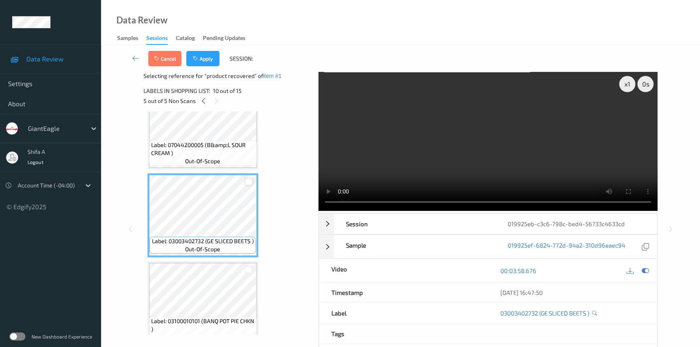
click at [250, 180] on div at bounding box center [249, 182] width 8 height 8
click at [206, 61] on button "Apply" at bounding box center [202, 58] width 33 height 15
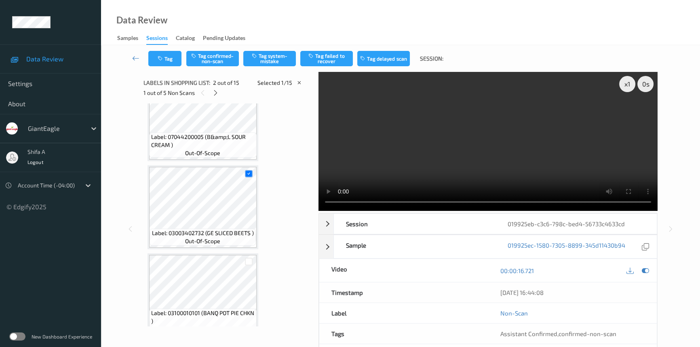
scroll to position [4, 0]
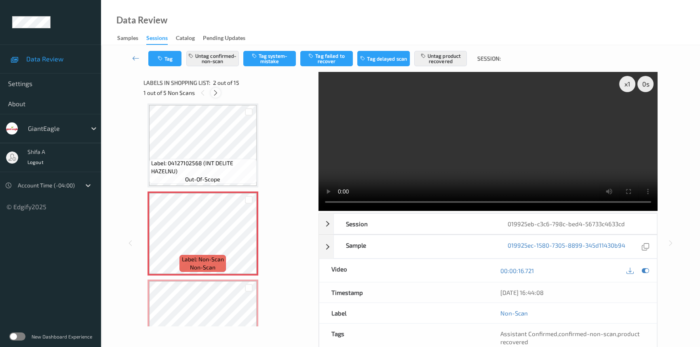
click at [218, 95] on icon at bounding box center [215, 92] width 7 height 7
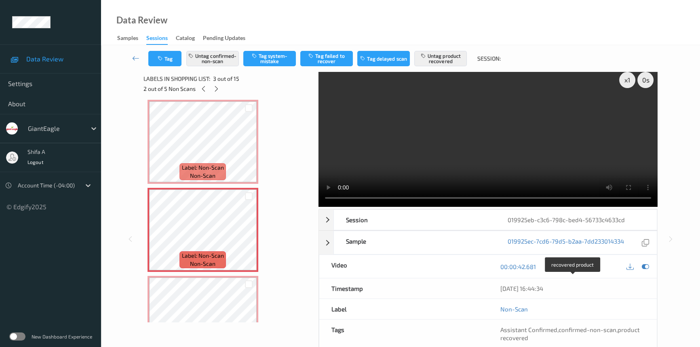
scroll to position [5, 0]
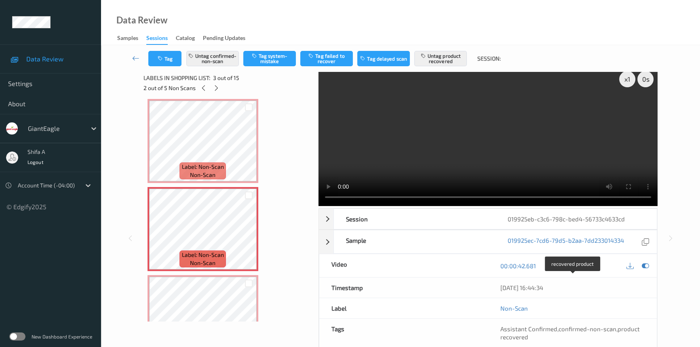
click at [566, 279] on div "07/09/2025 16:44:34" at bounding box center [572, 288] width 169 height 20
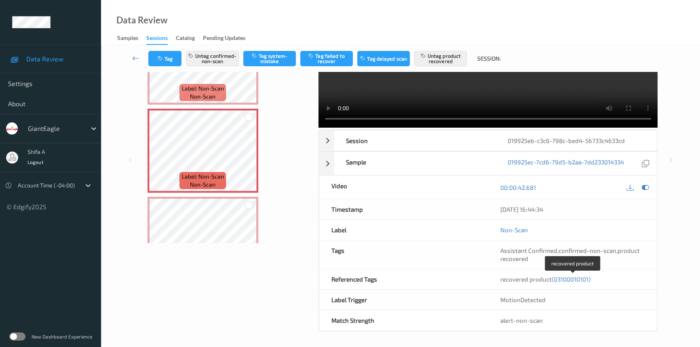
click at [578, 280] on span "(03100010101)" at bounding box center [571, 279] width 39 height 7
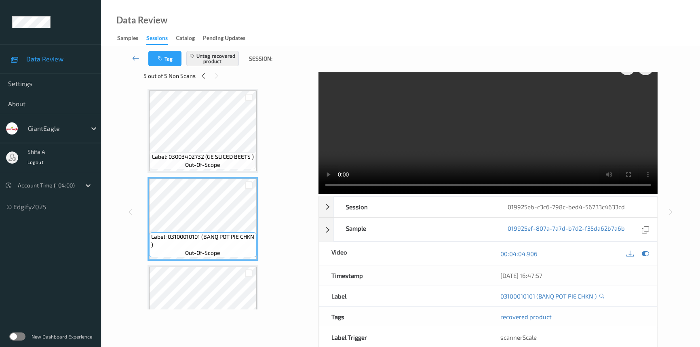
scroll to position [0, 0]
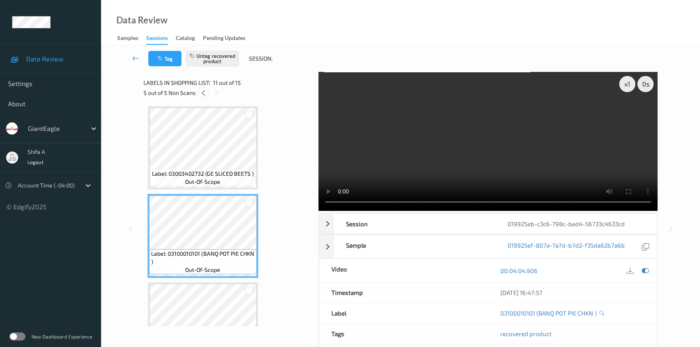
click at [205, 91] on icon at bounding box center [203, 92] width 7 height 7
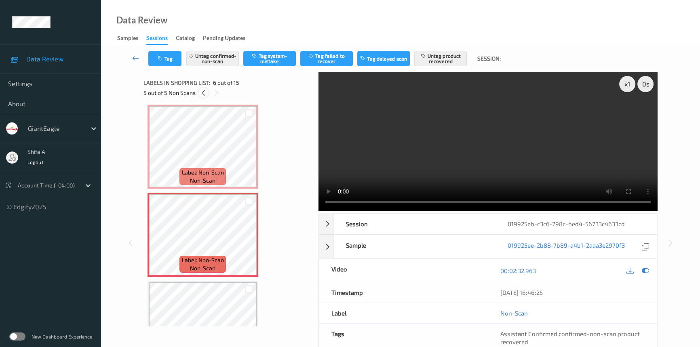
click at [205, 91] on icon at bounding box center [203, 92] width 7 height 7
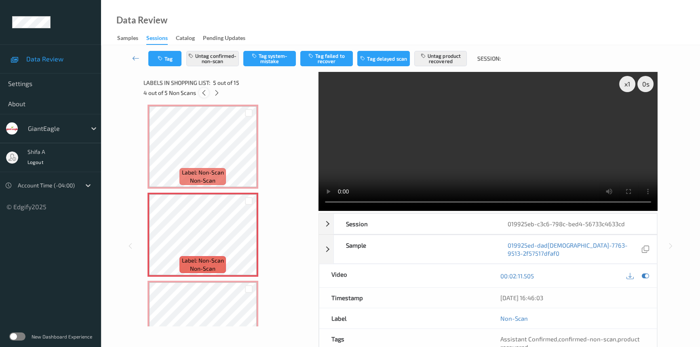
click at [205, 91] on icon at bounding box center [203, 92] width 7 height 7
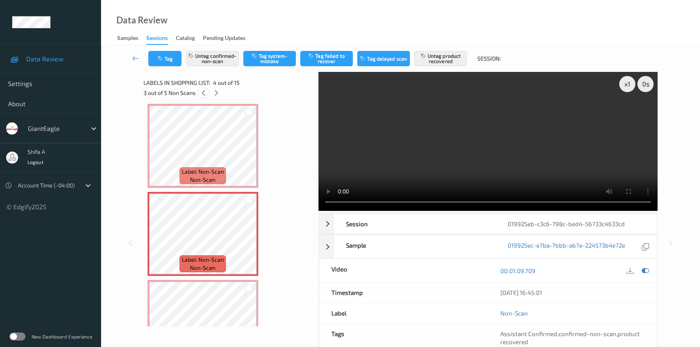
click at [205, 91] on icon at bounding box center [203, 92] width 7 height 7
click at [217, 96] on icon at bounding box center [216, 92] width 7 height 7
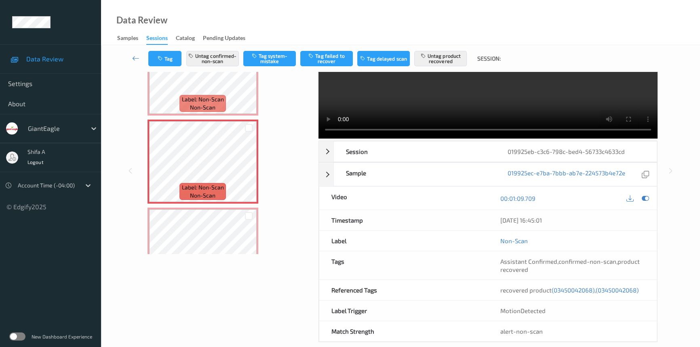
scroll to position [83, 0]
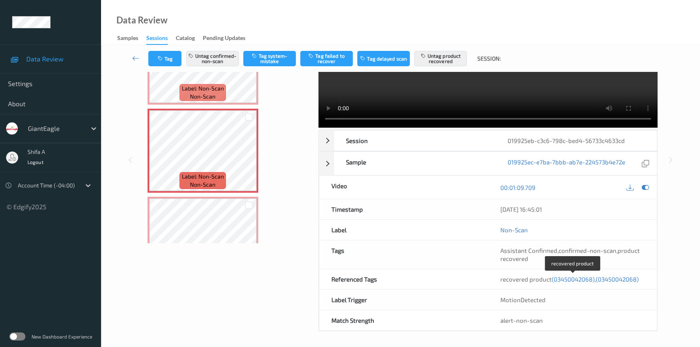
click at [576, 281] on span "(03450042068)" at bounding box center [573, 279] width 43 height 7
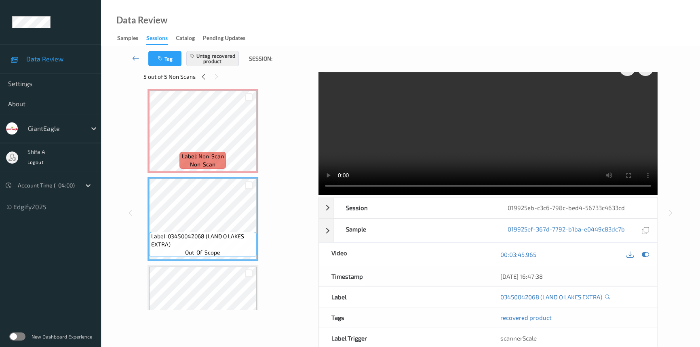
scroll to position [0, 0]
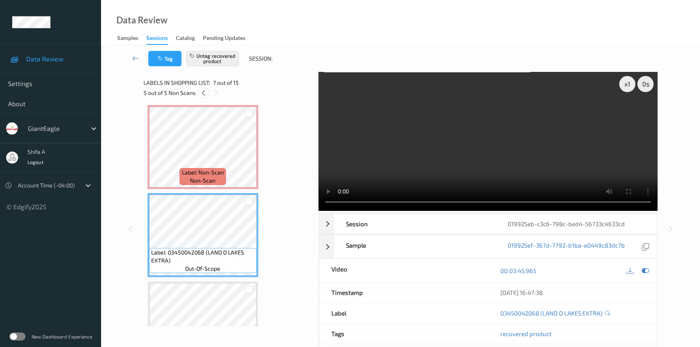
click at [205, 91] on icon at bounding box center [203, 92] width 7 height 7
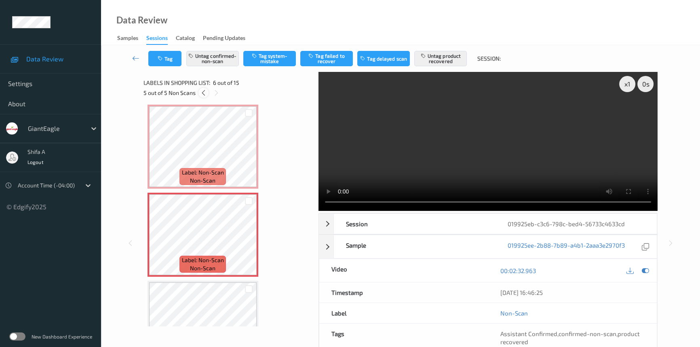
click at [205, 91] on icon at bounding box center [203, 92] width 7 height 7
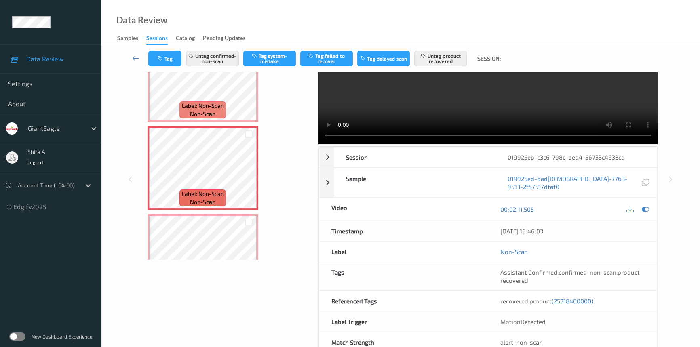
scroll to position [83, 0]
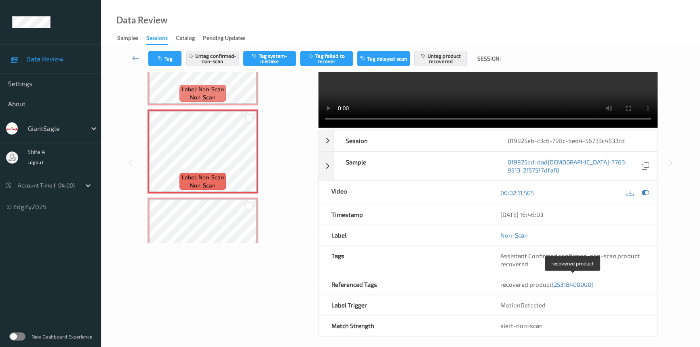
click at [578, 281] on span "(25318400000)" at bounding box center [573, 284] width 42 height 7
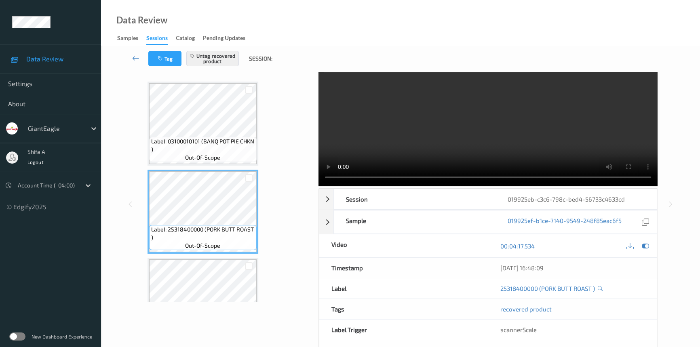
scroll to position [0, 0]
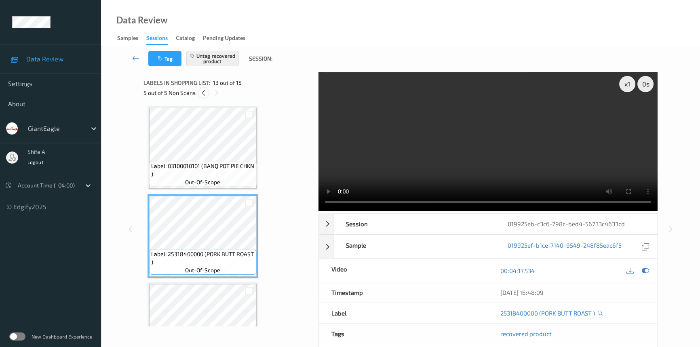
click at [207, 89] on div at bounding box center [203, 93] width 10 height 10
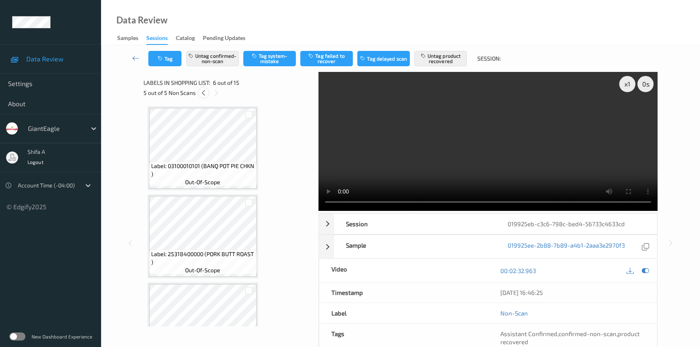
scroll to position [355, 0]
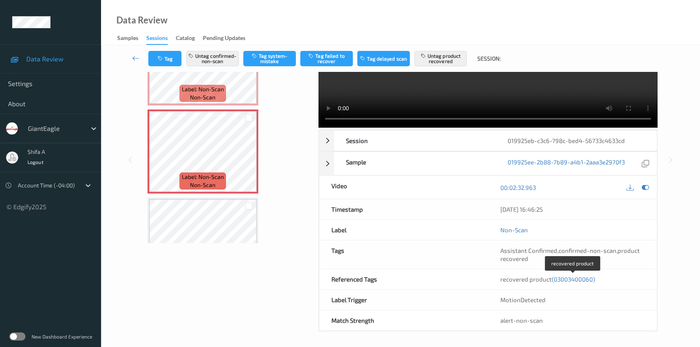
click at [562, 279] on span "(03003400060)" at bounding box center [573, 279] width 43 height 7
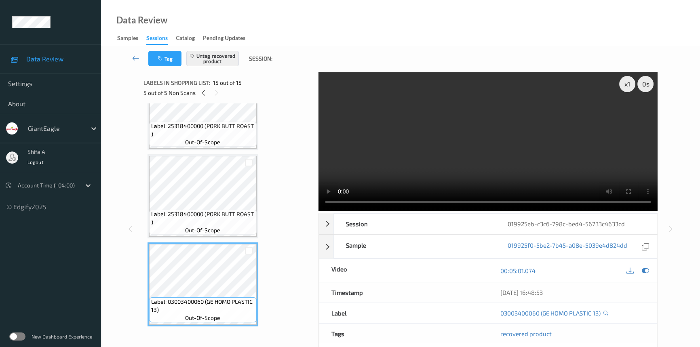
scroll to position [0, 0]
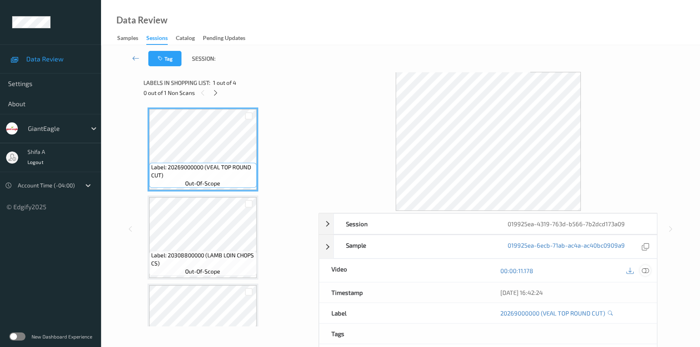
click at [646, 272] on icon at bounding box center [645, 270] width 7 height 7
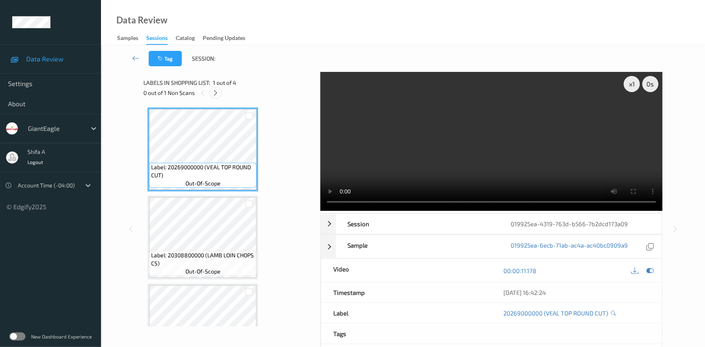
click at [219, 96] on icon at bounding box center [216, 92] width 7 height 7
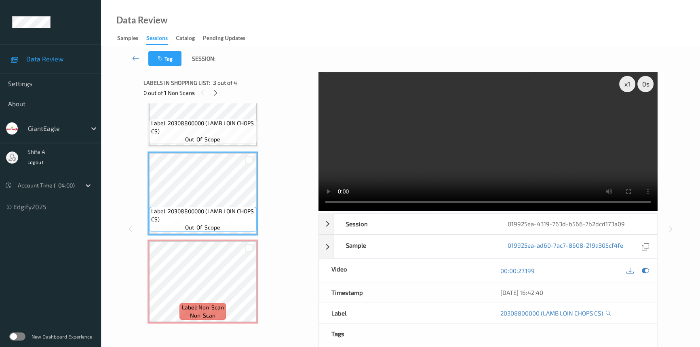
scroll to position [82, 0]
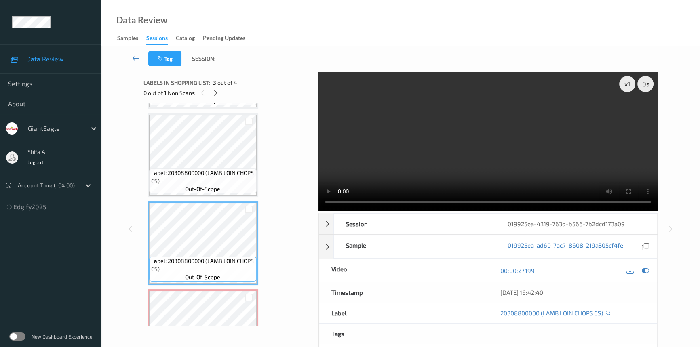
click at [519, 158] on video at bounding box center [488, 141] width 339 height 139
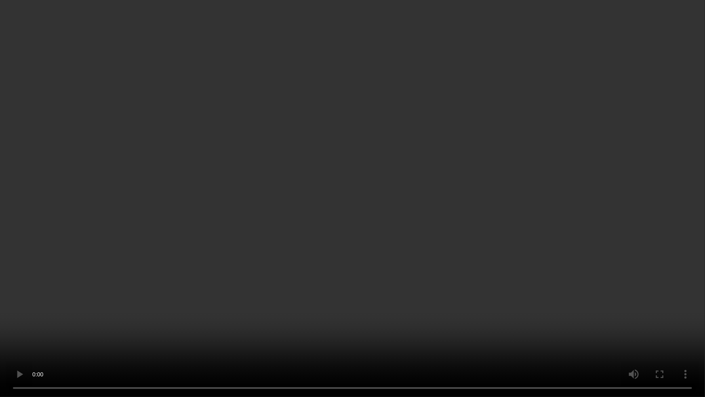
click at [554, 208] on video at bounding box center [352, 198] width 705 height 397
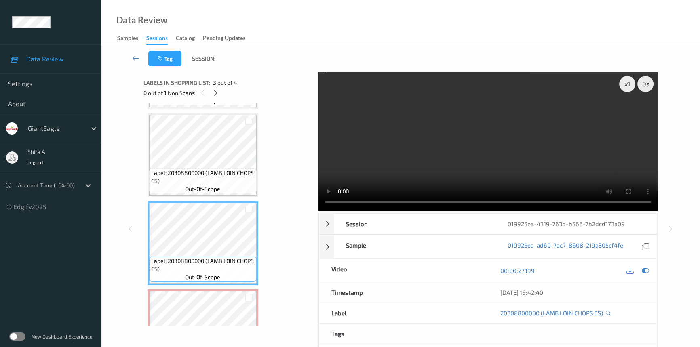
click at [530, 151] on video at bounding box center [488, 141] width 339 height 139
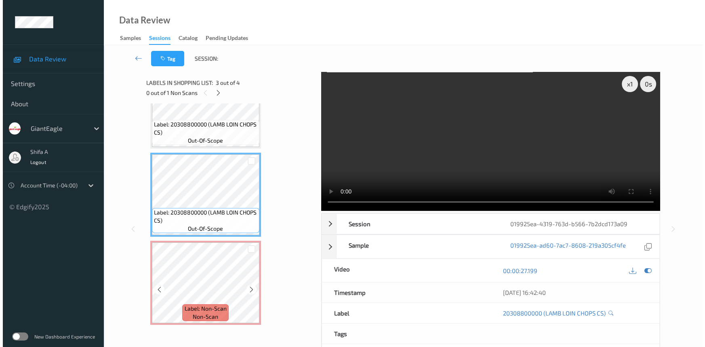
scroll to position [132, 0]
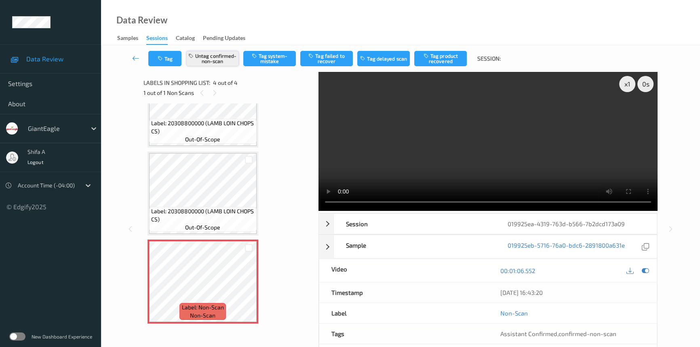
click at [211, 57] on button "Untag confirmed-non-scan" at bounding box center [212, 58] width 53 height 15
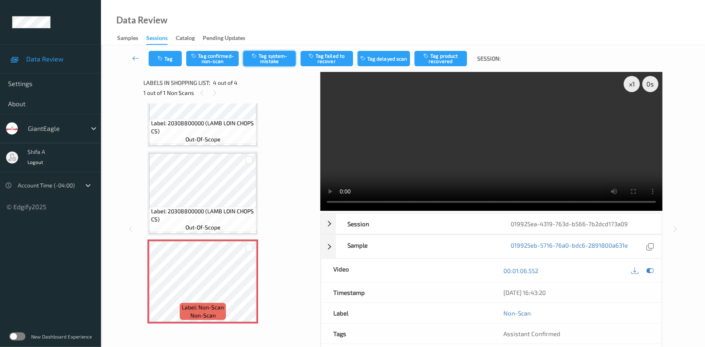
click at [274, 57] on button "Tag system-mistake" at bounding box center [269, 58] width 53 height 15
click at [162, 65] on button "Tag" at bounding box center [165, 58] width 33 height 15
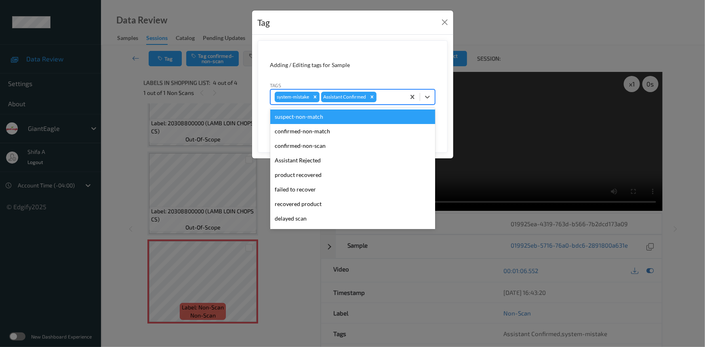
click at [384, 100] on div at bounding box center [389, 97] width 23 height 10
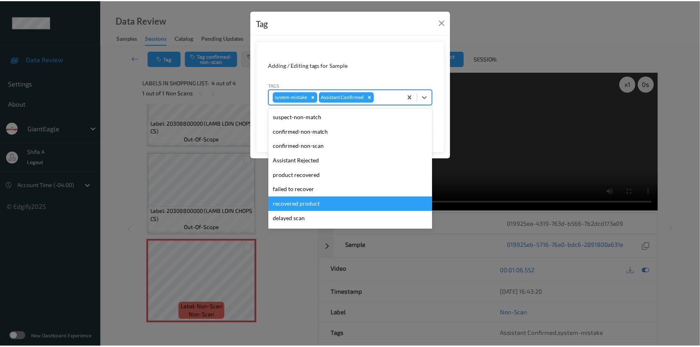
scroll to position [71, 0]
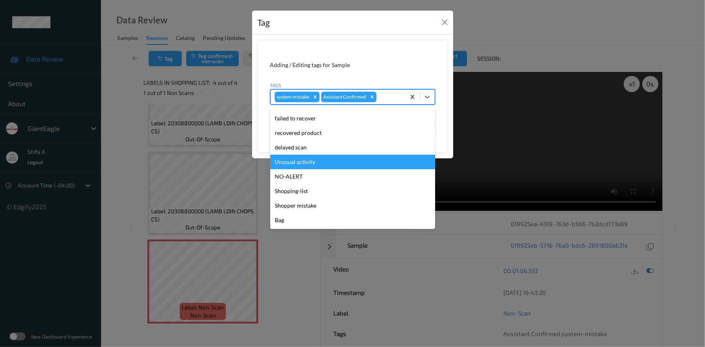
click at [319, 162] on div "Unusual activity" at bounding box center [352, 162] width 165 height 15
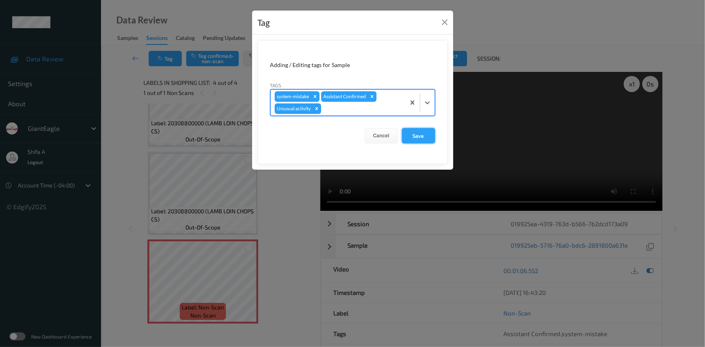
click at [407, 137] on button "Save" at bounding box center [418, 135] width 33 height 15
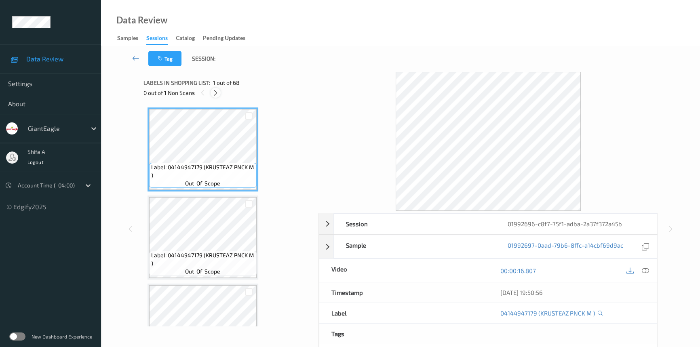
click at [216, 95] on icon at bounding box center [215, 92] width 7 height 7
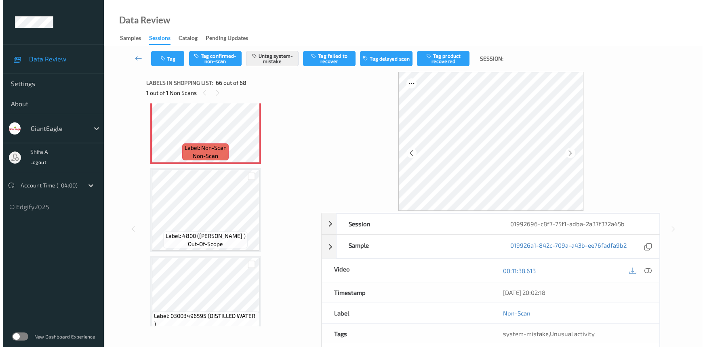
scroll to position [5606, 0]
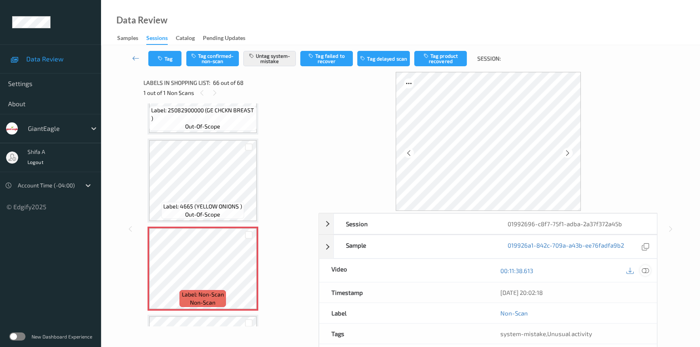
click at [648, 268] on icon at bounding box center [645, 270] width 7 height 7
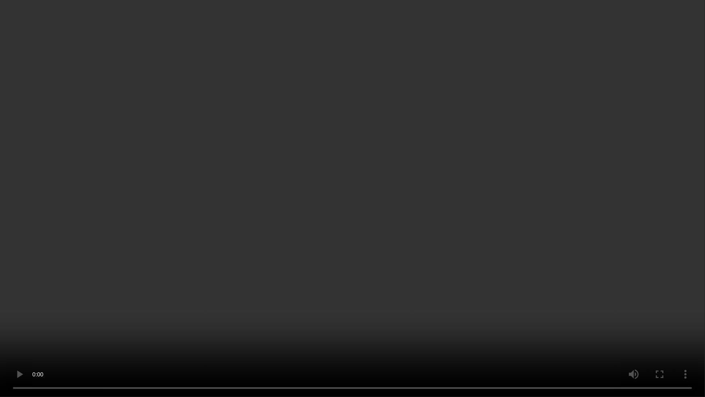
click at [505, 296] on video at bounding box center [352, 198] width 705 height 397
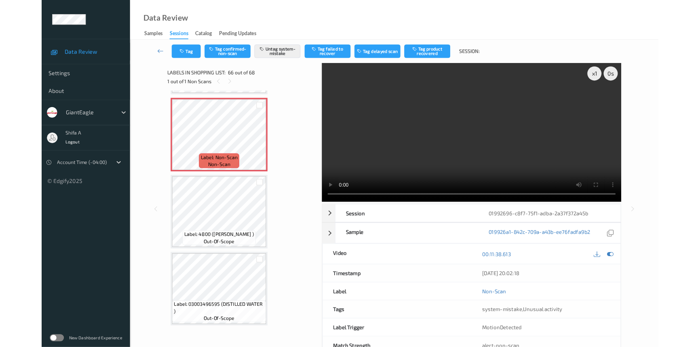
scroll to position [5703, 0]
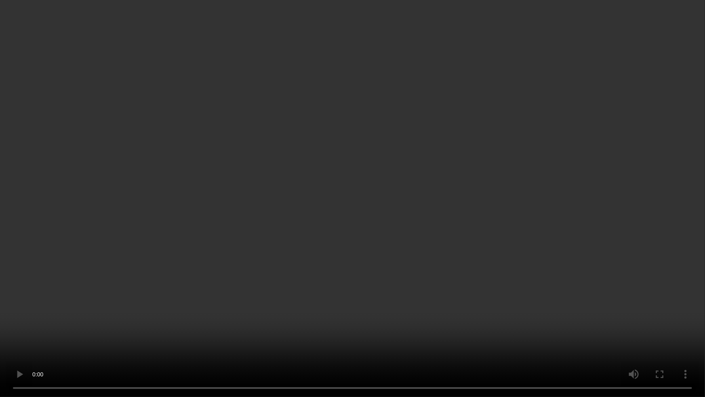
drag, startPoint x: 641, startPoint y: 205, endPoint x: 627, endPoint y: 226, distance: 25.8
click at [641, 206] on video at bounding box center [352, 198] width 705 height 397
click at [573, 181] on video at bounding box center [352, 198] width 705 height 397
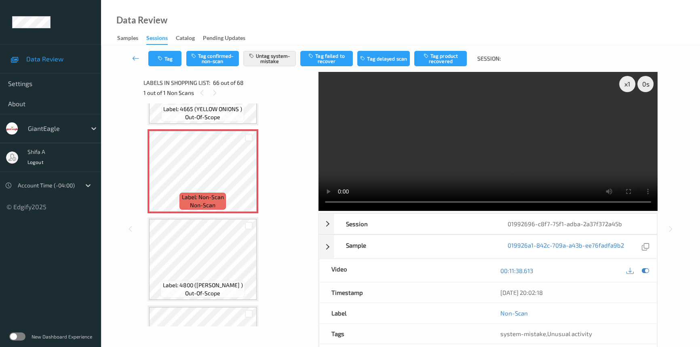
click at [550, 138] on video at bounding box center [488, 141] width 339 height 139
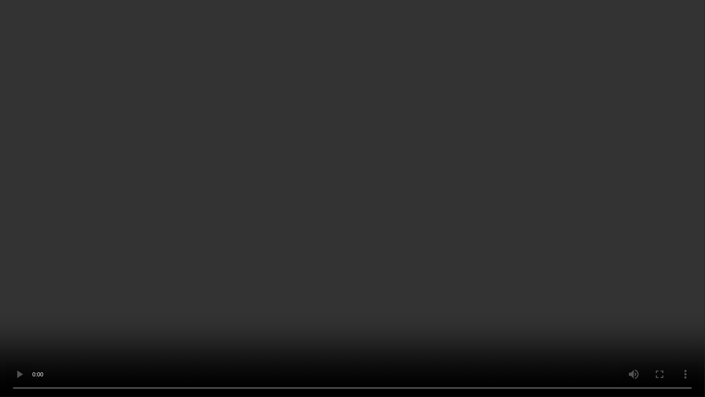
click at [600, 216] on video at bounding box center [352, 198] width 705 height 397
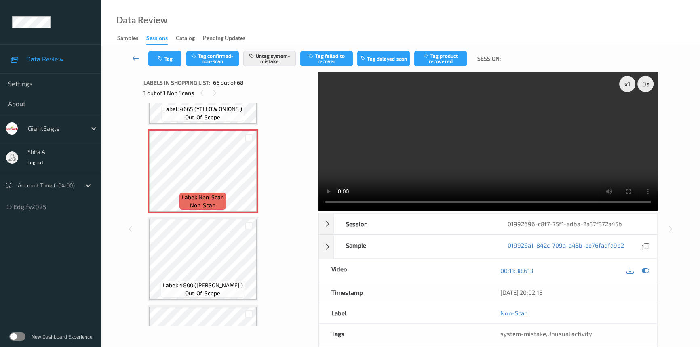
click at [530, 137] on video at bounding box center [488, 141] width 339 height 139
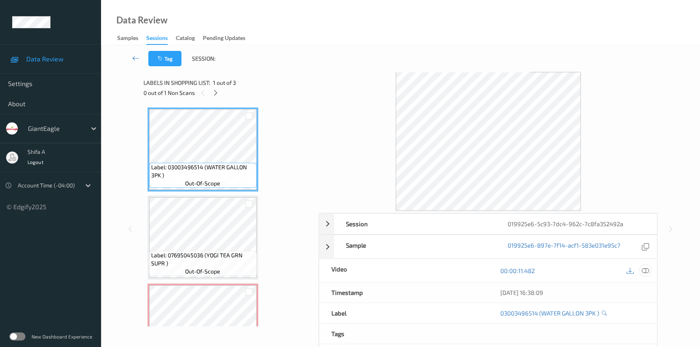
click at [647, 271] on icon at bounding box center [645, 270] width 7 height 7
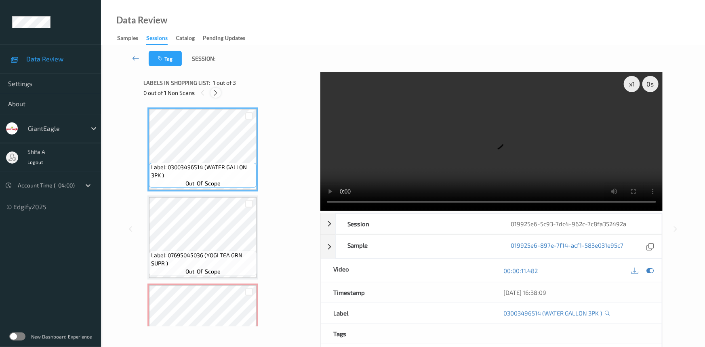
click at [217, 94] on icon at bounding box center [216, 92] width 7 height 7
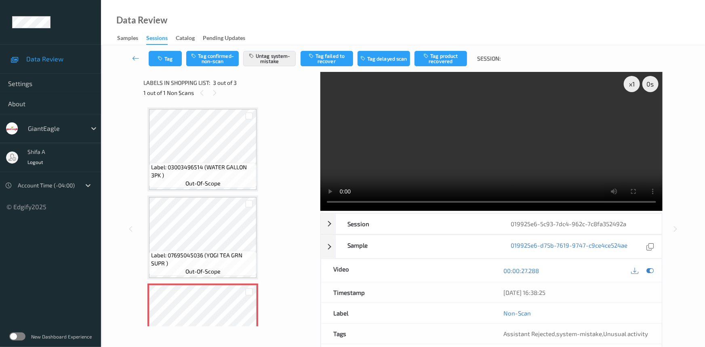
scroll to position [44, 0]
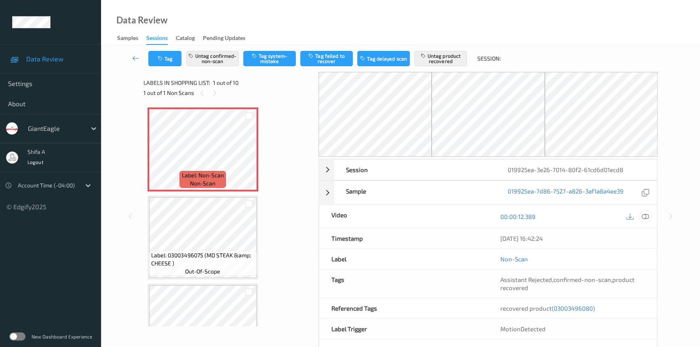
click at [647, 216] on icon at bounding box center [645, 216] width 7 height 7
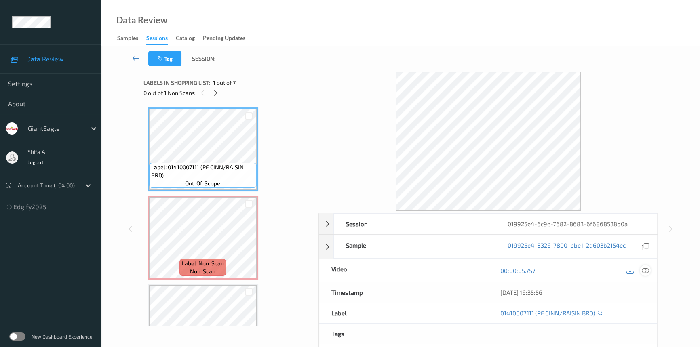
click at [650, 270] on div at bounding box center [645, 270] width 11 height 11
click at [648, 269] on icon at bounding box center [645, 270] width 7 height 7
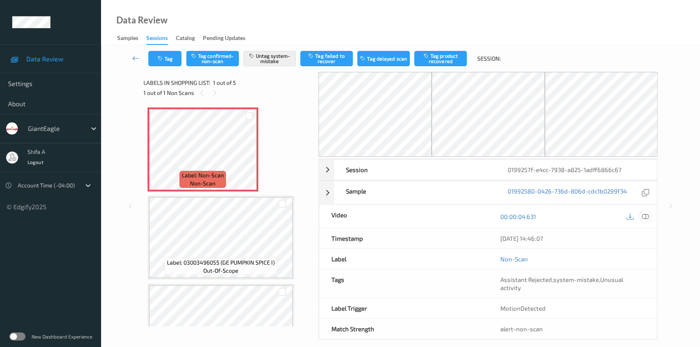
click at [648, 211] on div at bounding box center [645, 216] width 11 height 11
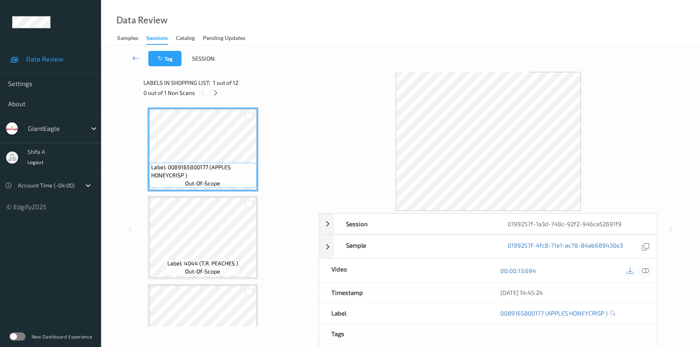
click at [646, 272] on icon at bounding box center [645, 270] width 7 height 7
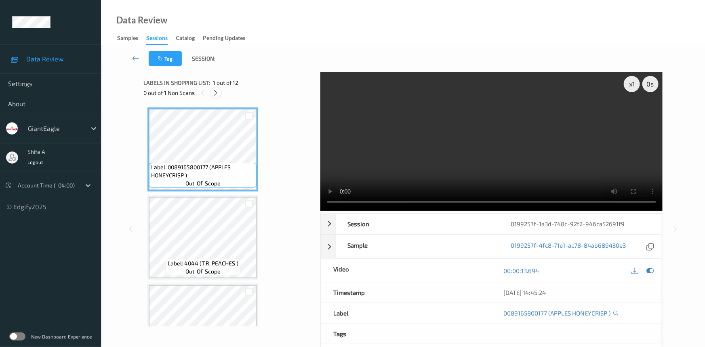
click at [213, 95] on icon at bounding box center [216, 92] width 7 height 7
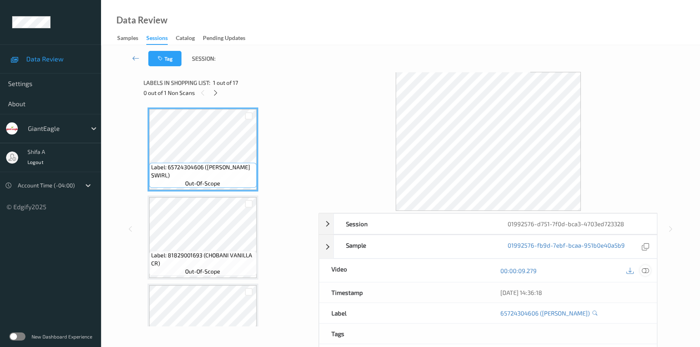
click at [644, 270] on icon at bounding box center [645, 270] width 7 height 7
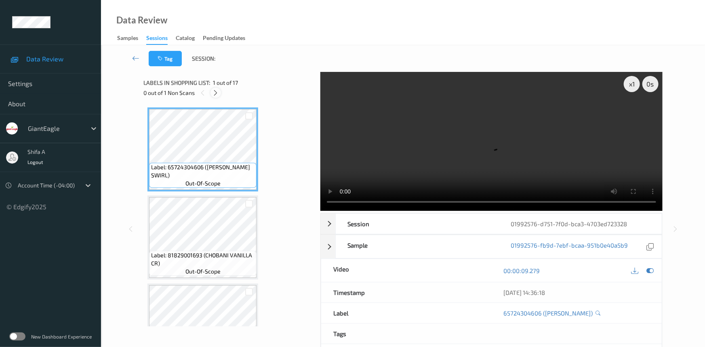
click at [217, 91] on icon at bounding box center [216, 92] width 7 height 7
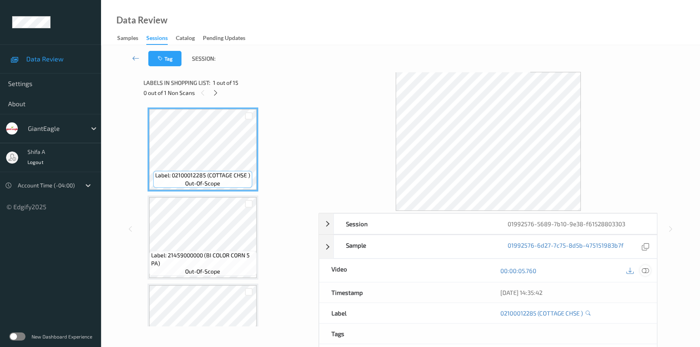
click at [642, 270] on icon at bounding box center [645, 270] width 7 height 7
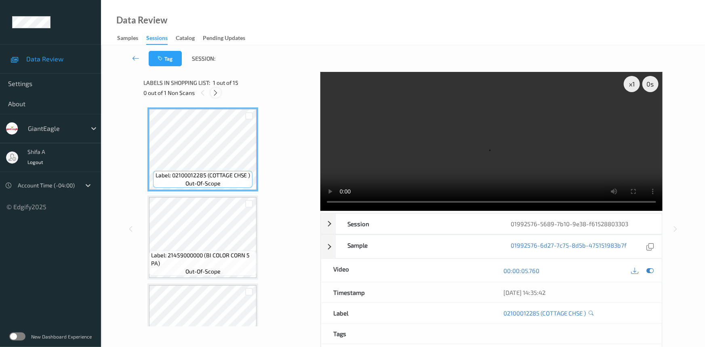
click at [215, 89] on div at bounding box center [216, 93] width 10 height 10
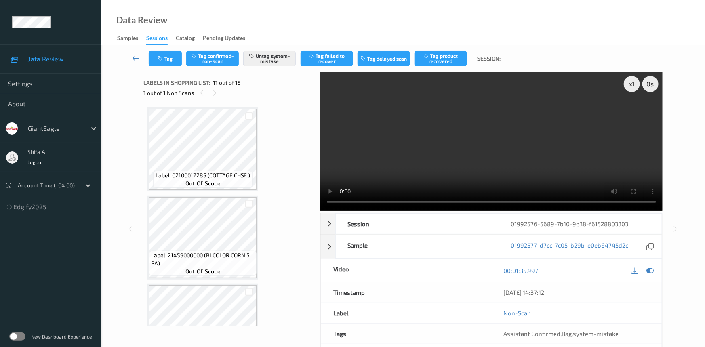
scroll to position [794, 0]
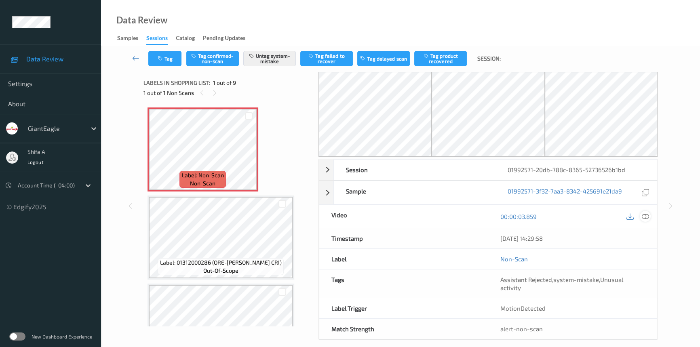
click at [643, 216] on icon at bounding box center [645, 216] width 7 height 7
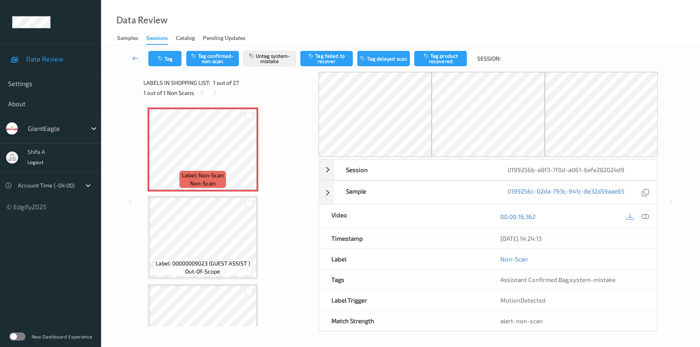
click at [643, 219] on icon at bounding box center [645, 216] width 7 height 7
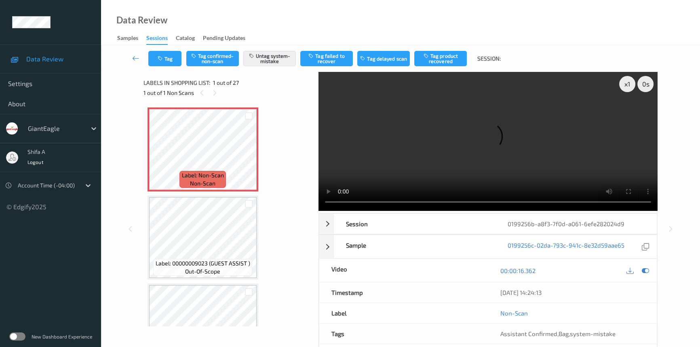
click at [645, 289] on div "[DATE] 14:24:13" at bounding box center [572, 293] width 145 height 8
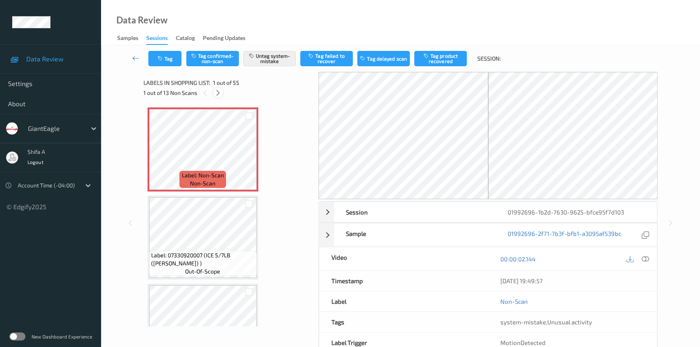
click at [218, 95] on icon at bounding box center [218, 92] width 7 height 7
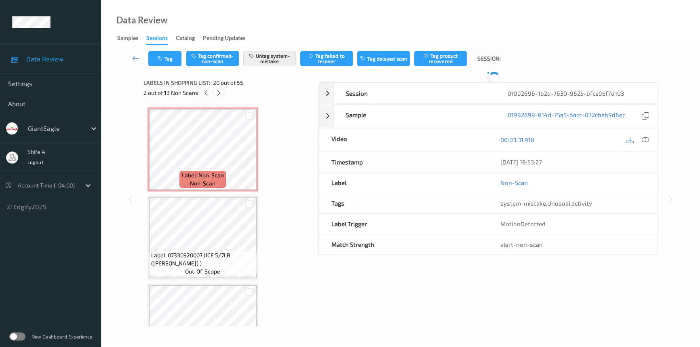
scroll to position [1585, 0]
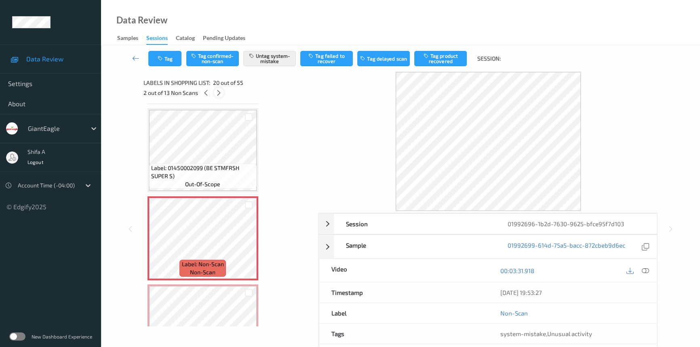
click at [218, 95] on icon at bounding box center [218, 92] width 7 height 7
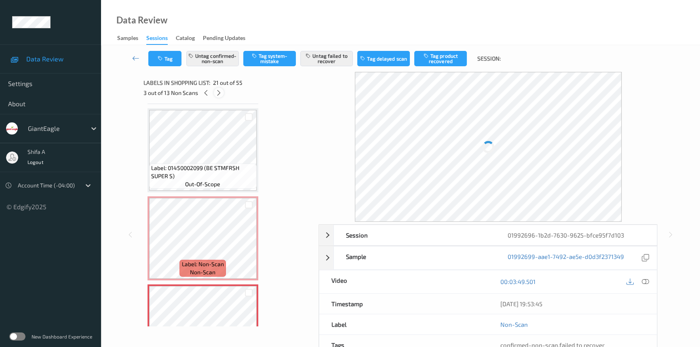
scroll to position [1673, 0]
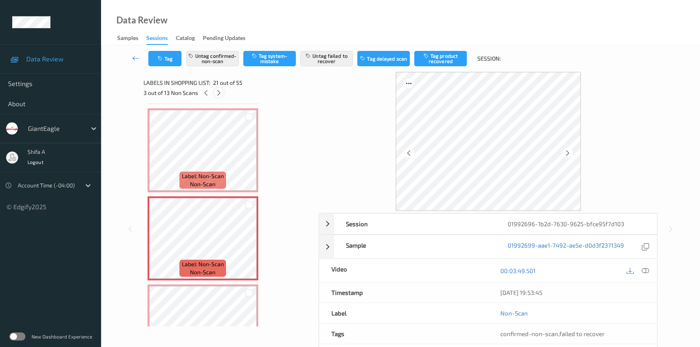
click at [218, 95] on icon at bounding box center [218, 92] width 7 height 7
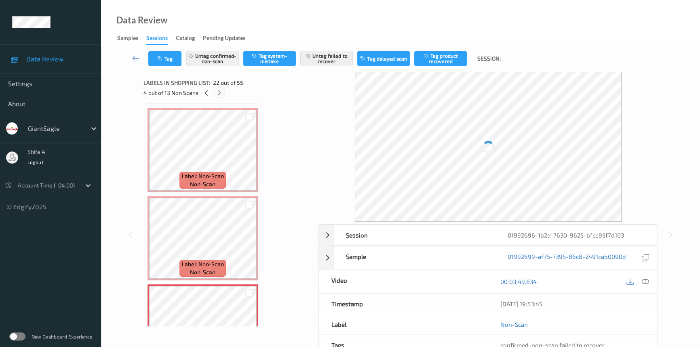
scroll to position [1760, 0]
